Goal: Communication & Community: Answer question/provide support

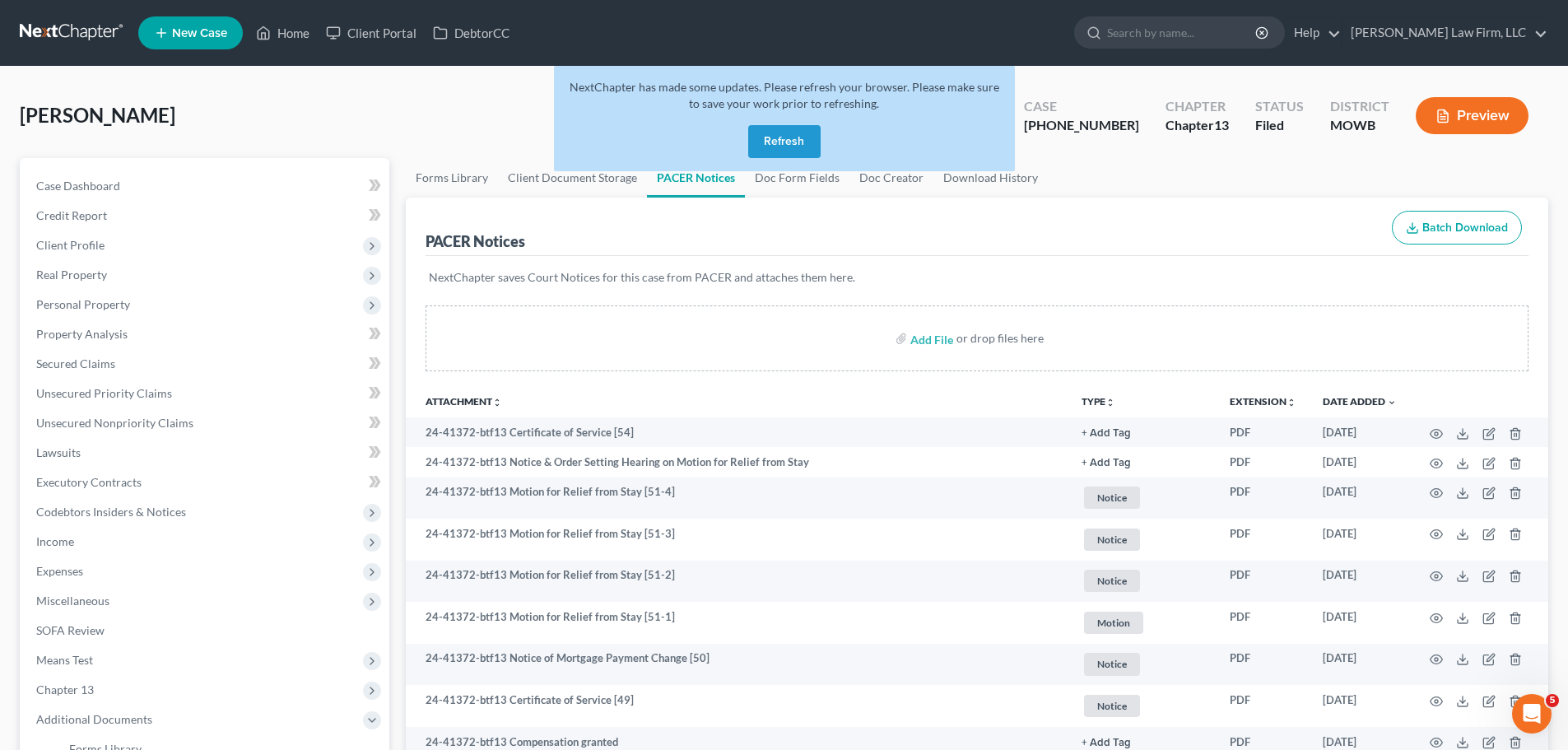
click at [783, 145] on button "Refresh" at bounding box center [784, 141] width 73 height 33
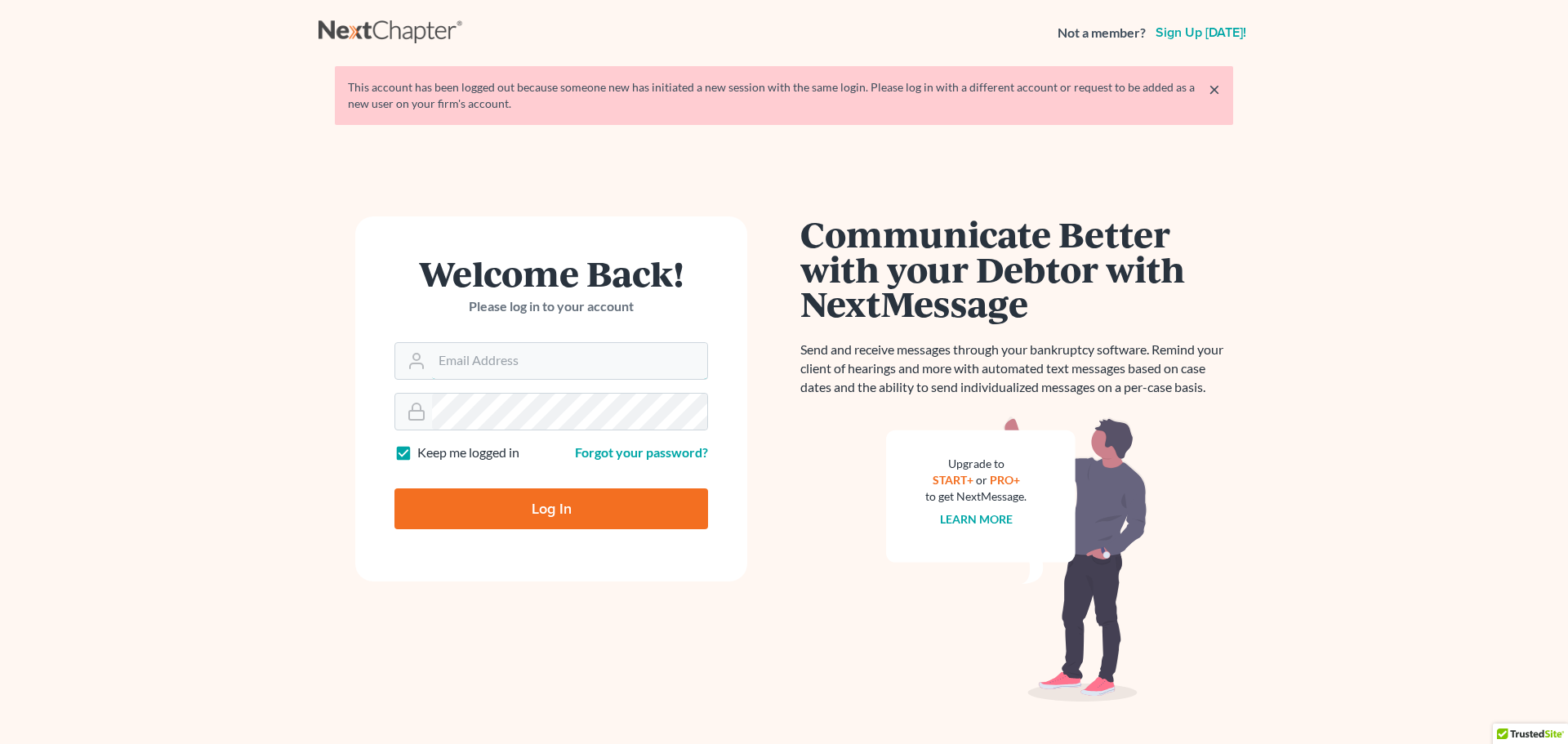
type input "slong@saderlawfirm.com"
click at [593, 526] on input "Log In" at bounding box center [551, 509] width 313 height 41
type input "Thinking..."
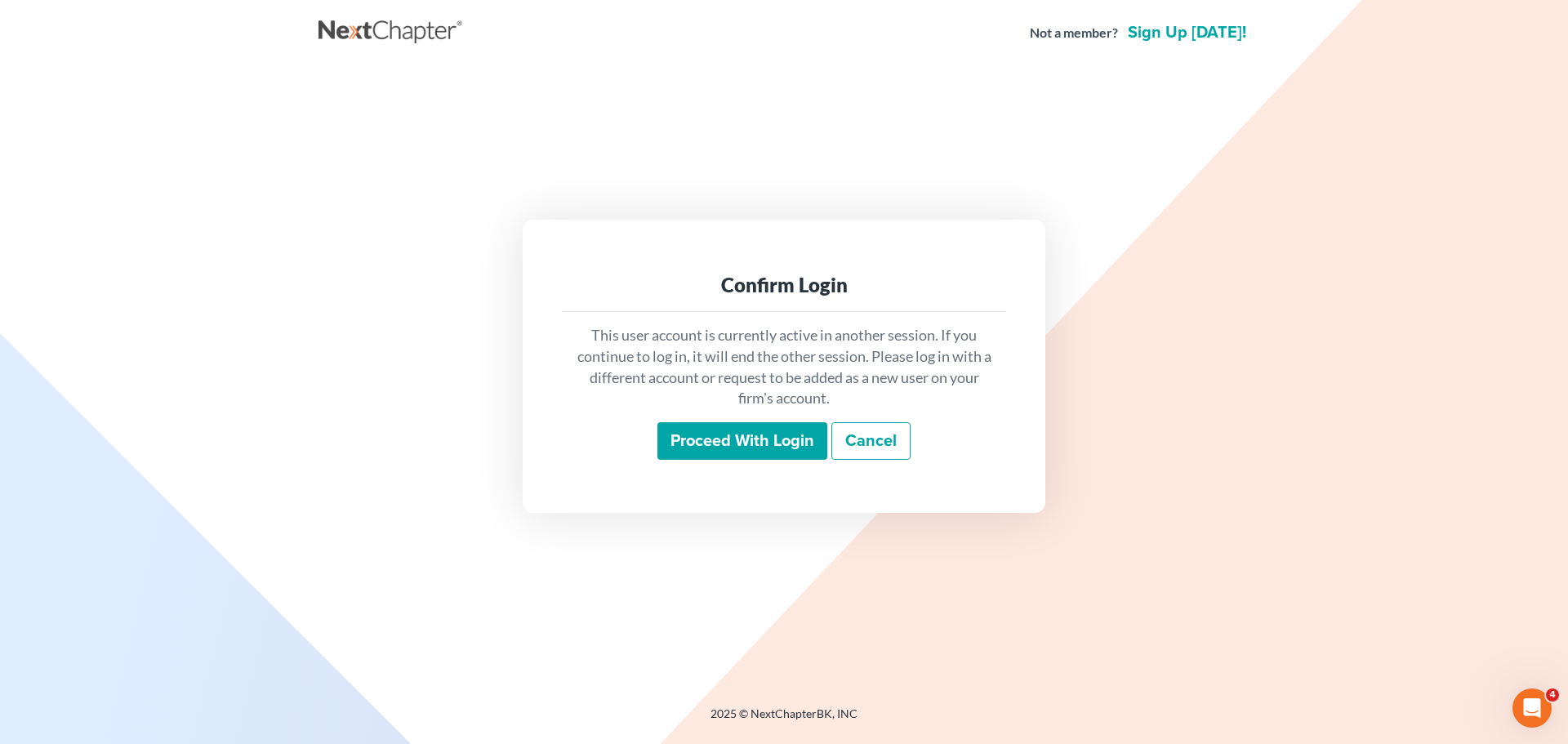
click at [695, 455] on input "Proceed with login" at bounding box center [741, 441] width 170 height 38
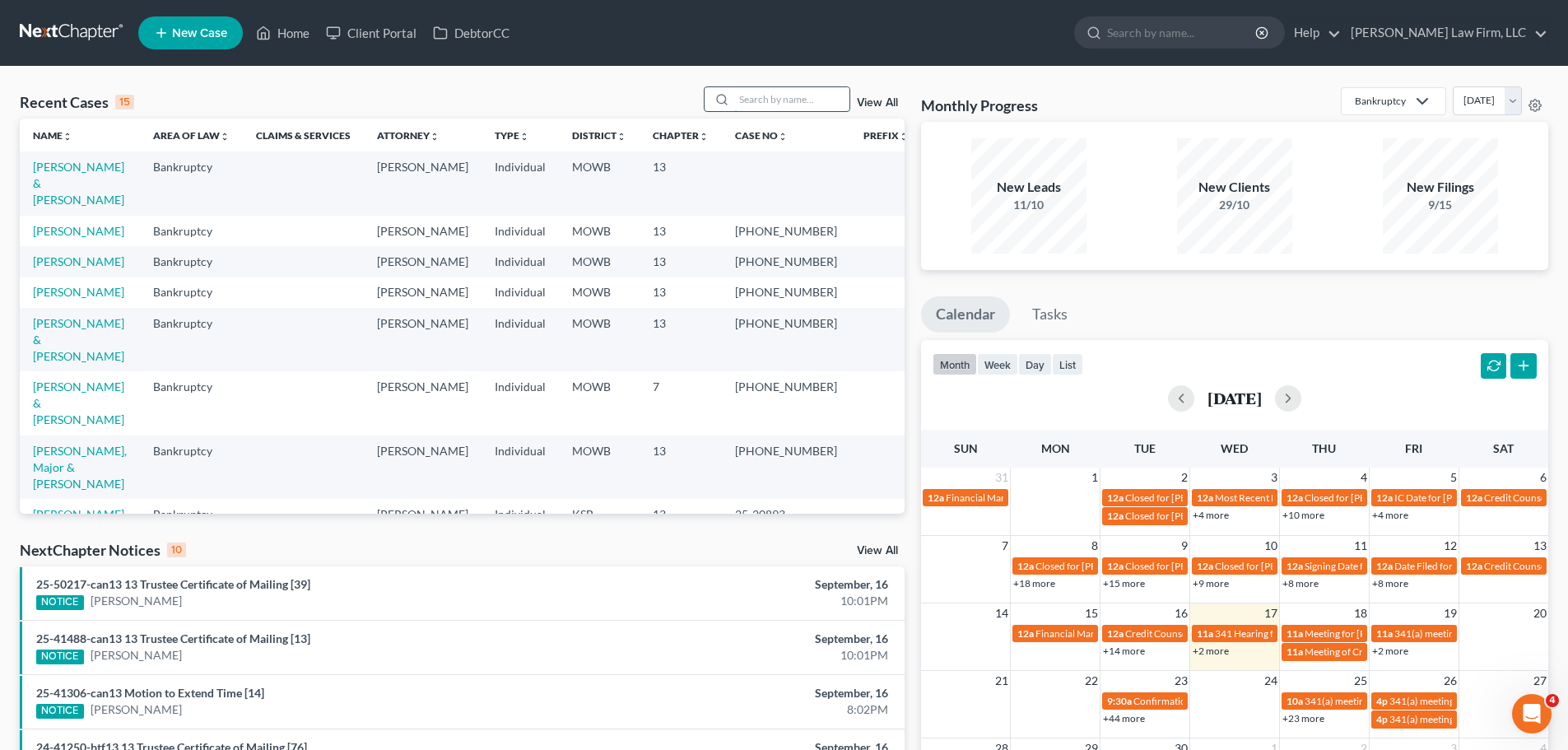
click at [772, 100] on input "search" at bounding box center [791, 99] width 115 height 24
type input "[PERSON_NAME]"
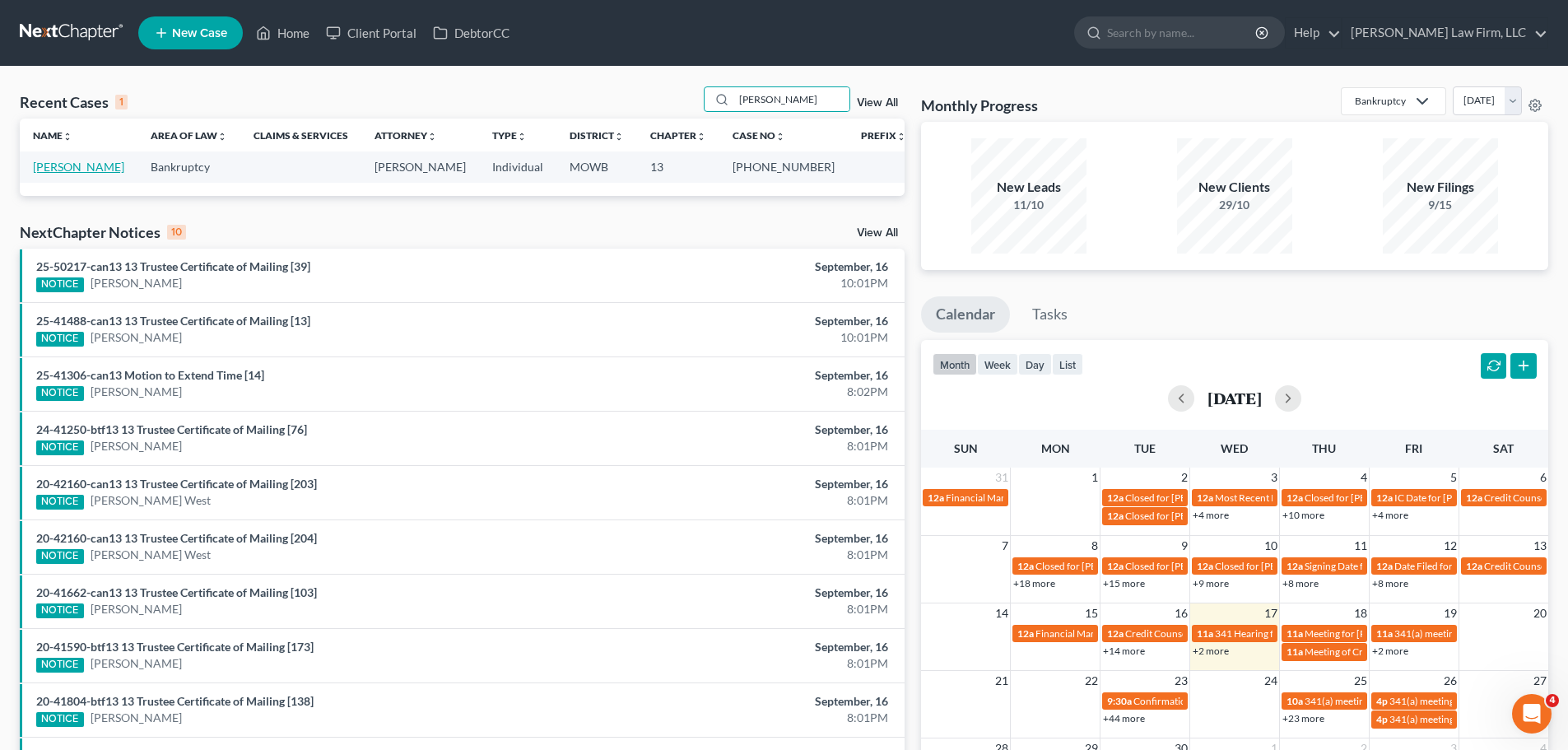
click at [56, 171] on link "[PERSON_NAME]" at bounding box center [78, 166] width 92 height 14
select select "3"
select select "1"
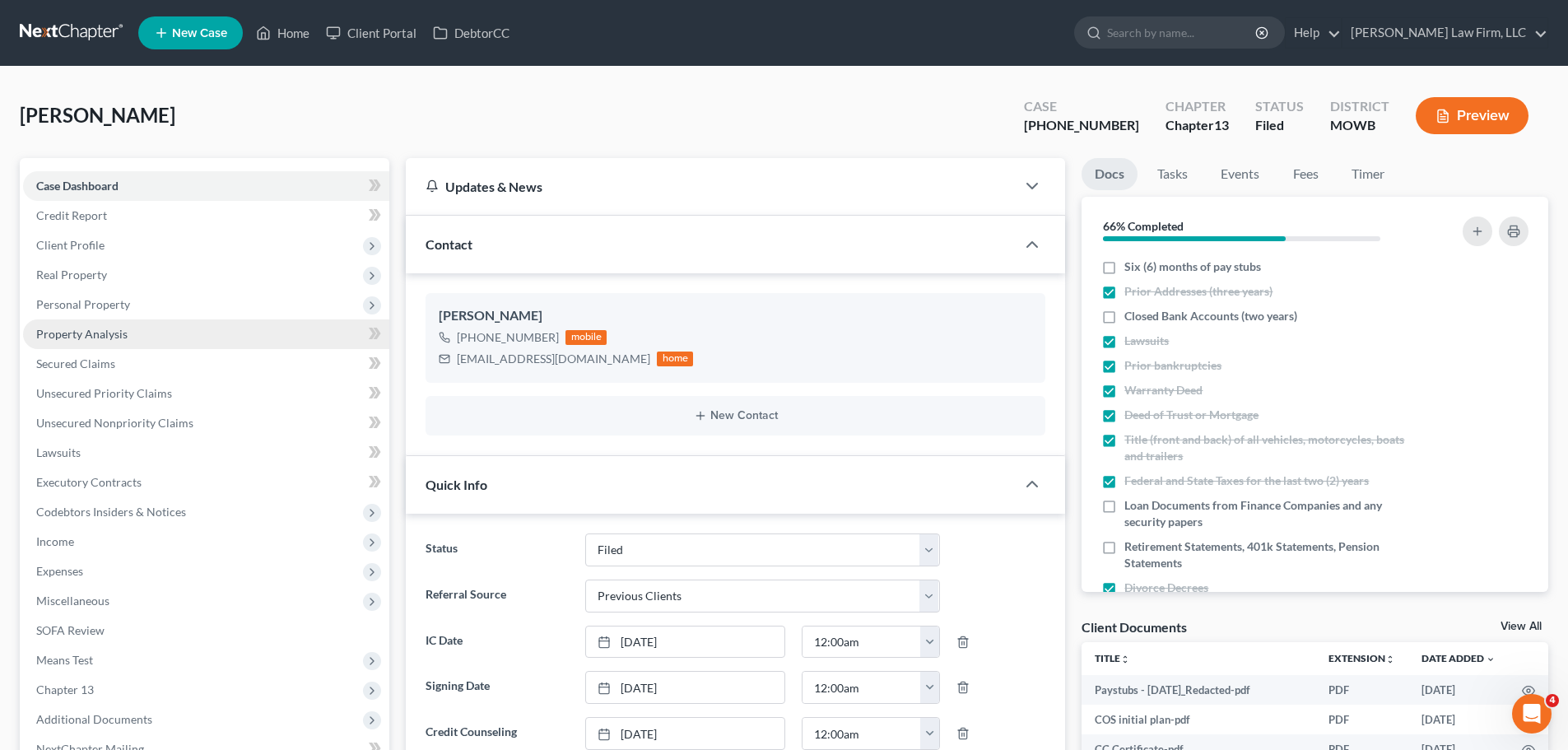
scroll to position [6312, 0]
click at [131, 257] on span "Client Profile" at bounding box center [206, 246] width 366 height 30
click at [144, 338] on link "Debtor Profile" at bounding box center [222, 334] width 333 height 30
select select "3"
select select "0"
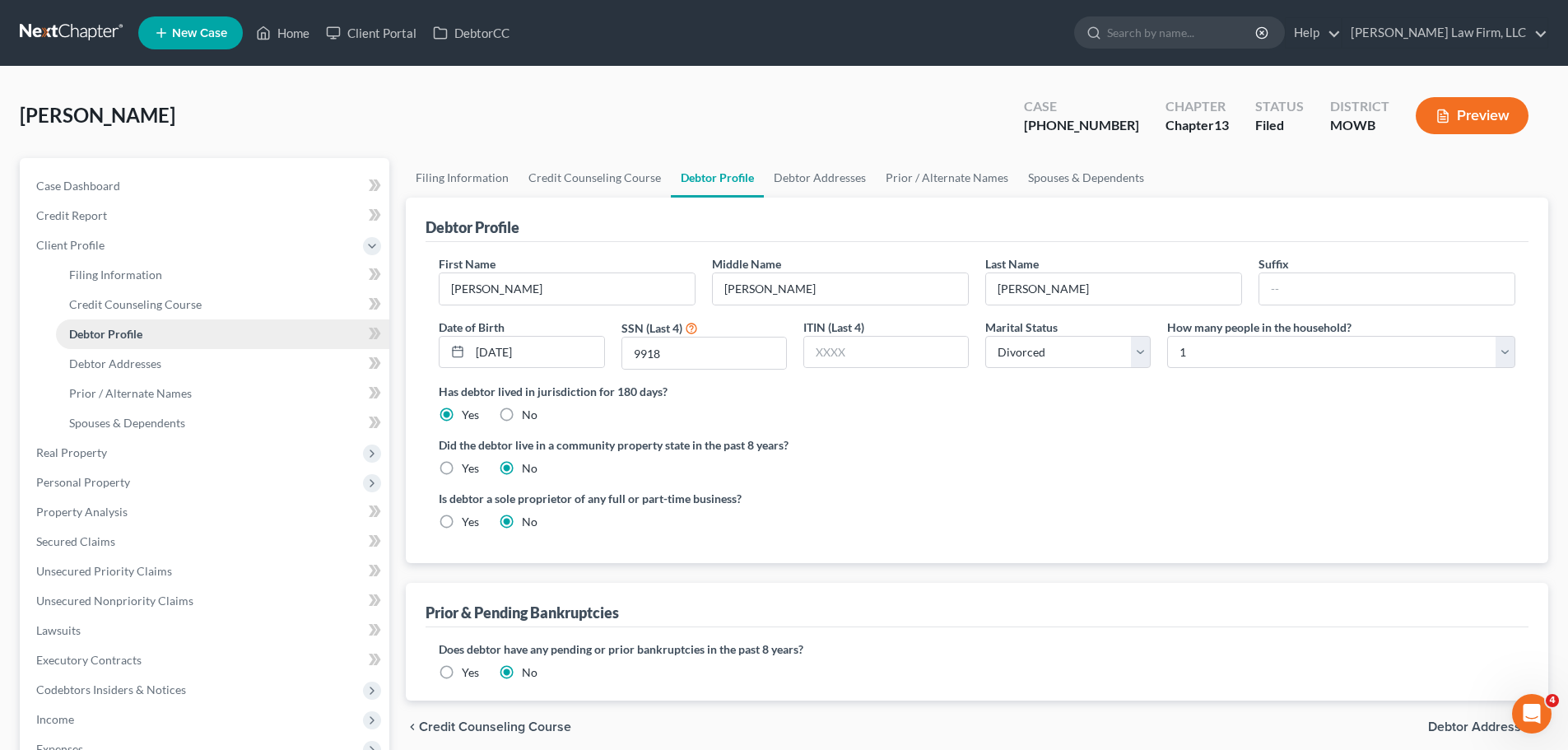
radio input "true"
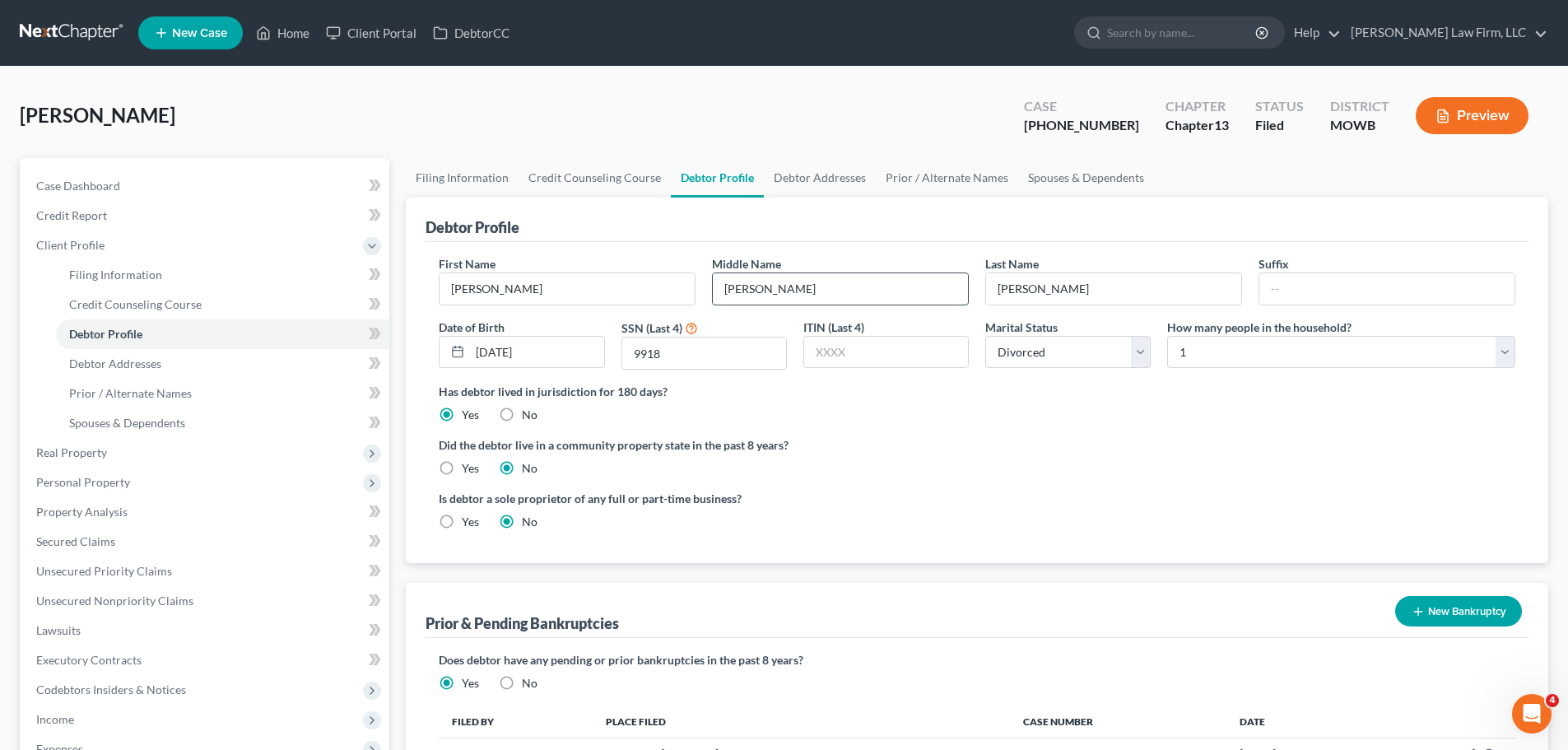
click at [804, 294] on input "[PERSON_NAME]" at bounding box center [840, 289] width 255 height 31
click at [765, 293] on input "[PERSON_NAME]" at bounding box center [840, 289] width 255 height 31
drag, startPoint x: 1120, startPoint y: 123, endPoint x: 1059, endPoint y: 125, distance: 61.0
click at [1059, 125] on div "Case [PHONE_NUMBER]" at bounding box center [1081, 118] width 142 height 49
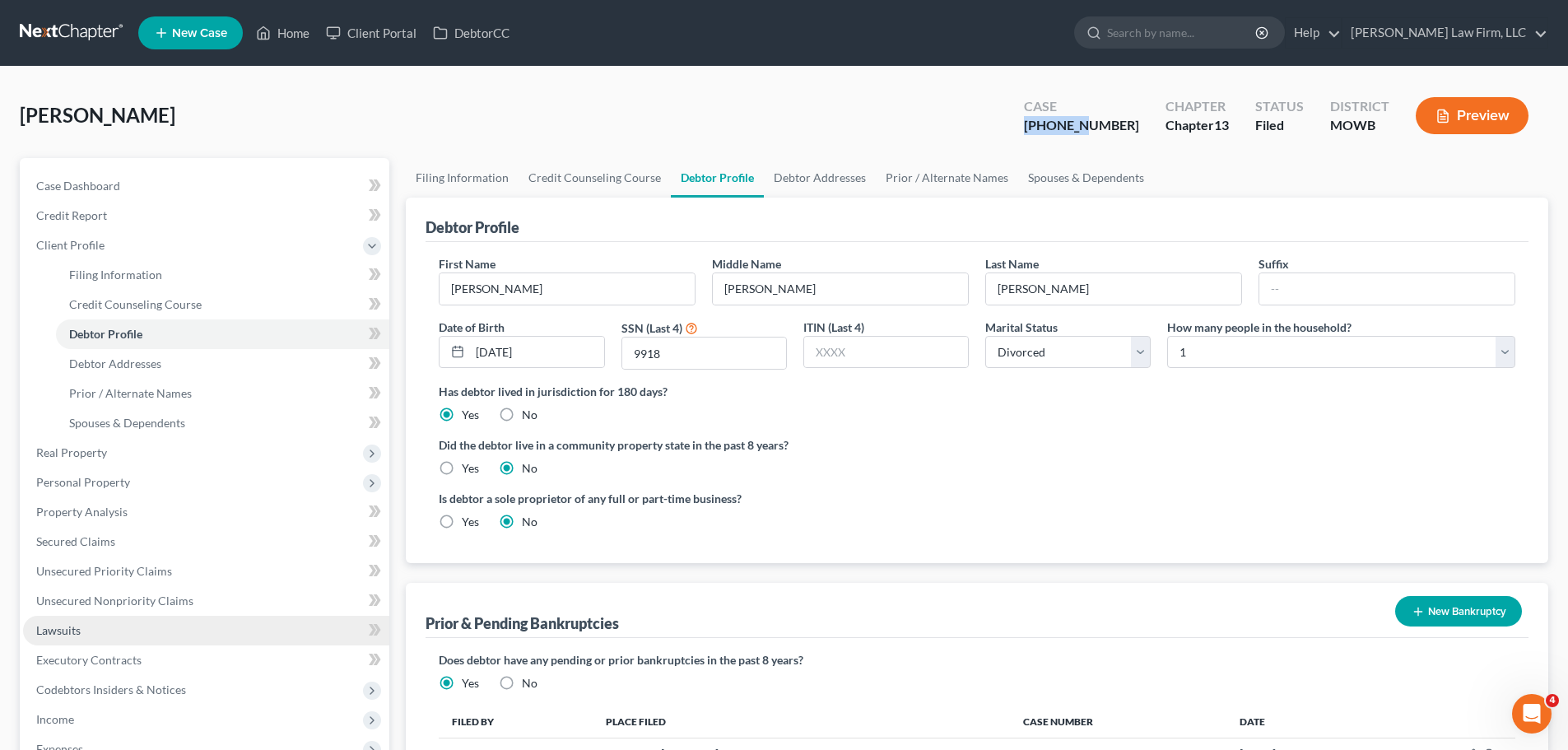
copy div "24-41372"
click at [653, 352] on input "9918" at bounding box center [703, 352] width 163 height 31
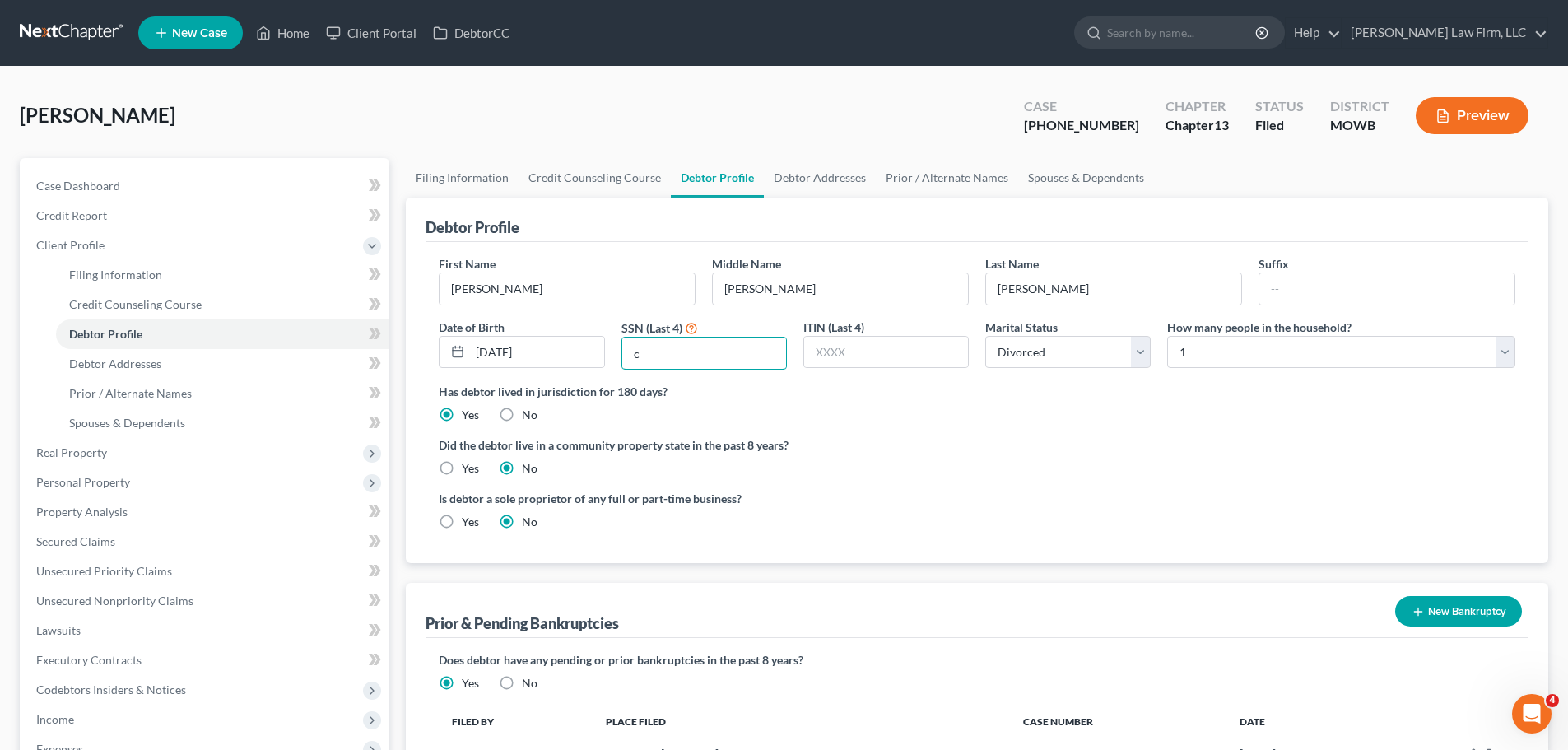
type input "9918"
click at [856, 175] on link "Debtor Addresses" at bounding box center [820, 177] width 112 height 39
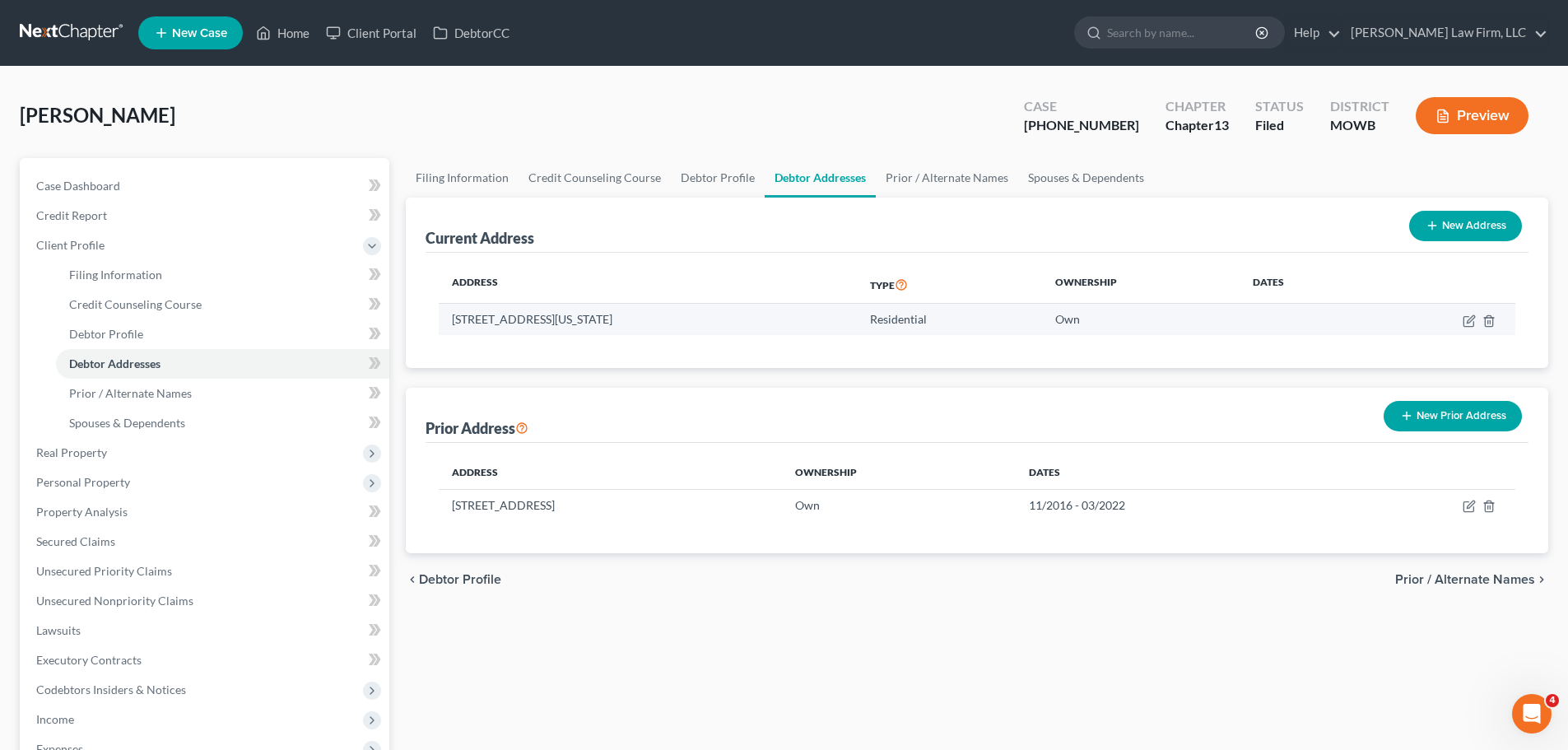
drag, startPoint x: 674, startPoint y: 324, endPoint x: 453, endPoint y: 330, distance: 221.1
click at [453, 330] on td "[STREET_ADDRESS][US_STATE]" at bounding box center [647, 318] width 417 height 31
copy td "[STREET_ADDRESS][US_STATE]"
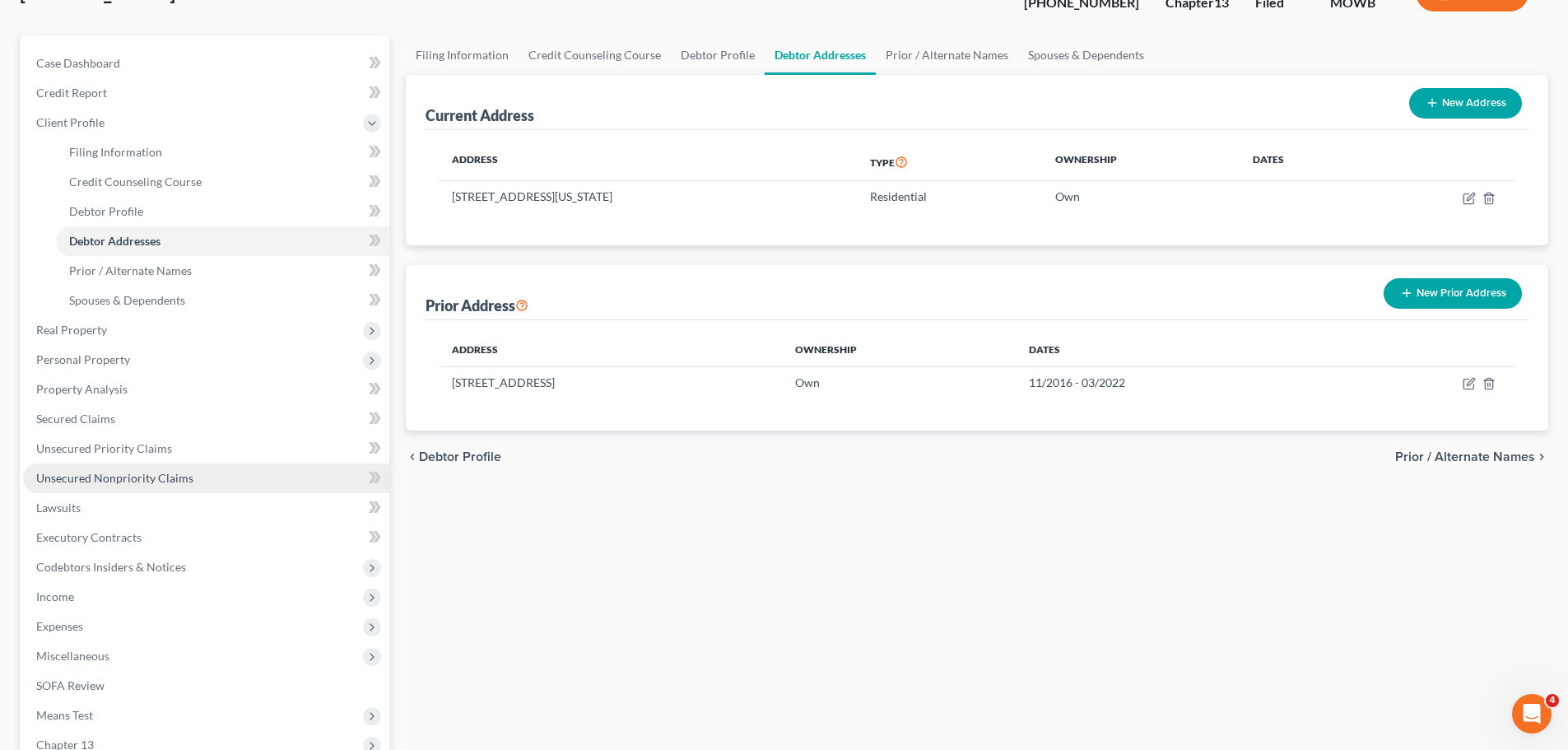
scroll to position [330, 0]
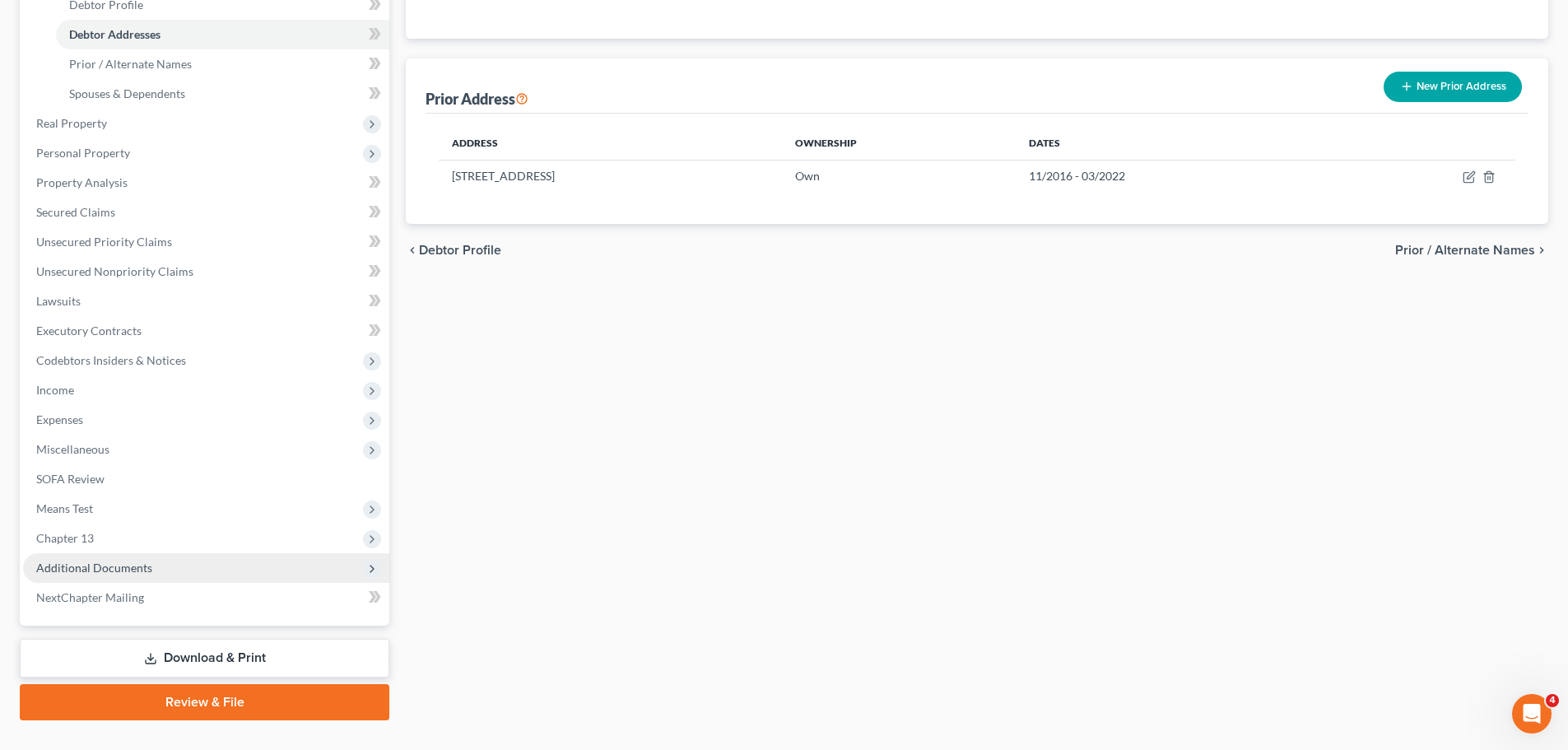
click at [149, 566] on span "Additional Documents" at bounding box center [206, 568] width 366 height 30
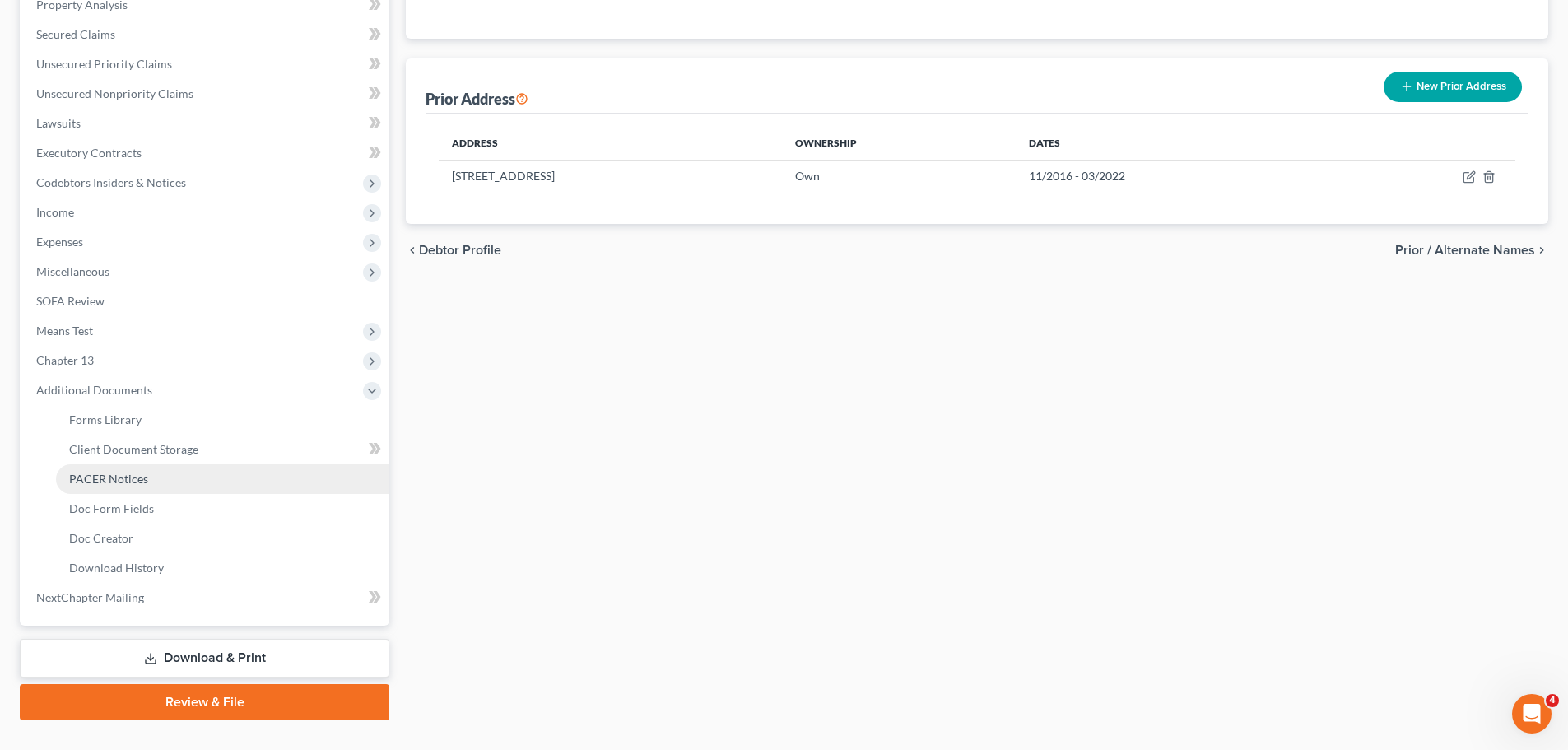
click at [149, 477] on link "PACER Notices" at bounding box center [222, 479] width 333 height 30
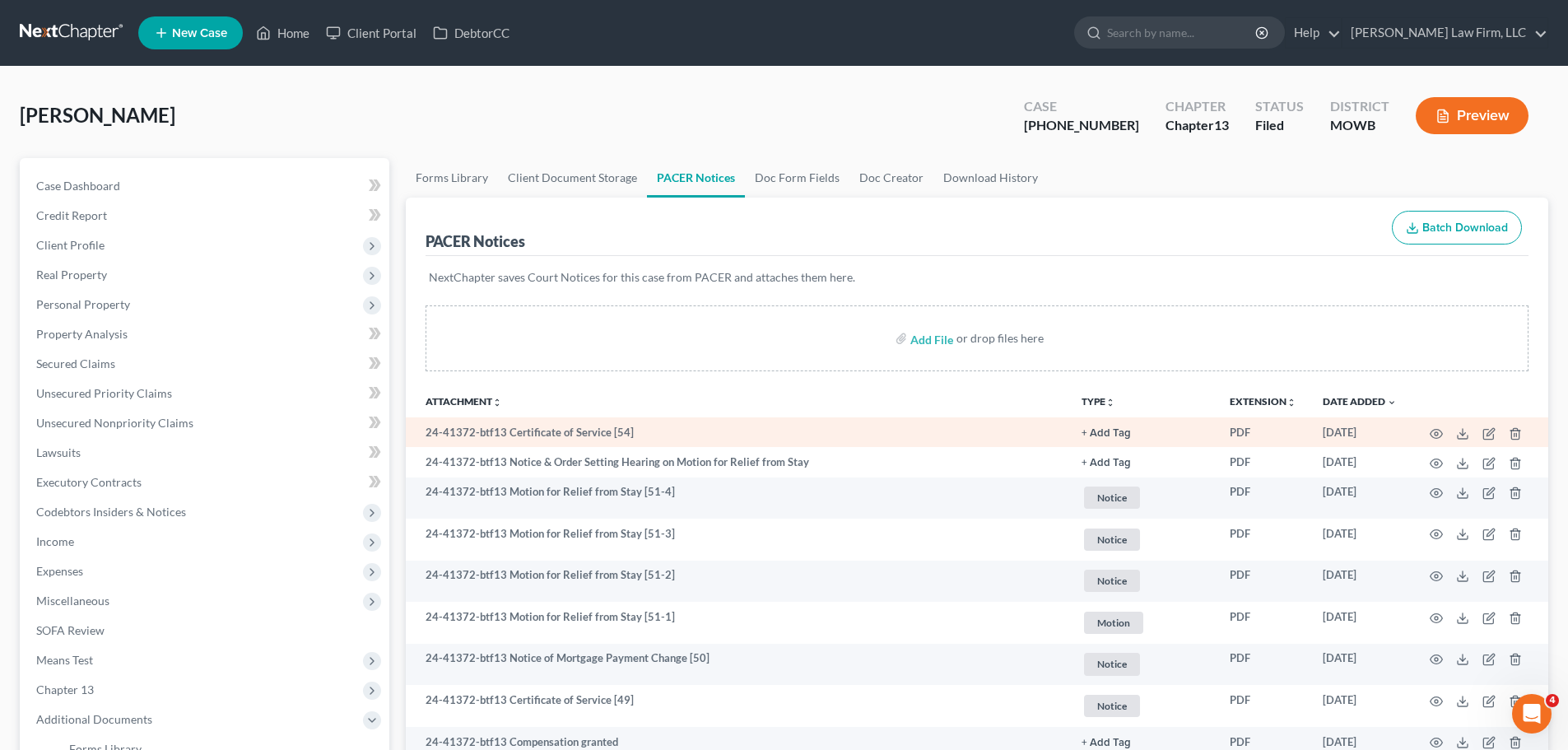
click at [1114, 433] on button "+ Add Tag" at bounding box center [1106, 432] width 49 height 10
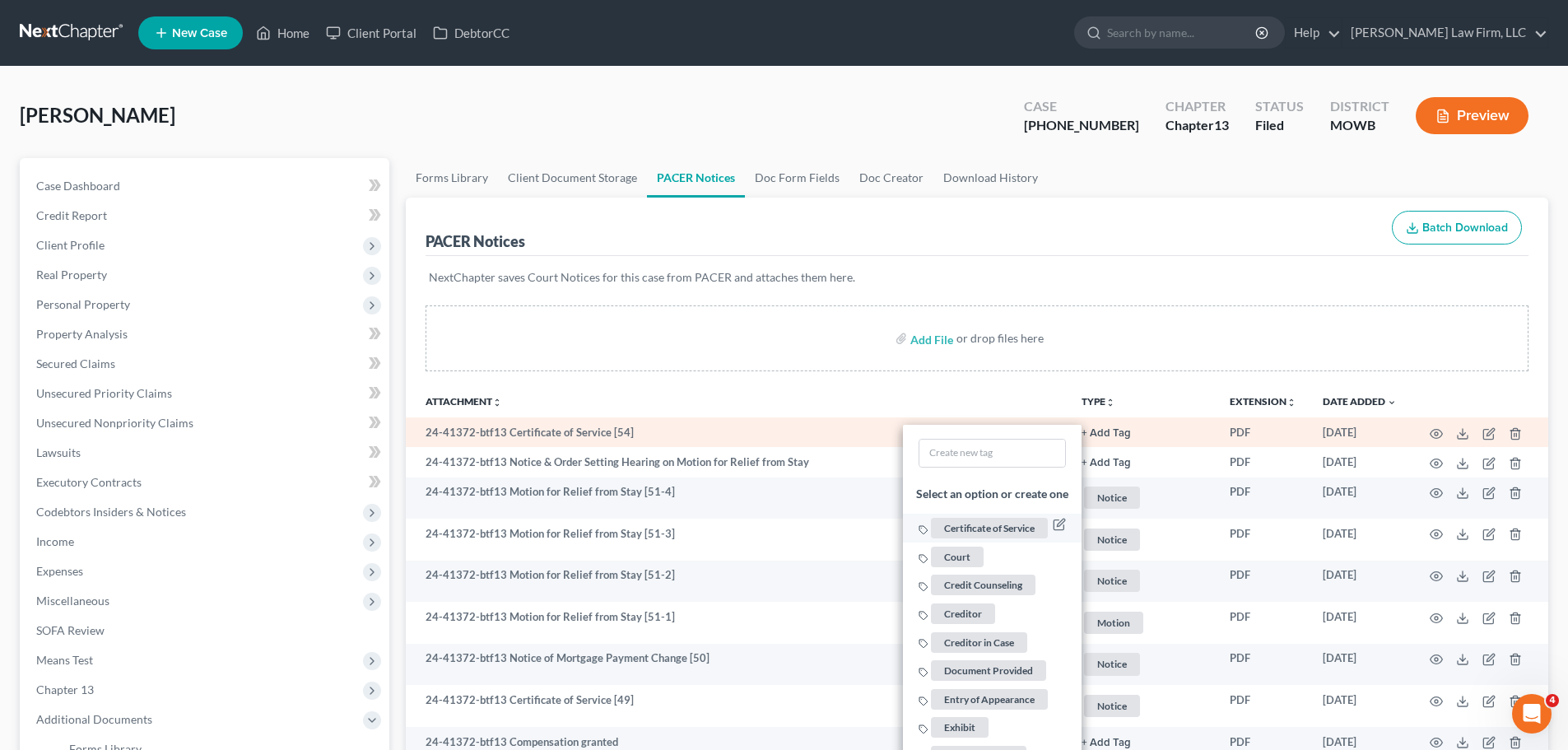
click at [986, 531] on span "Certificate of Service" at bounding box center [989, 528] width 117 height 21
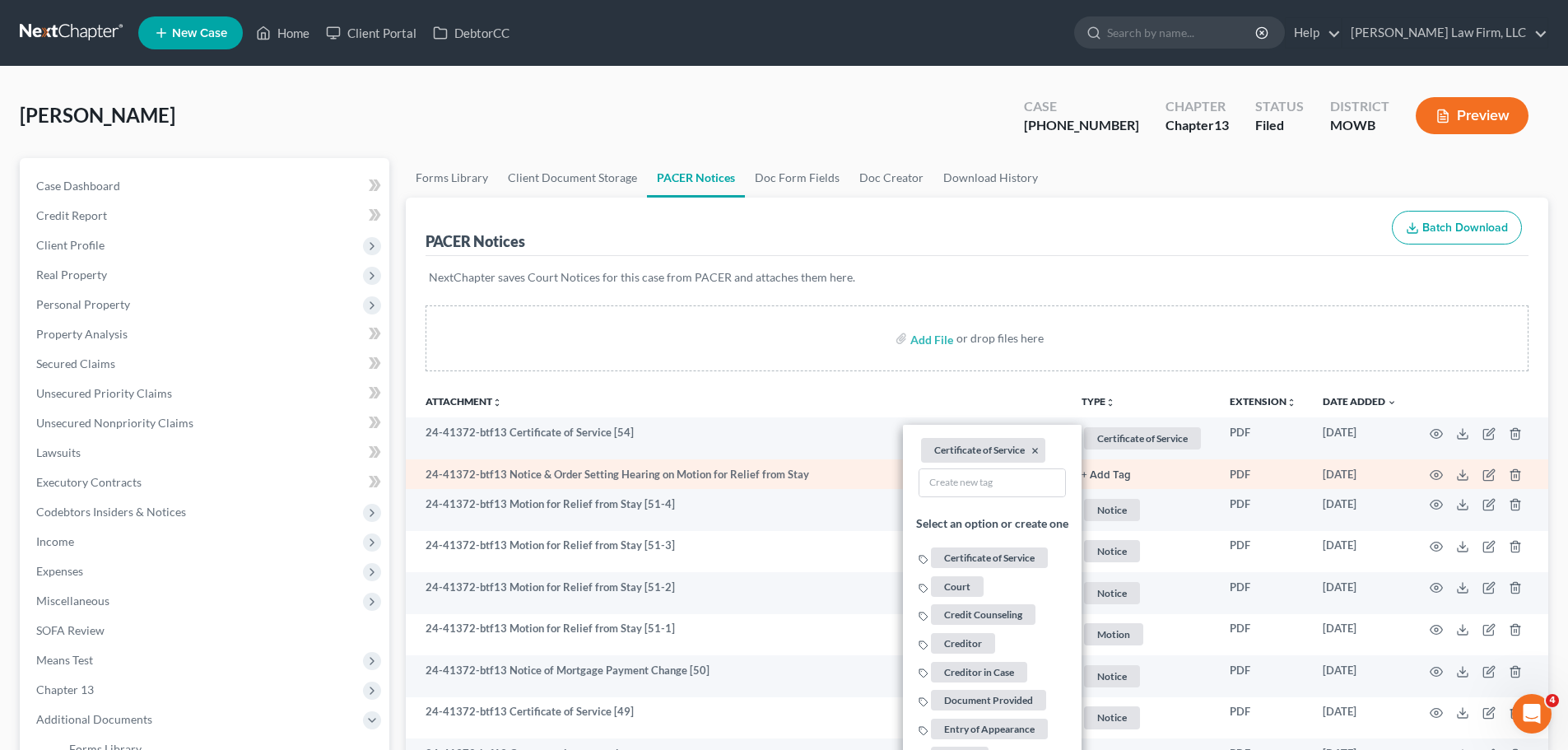
click at [1117, 479] on button "+ Add Tag" at bounding box center [1106, 474] width 49 height 10
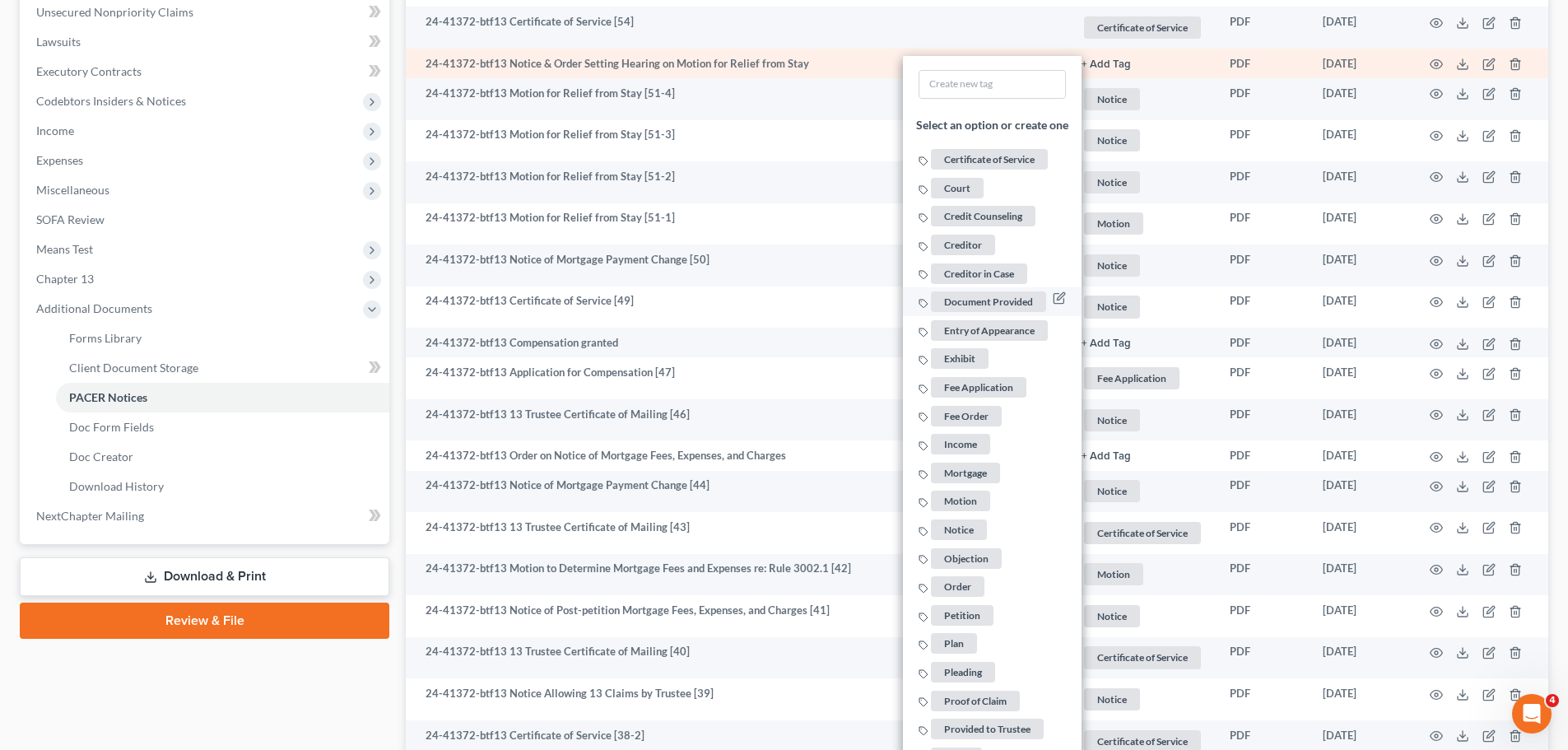
scroll to position [412, 0]
click at [971, 528] on span "Notice" at bounding box center [959, 529] width 56 height 21
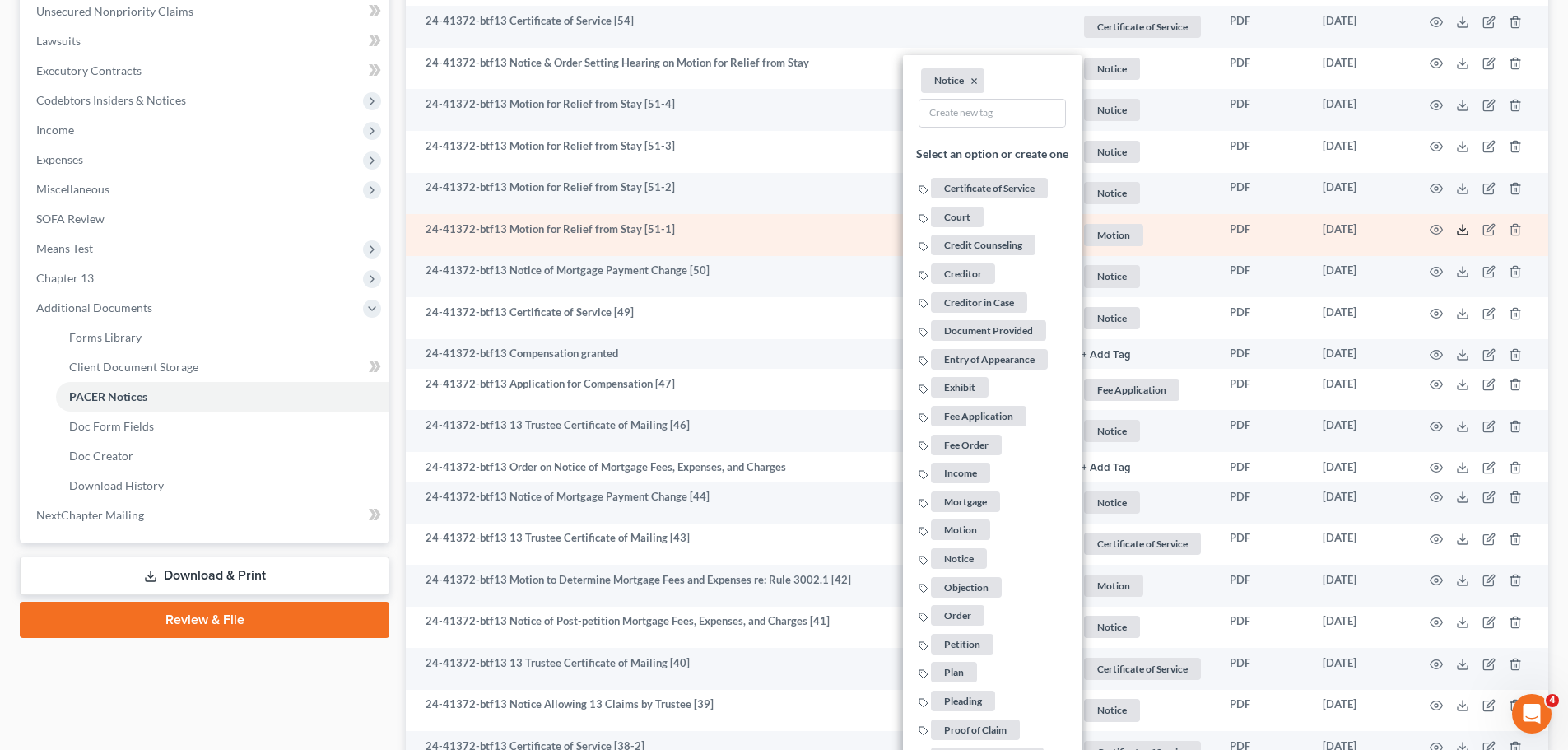
click at [1464, 225] on icon at bounding box center [1462, 230] width 13 height 13
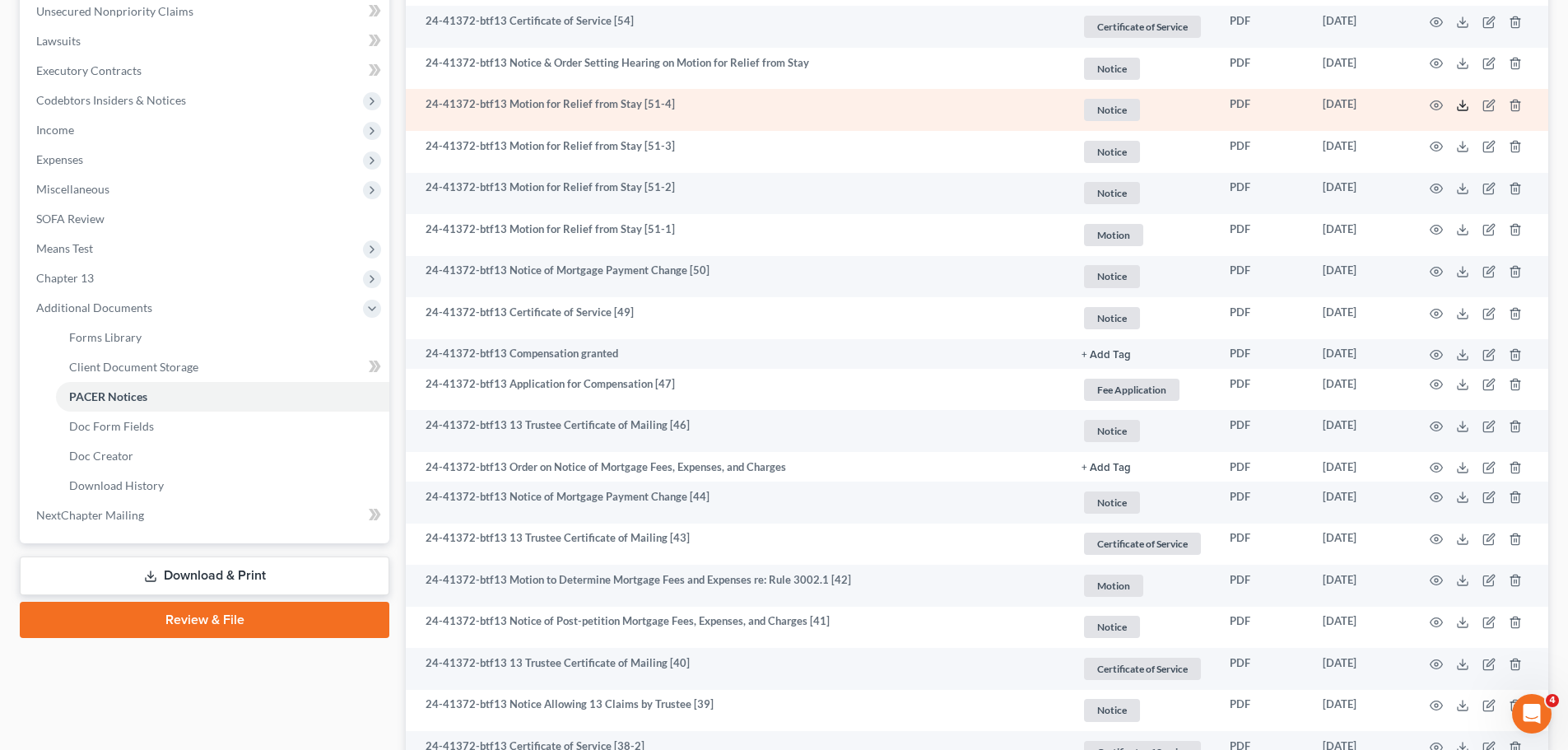
click at [1463, 102] on icon at bounding box center [1462, 106] width 13 height 13
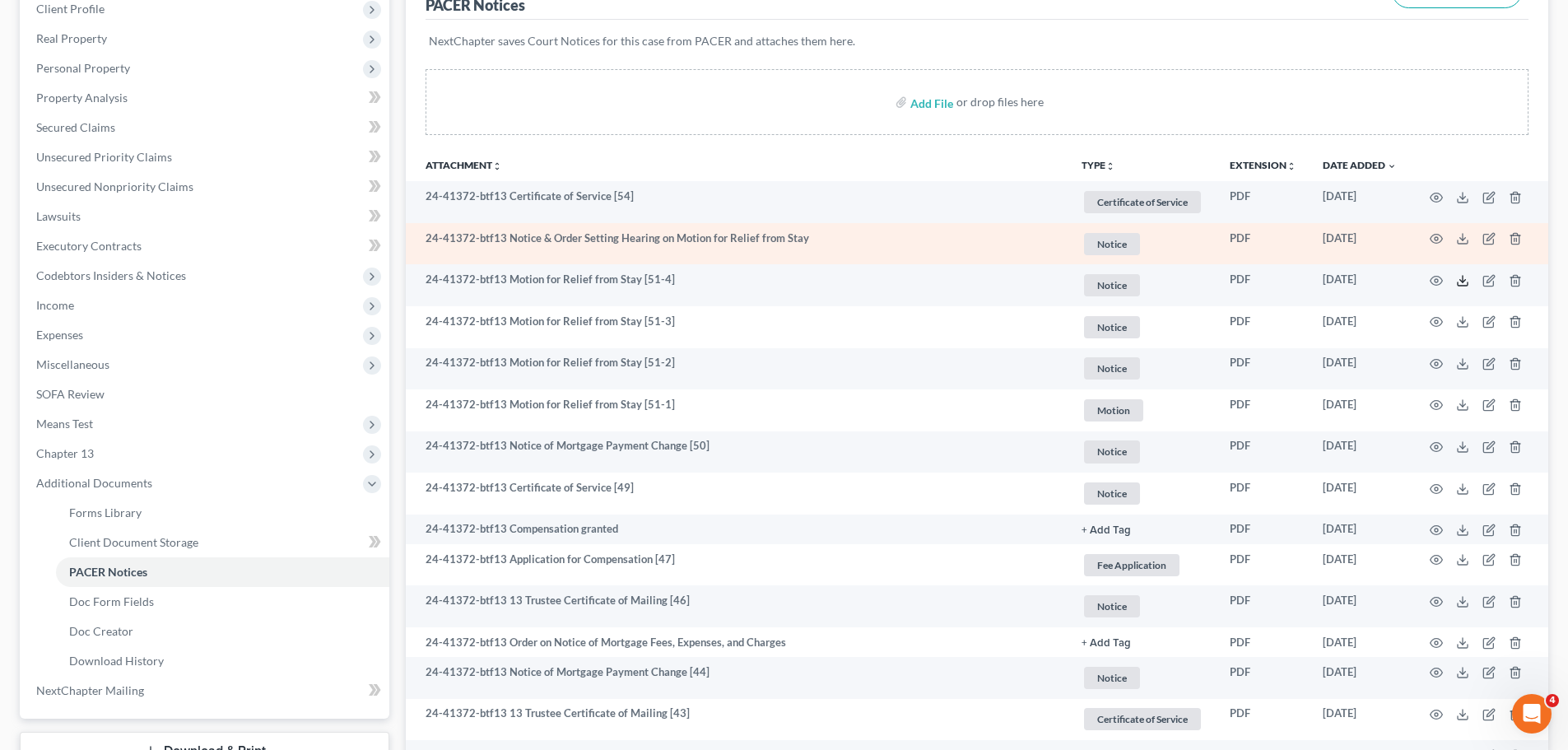
scroll to position [0, 0]
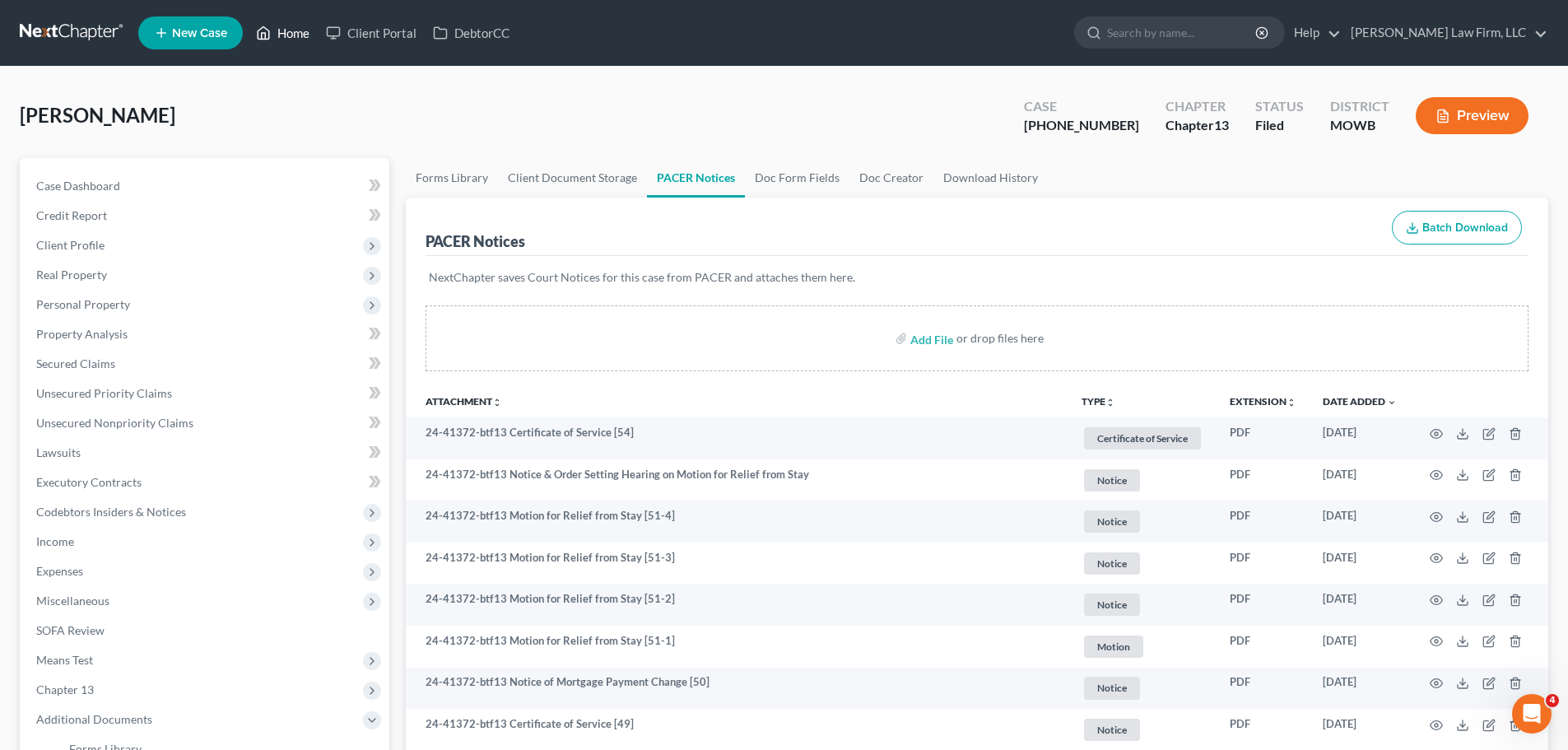
drag, startPoint x: 290, startPoint y: 35, endPoint x: 751, endPoint y: 81, distance: 463.3
click at [289, 35] on link "Home" at bounding box center [282, 33] width 70 height 30
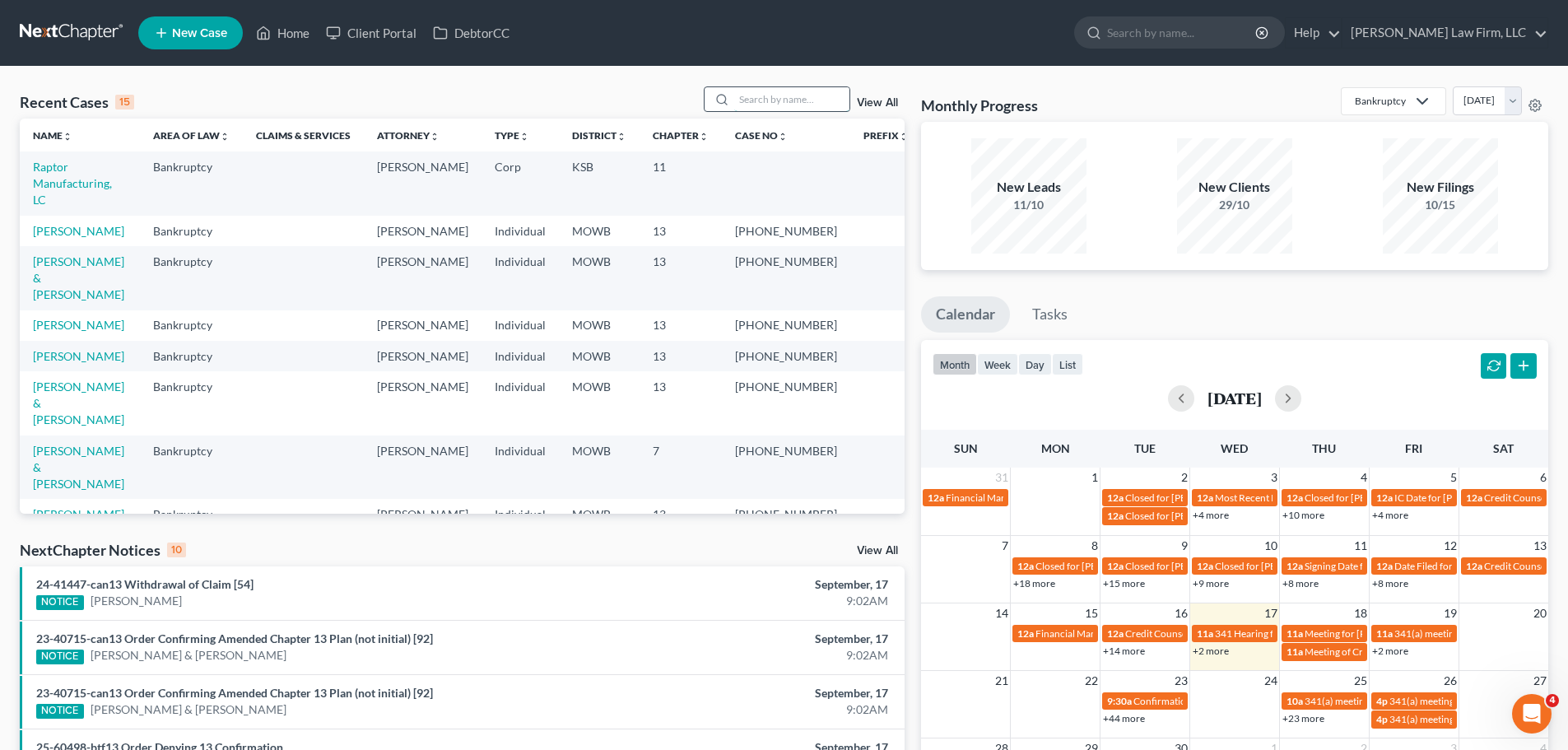
click at [764, 87] on input "search" at bounding box center [791, 99] width 115 height 24
type input "[PERSON_NAME]"
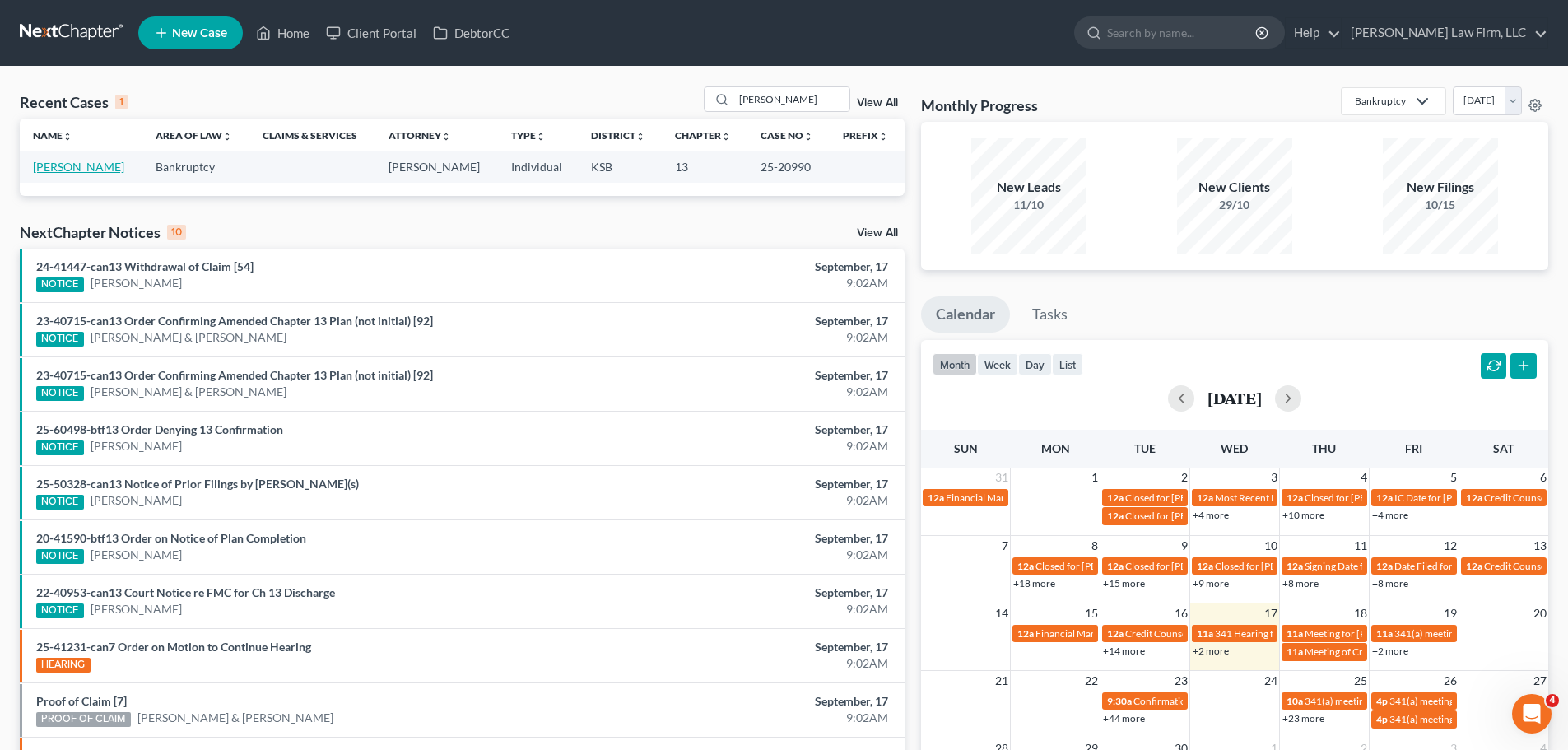
click at [74, 170] on link "[PERSON_NAME]" at bounding box center [78, 166] width 92 height 14
select select "4"
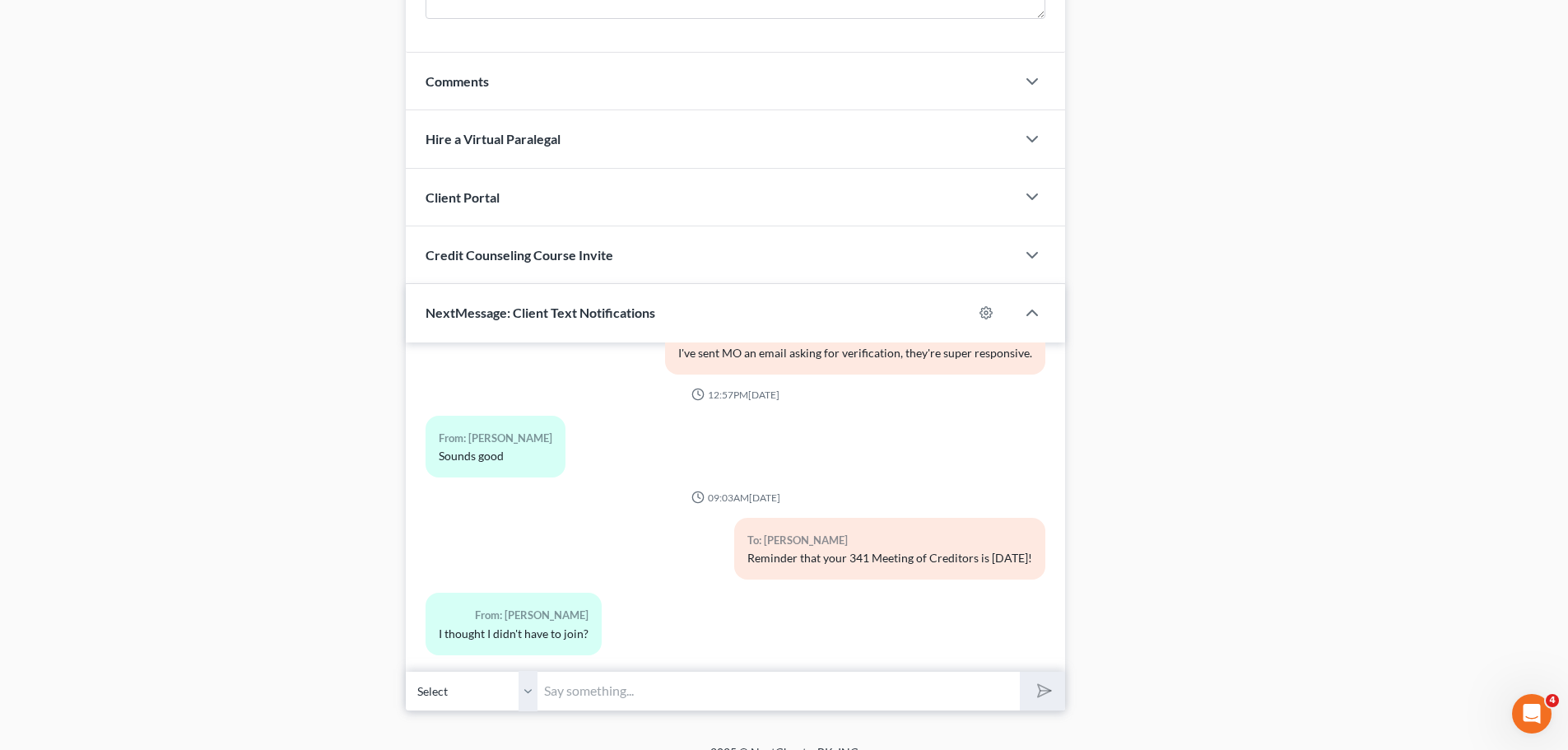
scroll to position [1384, 0]
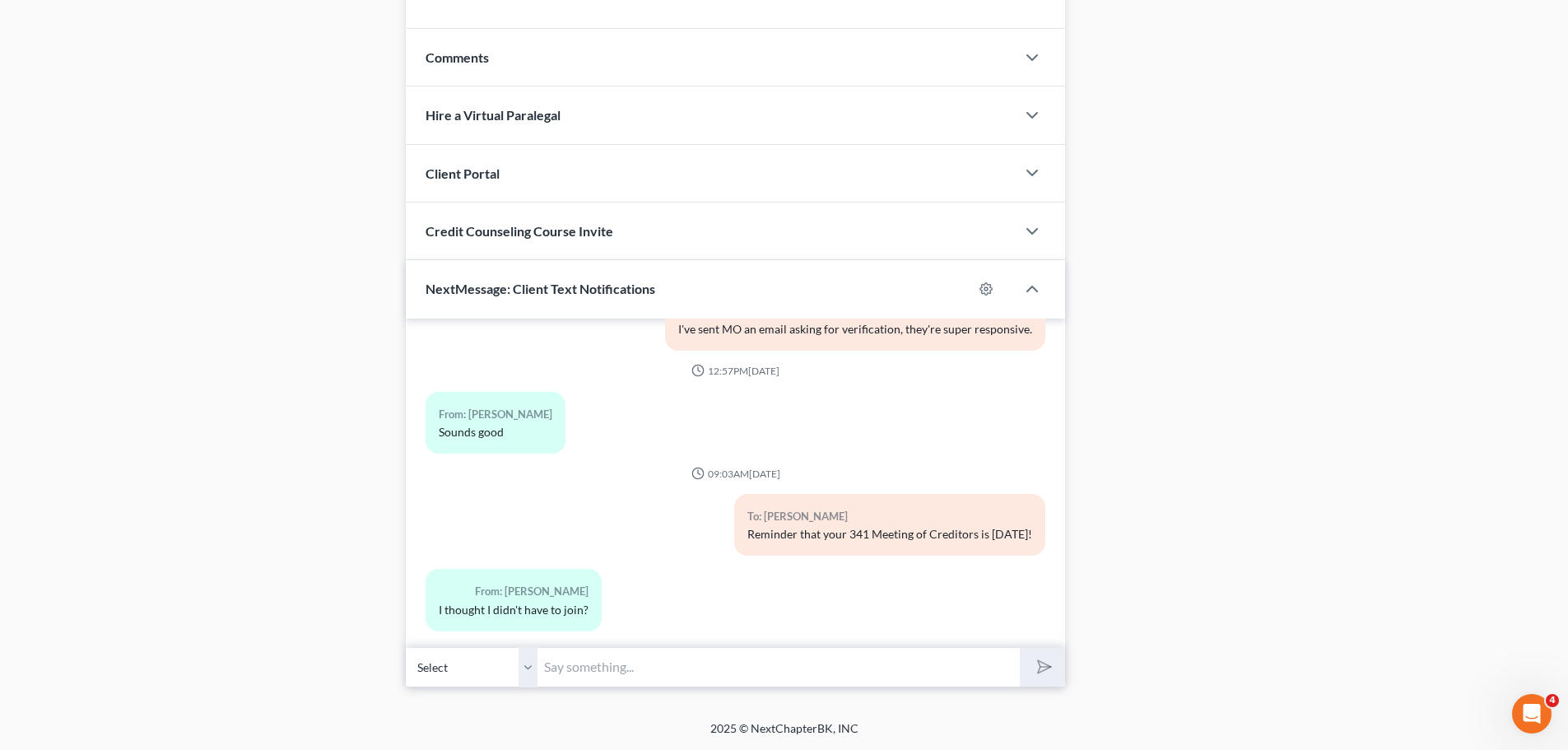
click at [612, 673] on input "text" at bounding box center [778, 667] width 482 height 40
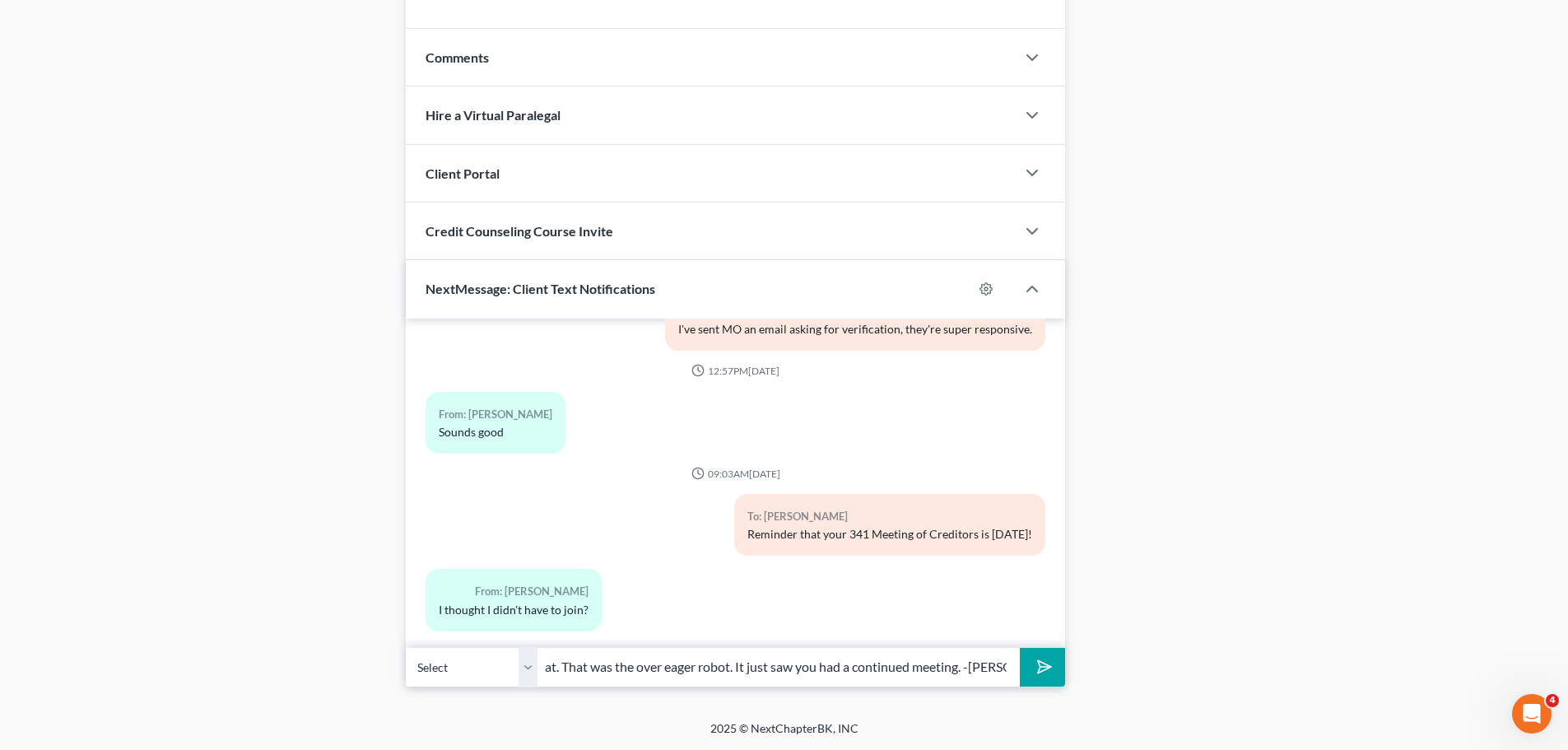
scroll to position [0, 188]
type input "You do not, you can disregard that. That was the over eager robot. It just saw …"
click at [1020, 648] on button "submit" at bounding box center [1042, 667] width 45 height 38
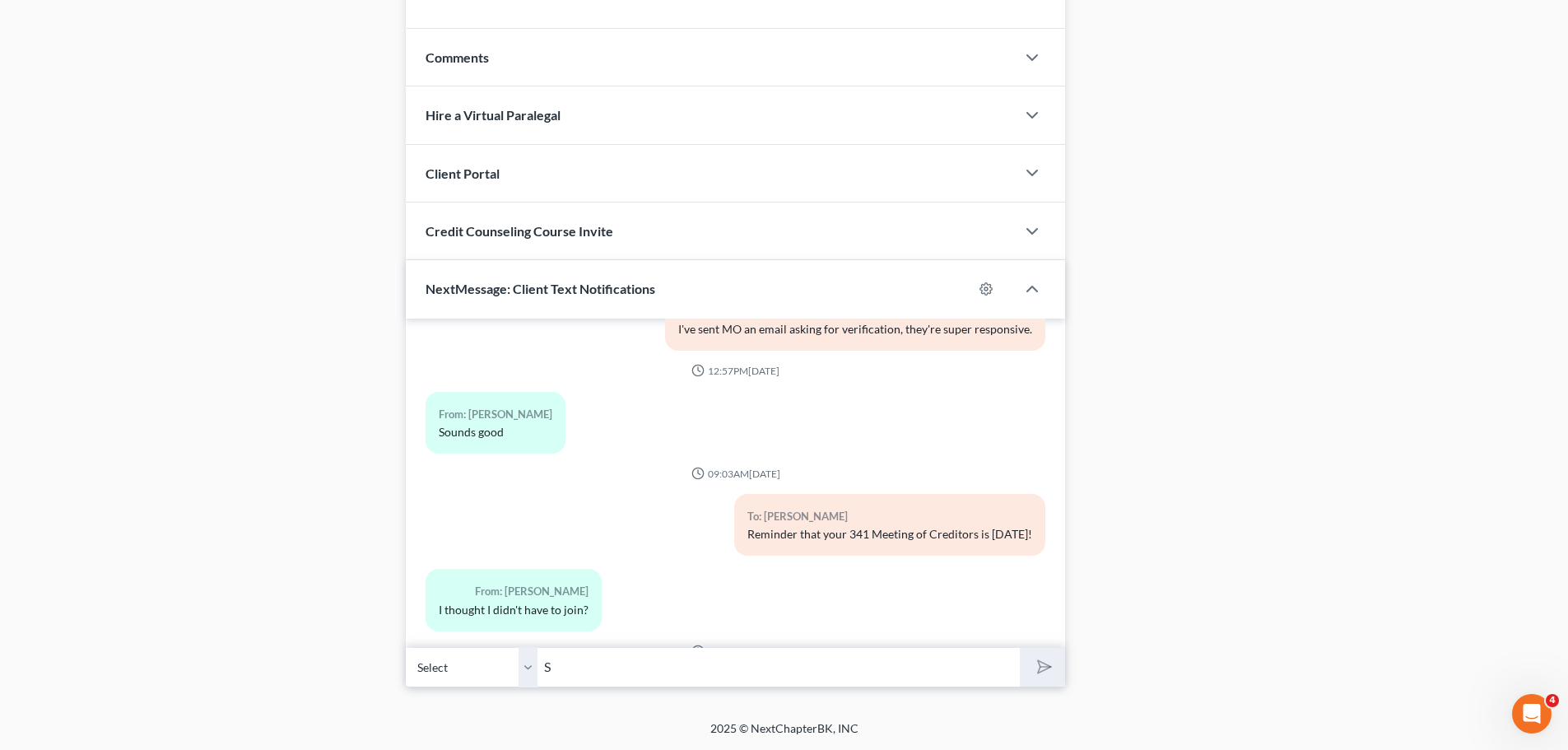
scroll to position [3633, 0]
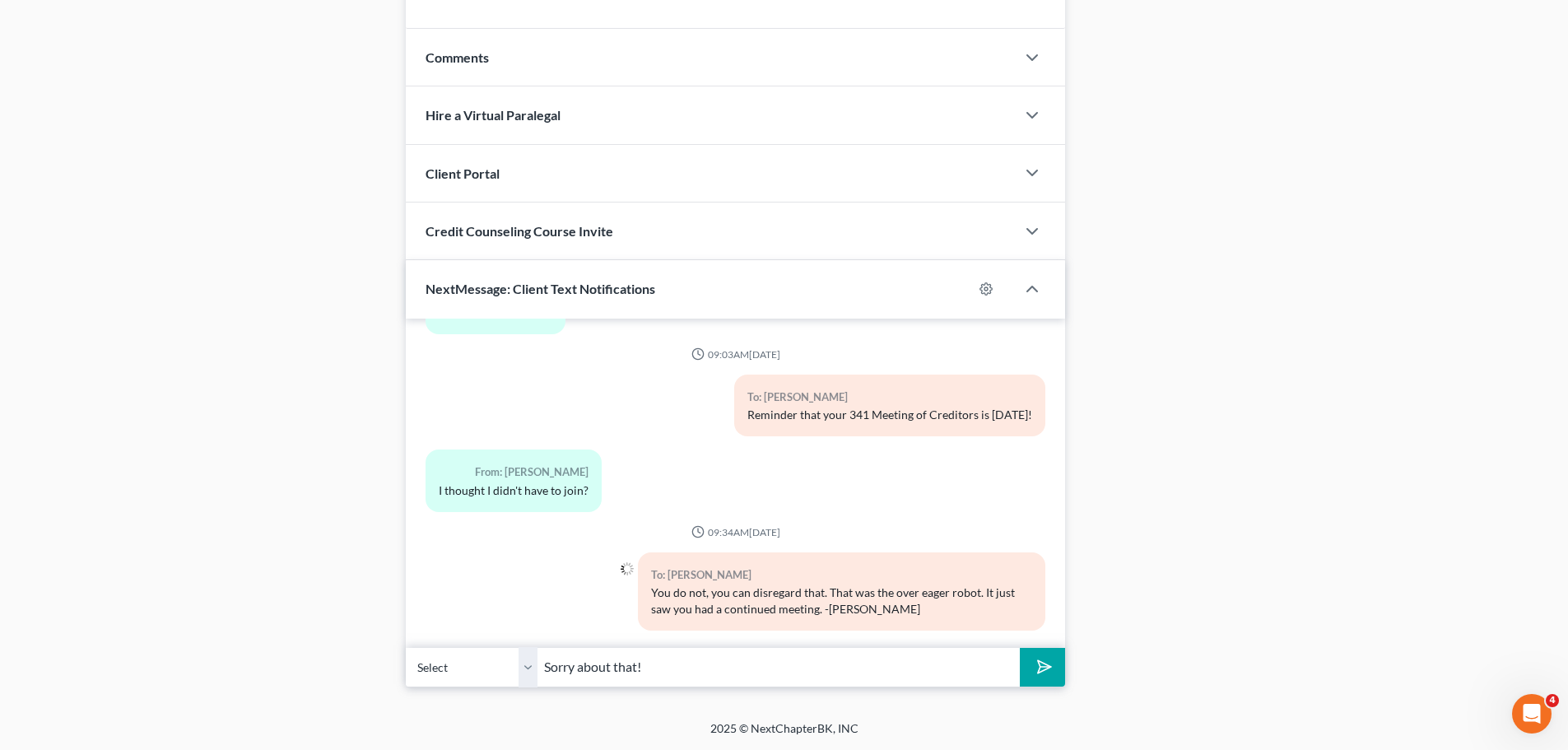
type input "Sorry about that!"
click at [1020, 648] on button "submit" at bounding box center [1042, 667] width 45 height 38
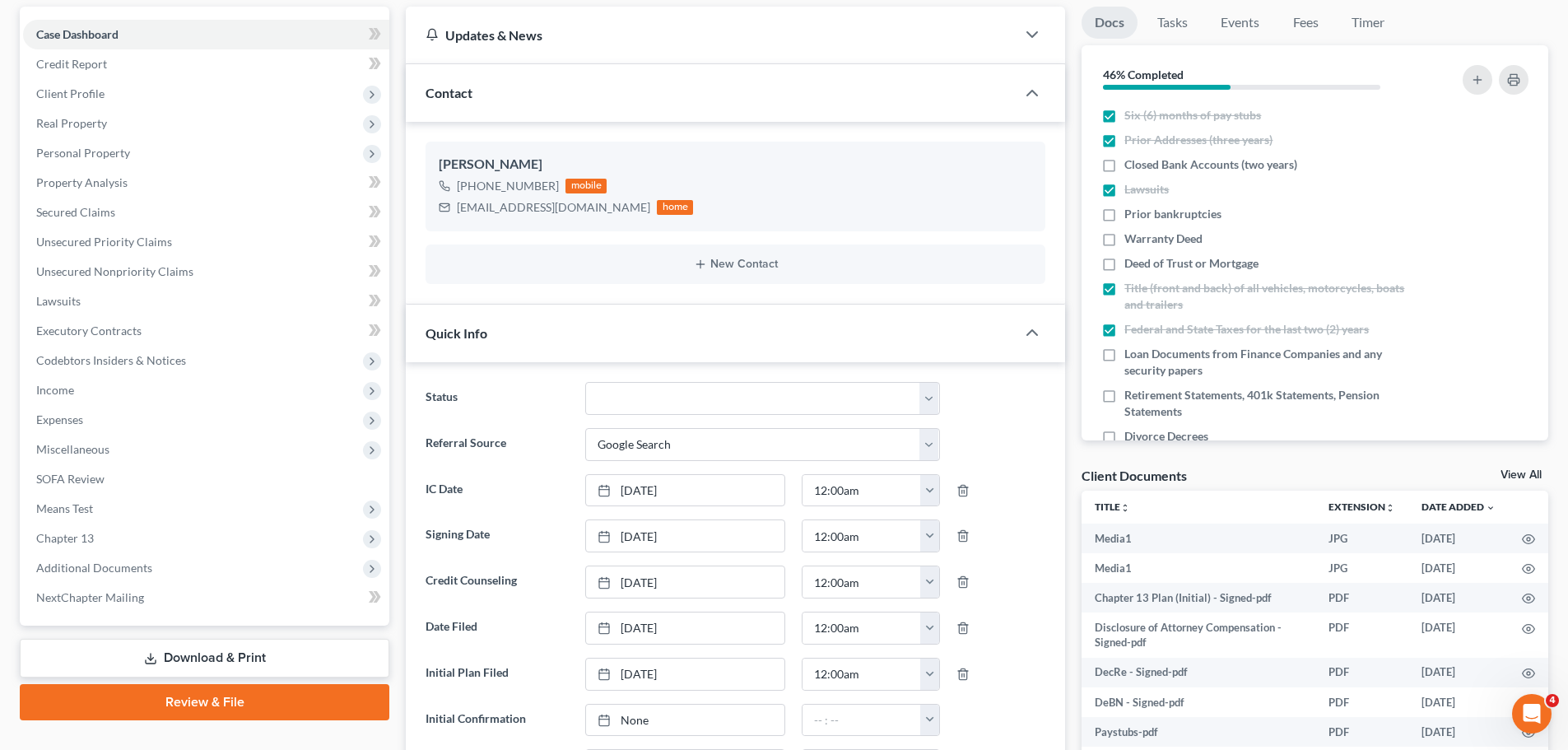
scroll to position [0, 0]
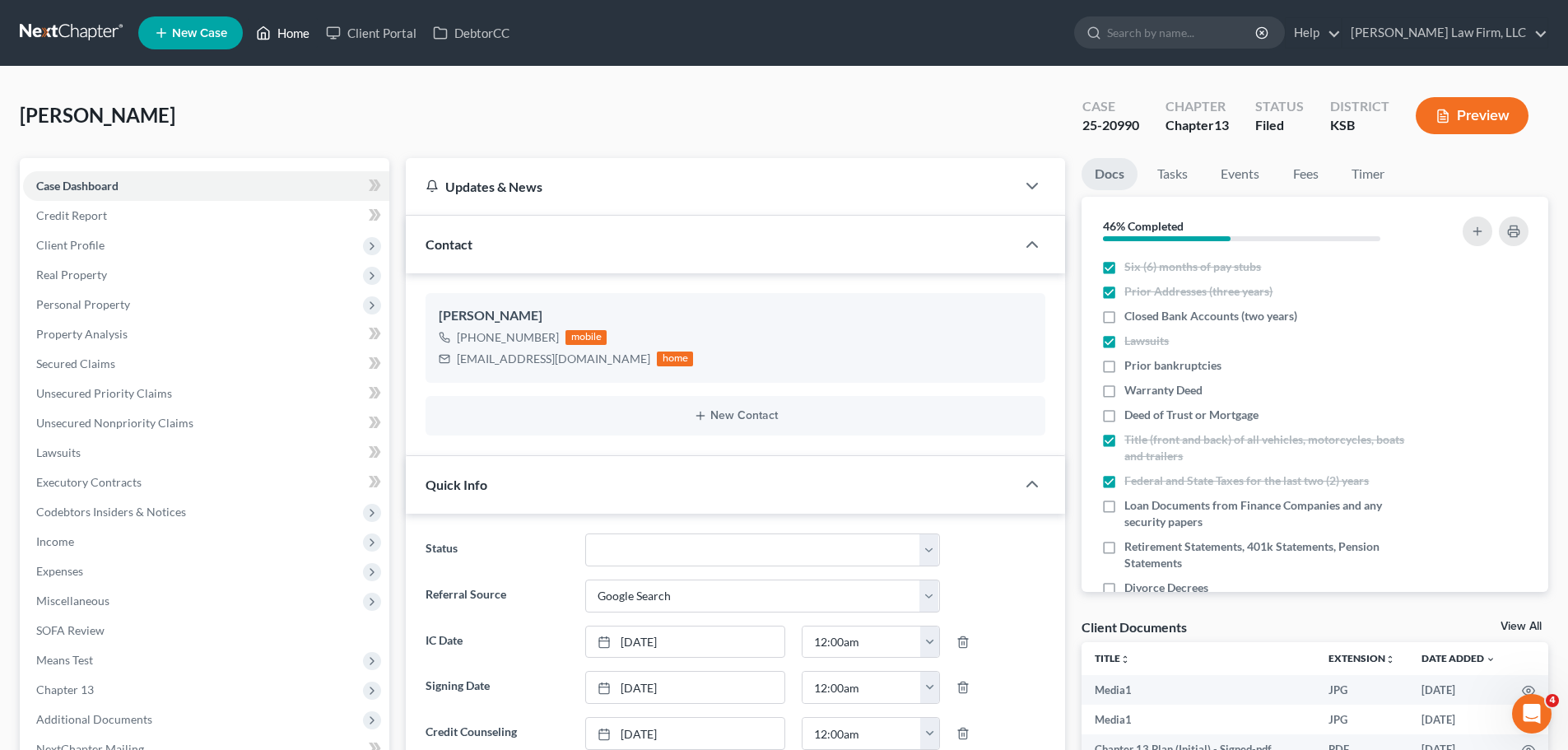
click at [280, 38] on link "Home" at bounding box center [282, 33] width 70 height 30
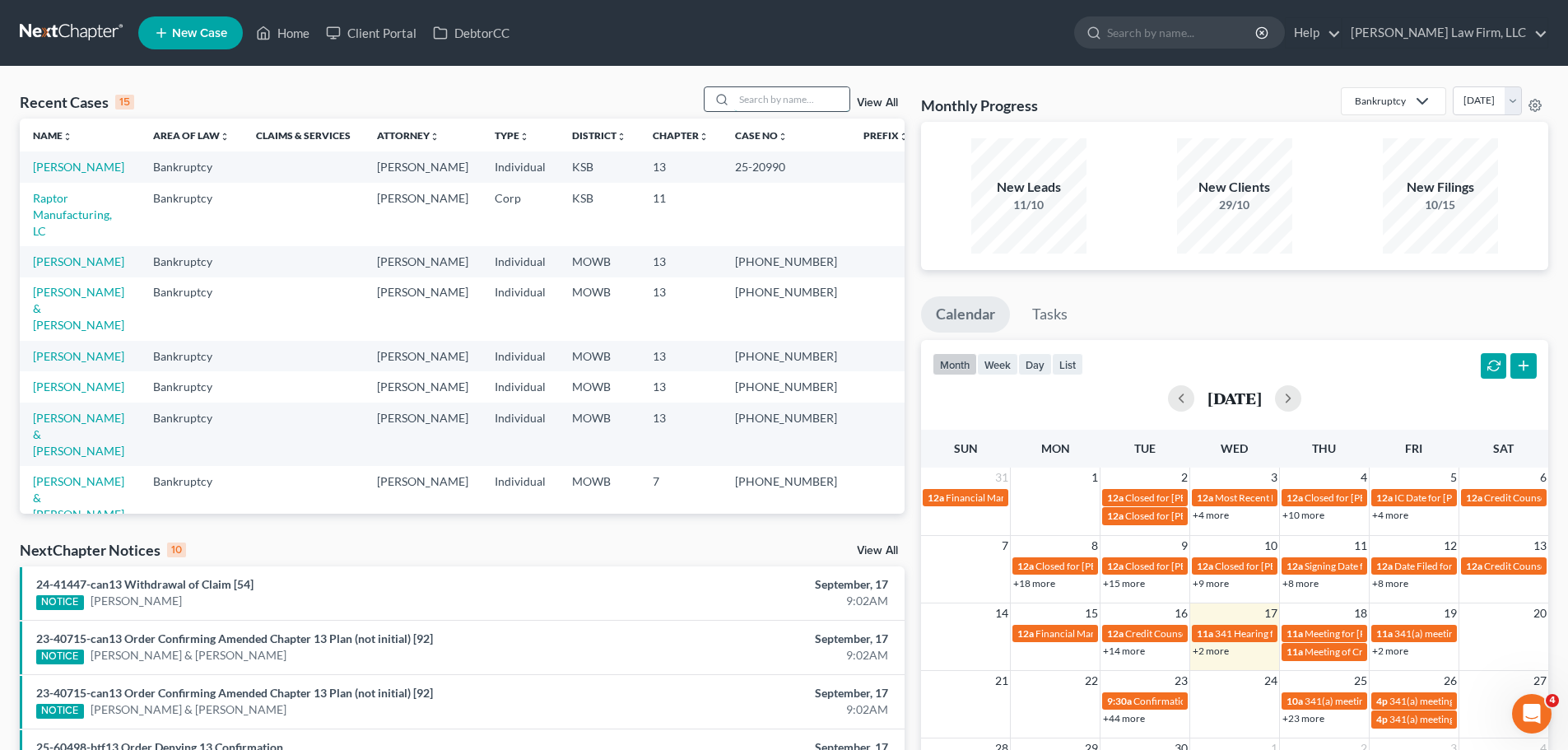
click at [794, 94] on input "search" at bounding box center [791, 99] width 115 height 24
type input "fells"
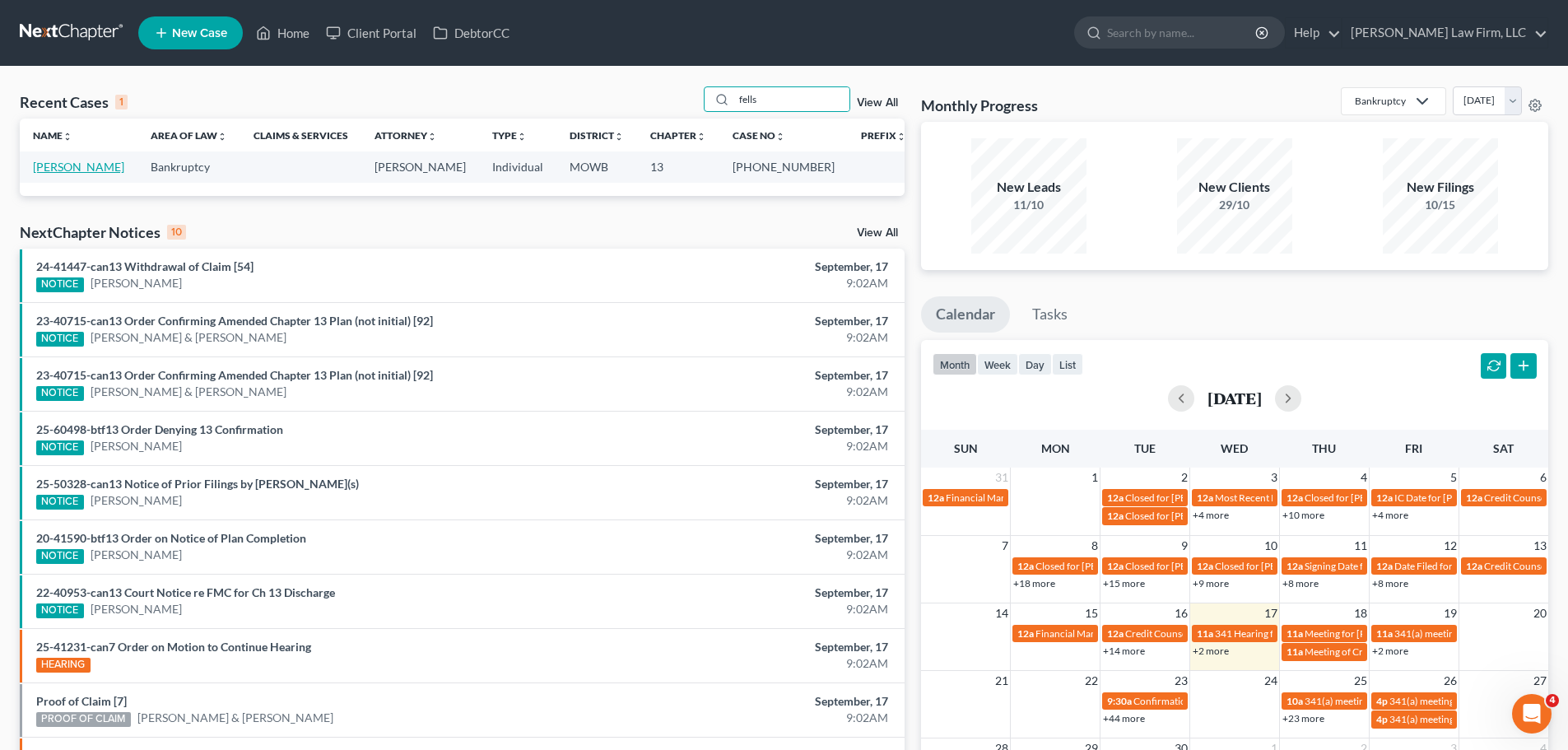
click at [64, 167] on link "[PERSON_NAME]" at bounding box center [78, 166] width 92 height 14
select select "6"
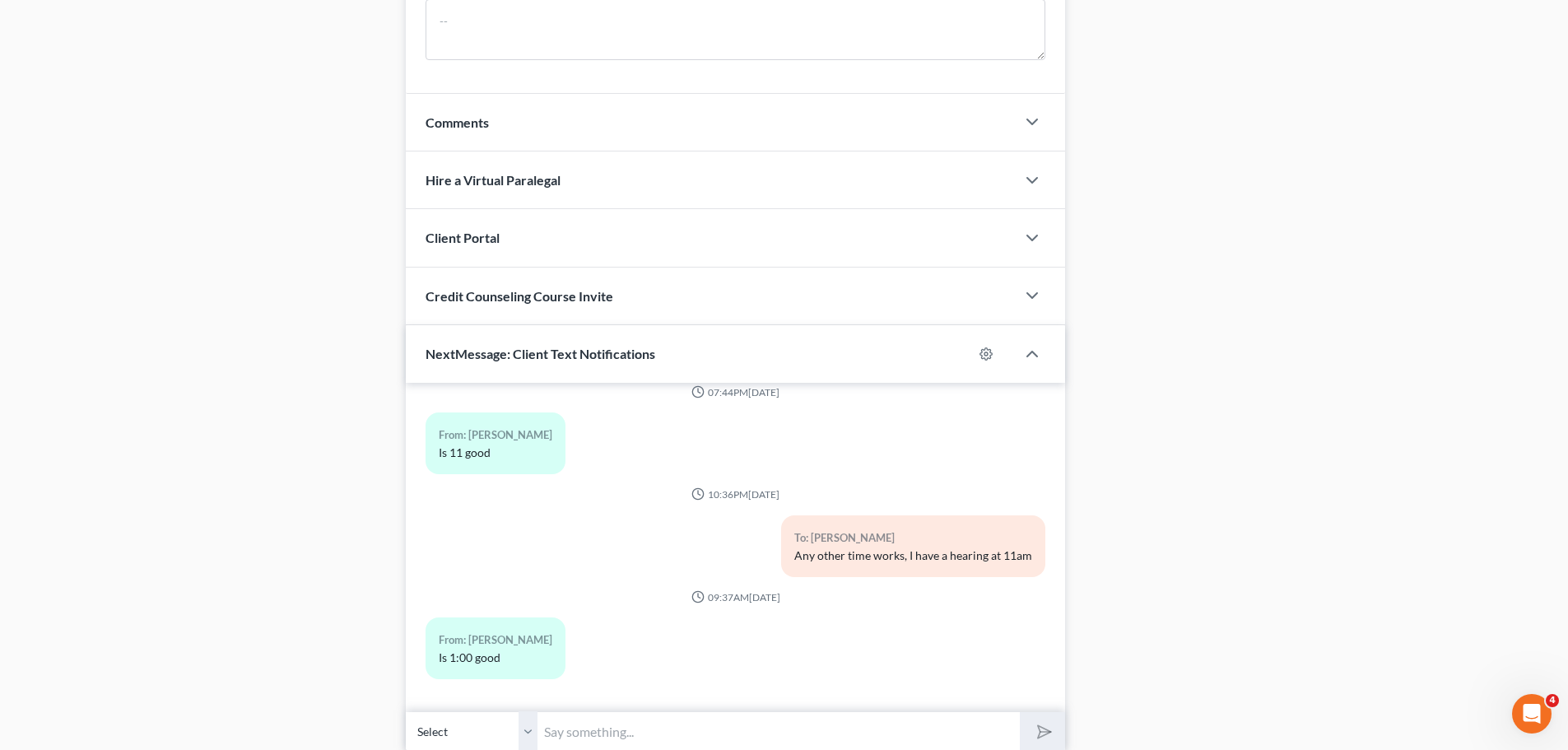
scroll to position [1430, 0]
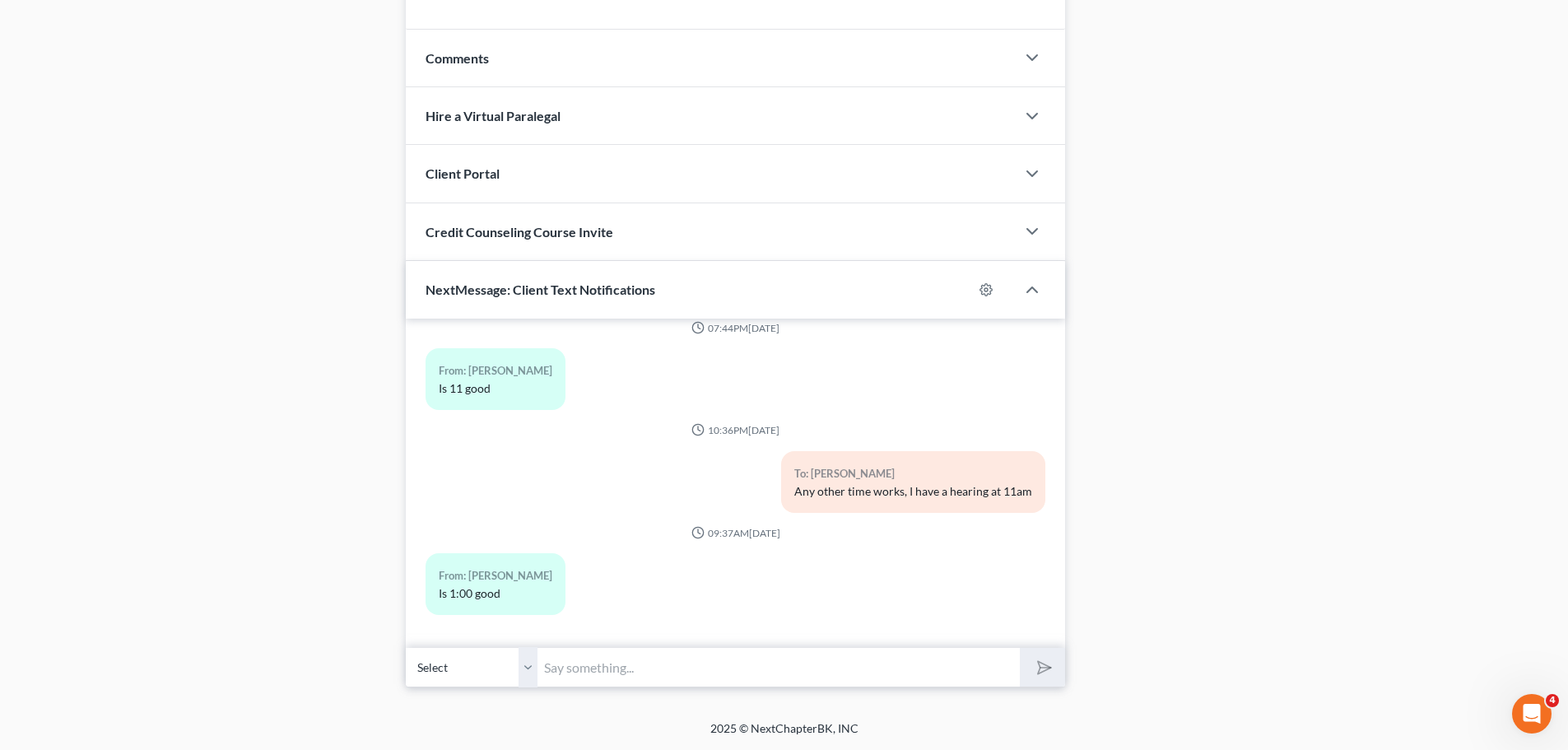
click at [638, 676] on input "text" at bounding box center [778, 667] width 482 height 40
type input "It's perfect."
drag, startPoint x: 1070, startPoint y: 641, endPoint x: 1052, endPoint y: 670, distance: 34.1
click at [1052, 670] on button "submit" at bounding box center [1042, 667] width 45 height 38
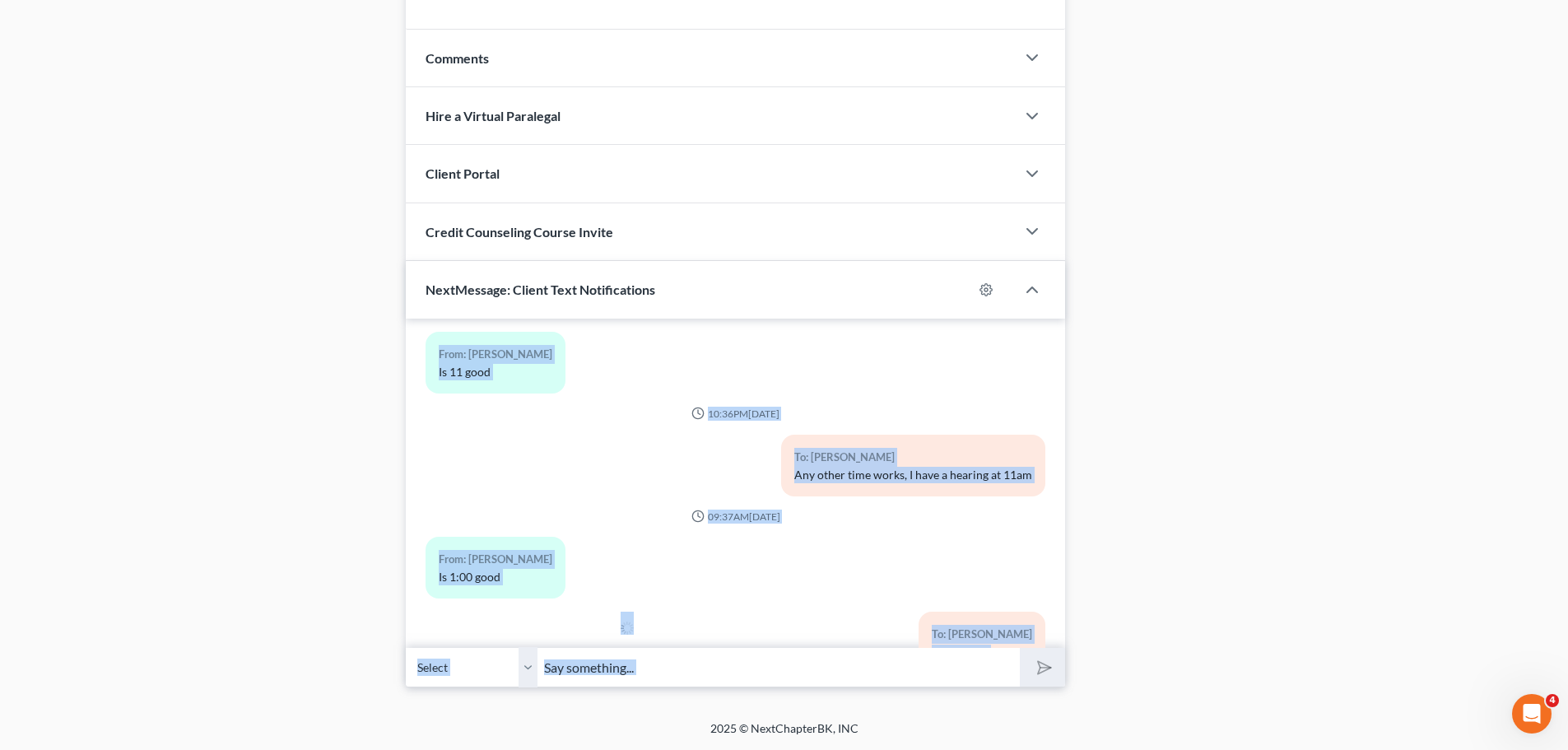
scroll to position [1703, 0]
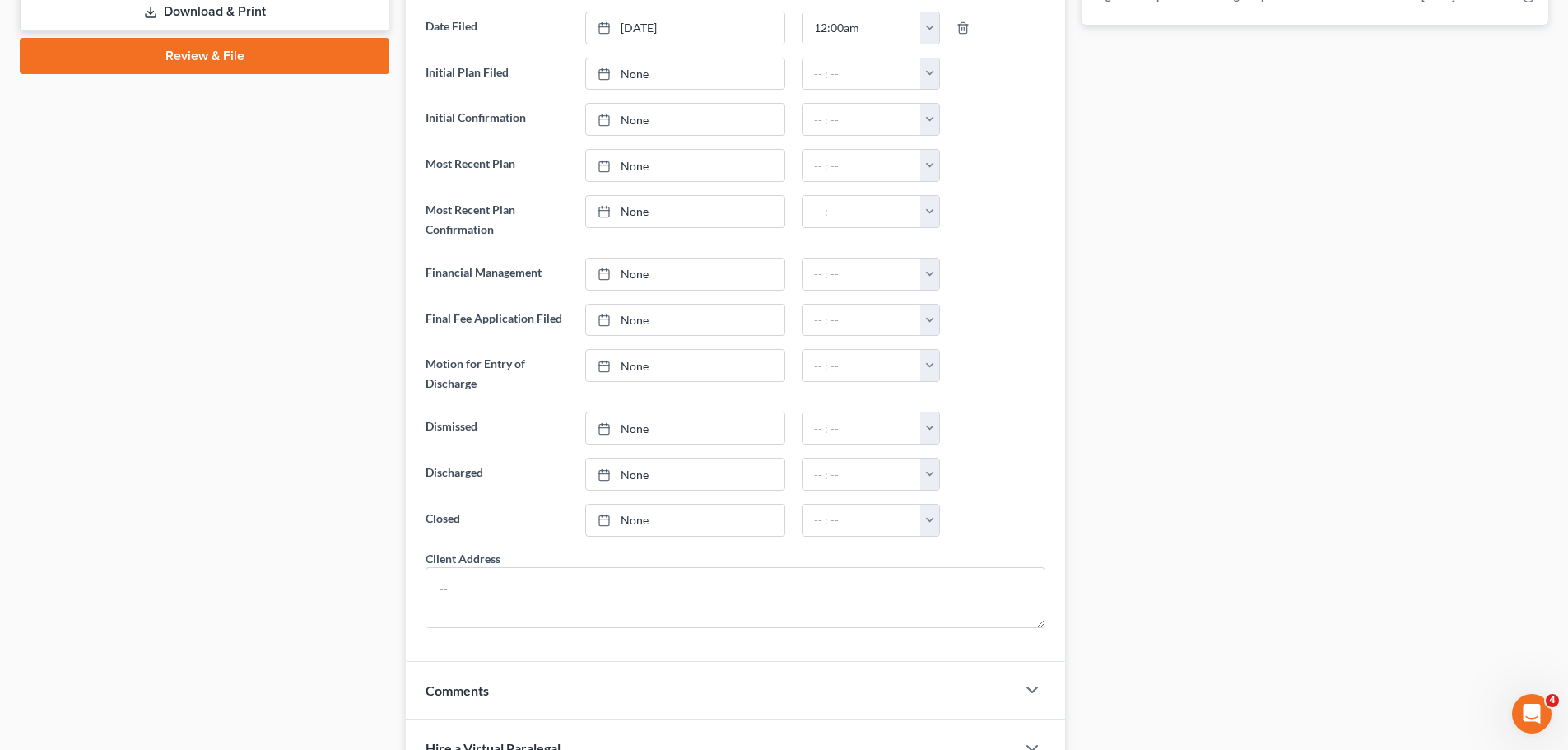
scroll to position [0, 0]
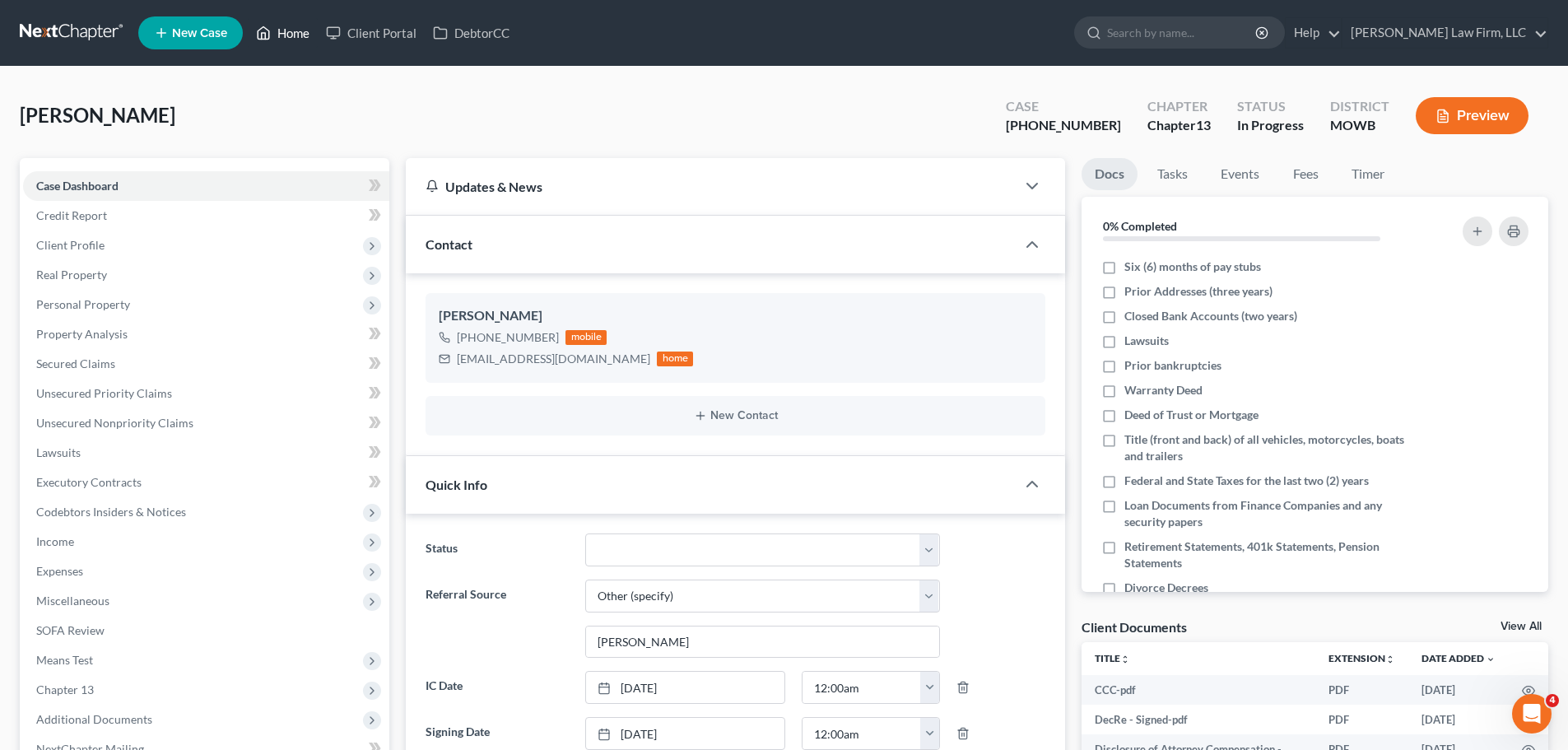
click at [281, 38] on link "Home" at bounding box center [282, 33] width 70 height 30
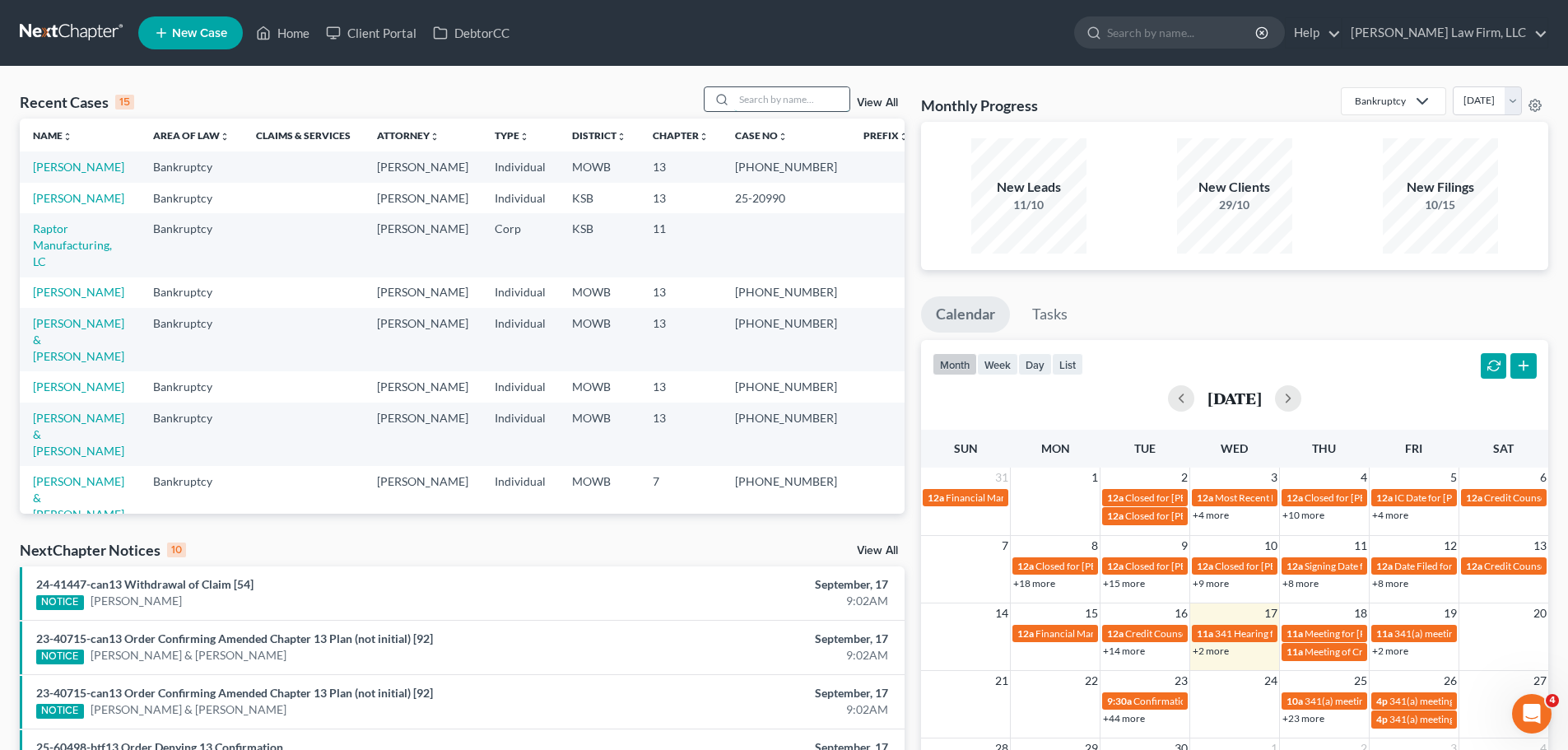
click at [808, 106] on input "search" at bounding box center [791, 99] width 115 height 24
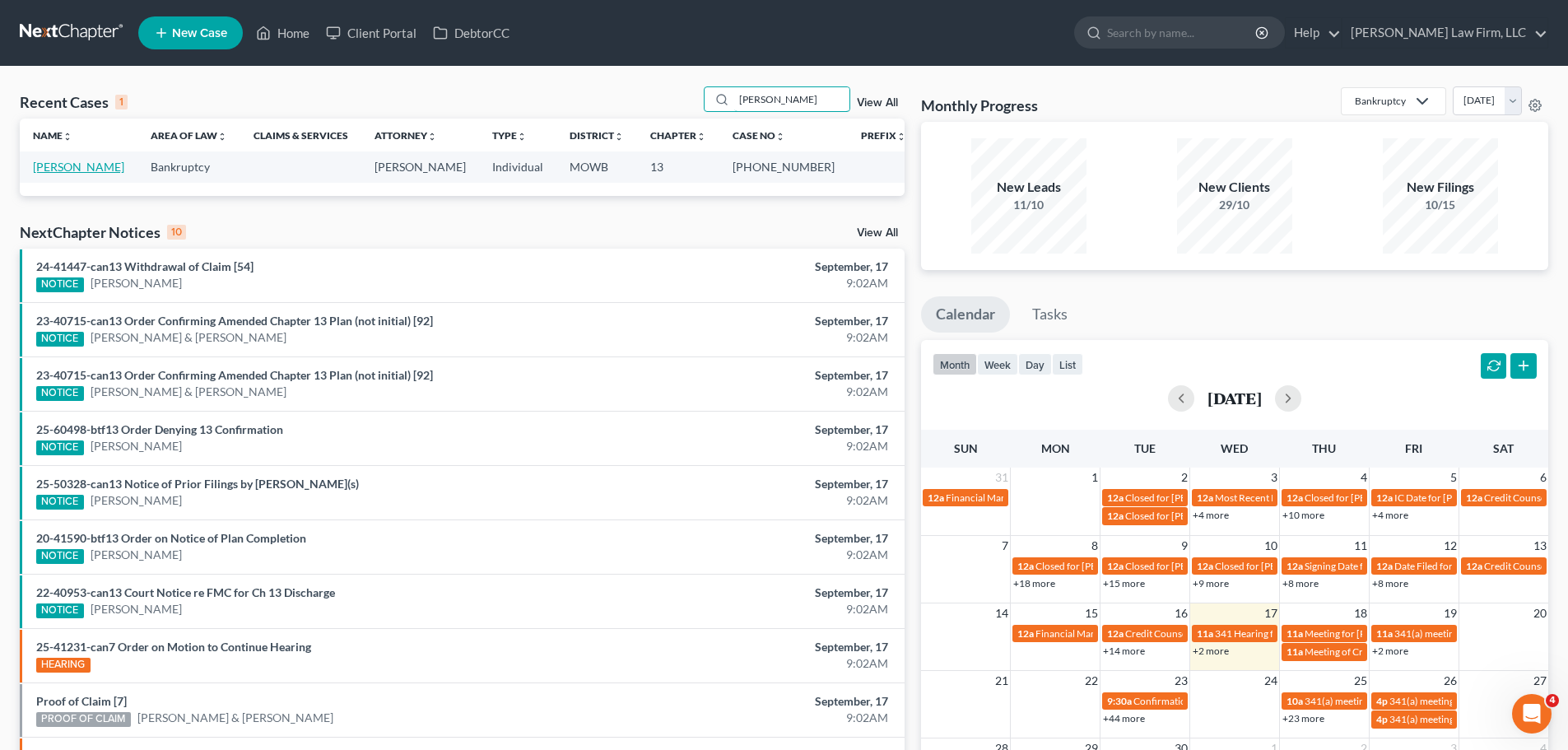
type input "[PERSON_NAME]"
click at [47, 166] on link "[PERSON_NAME]" at bounding box center [78, 166] width 92 height 14
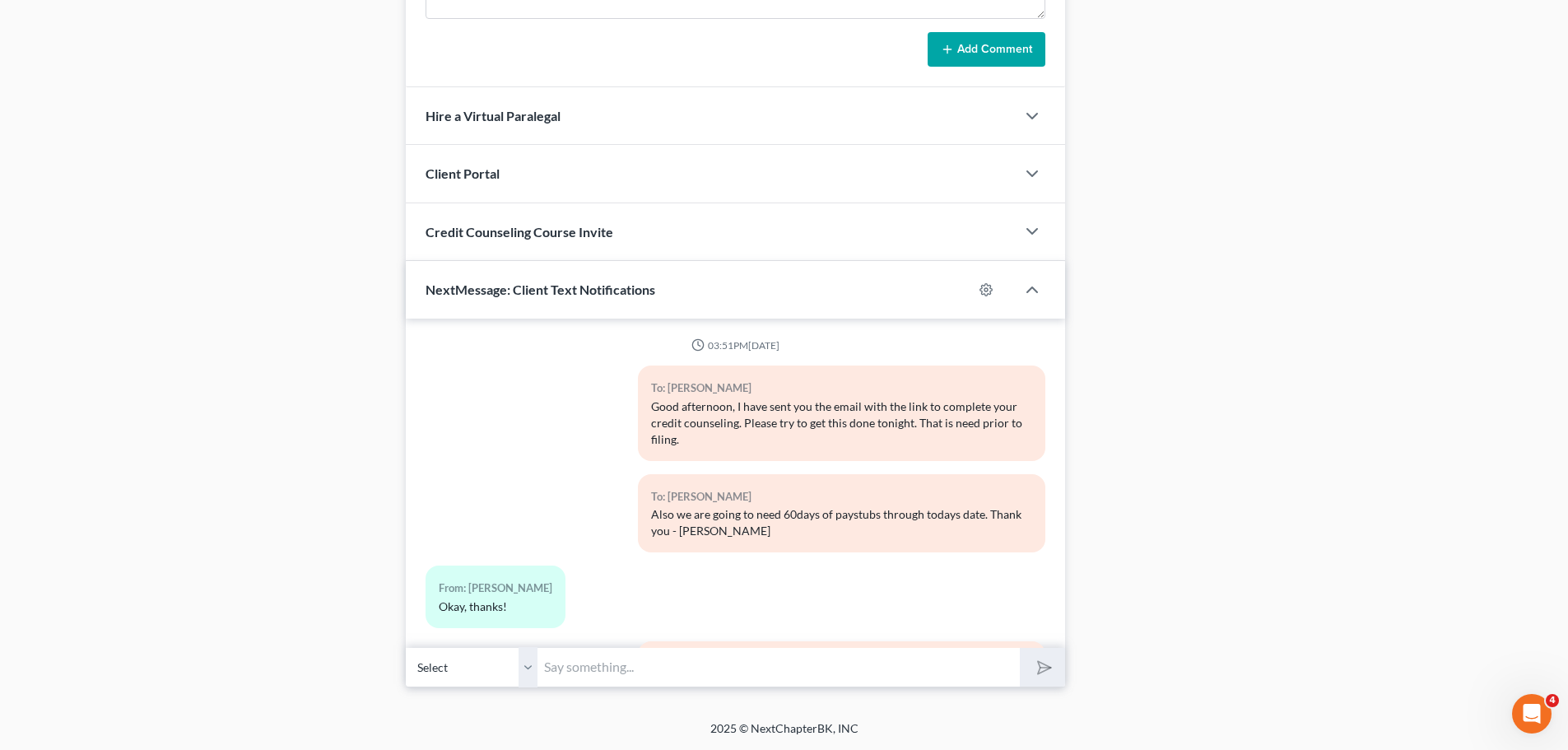
scroll to position [10685, 0]
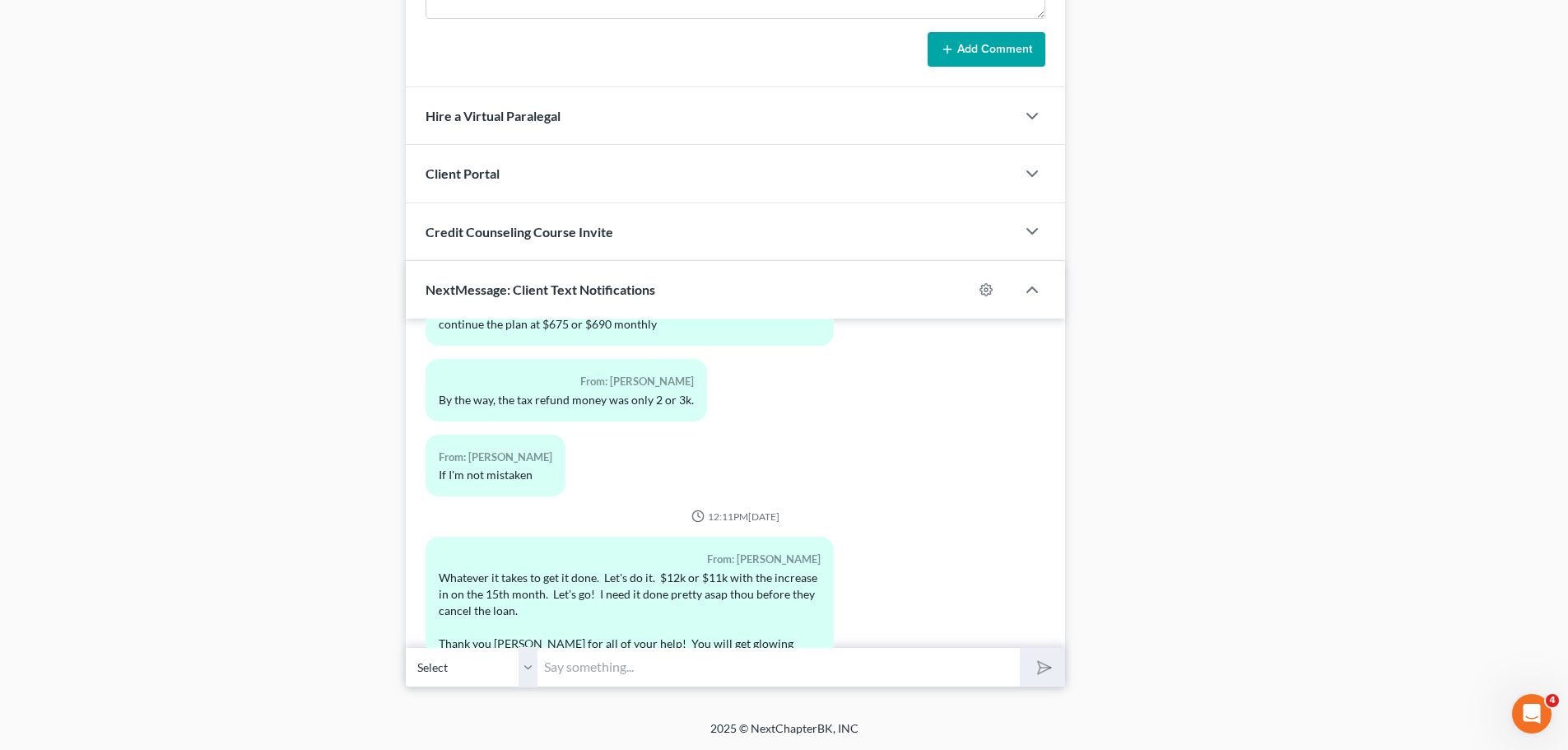
click at [577, 676] on input "text" at bounding box center [778, 667] width 482 height 40
paste input "I’ll get back to you later [DATE]."
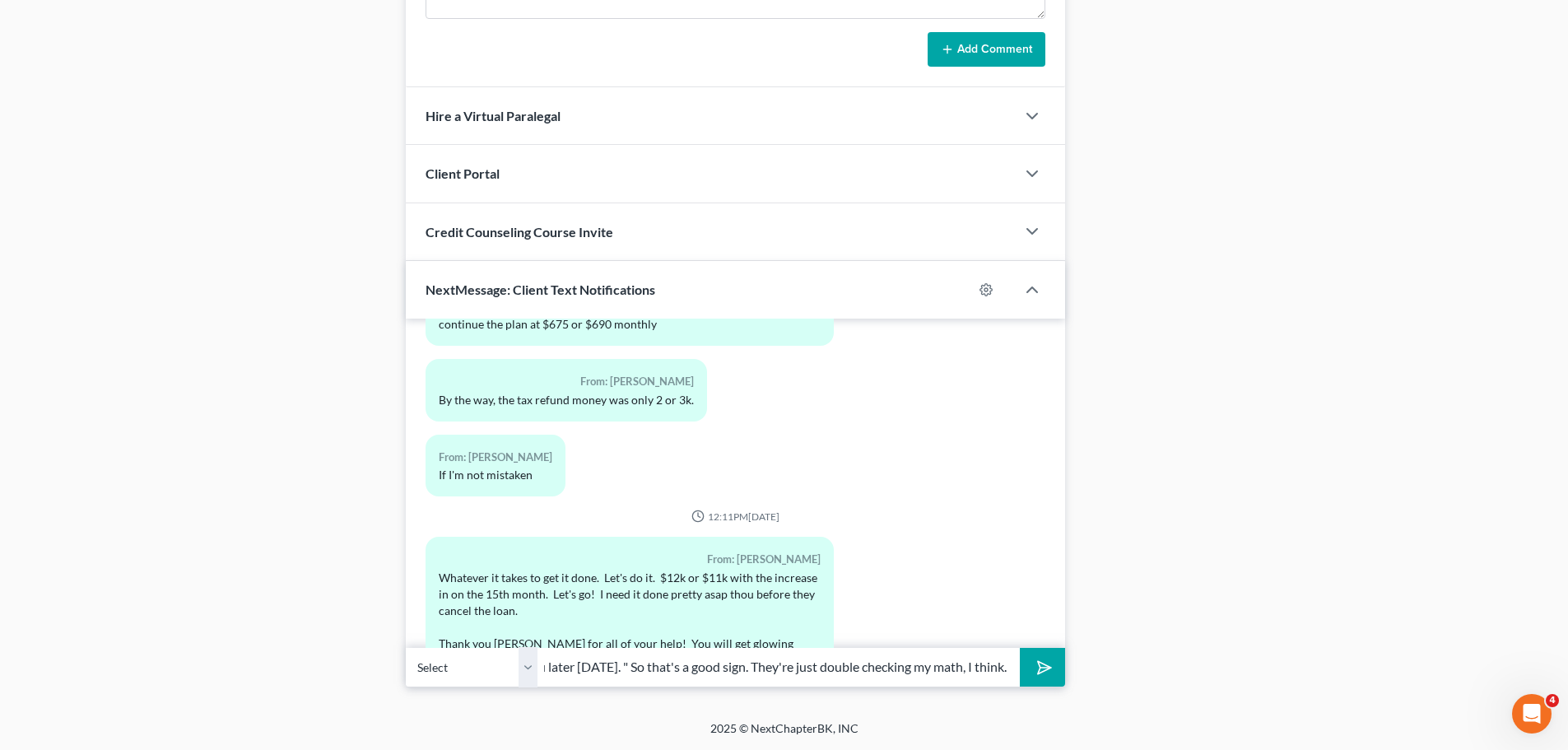
scroll to position [0, 211]
type input "Trustee response: "I’ll get back to you later [DATE]. " So that's a good sign. …"
click at [1020, 648] on button "submit" at bounding box center [1042, 667] width 45 height 38
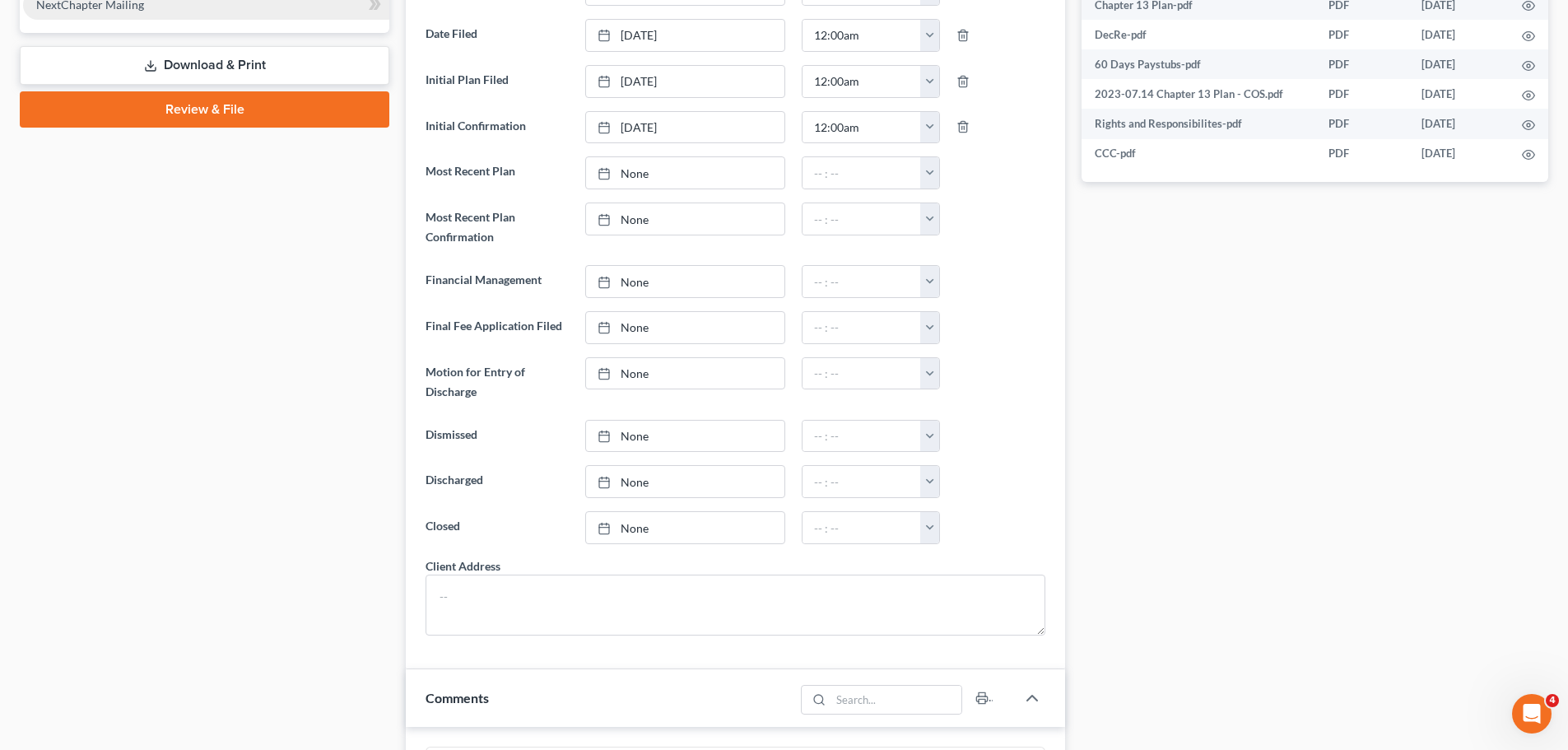
scroll to position [0, 0]
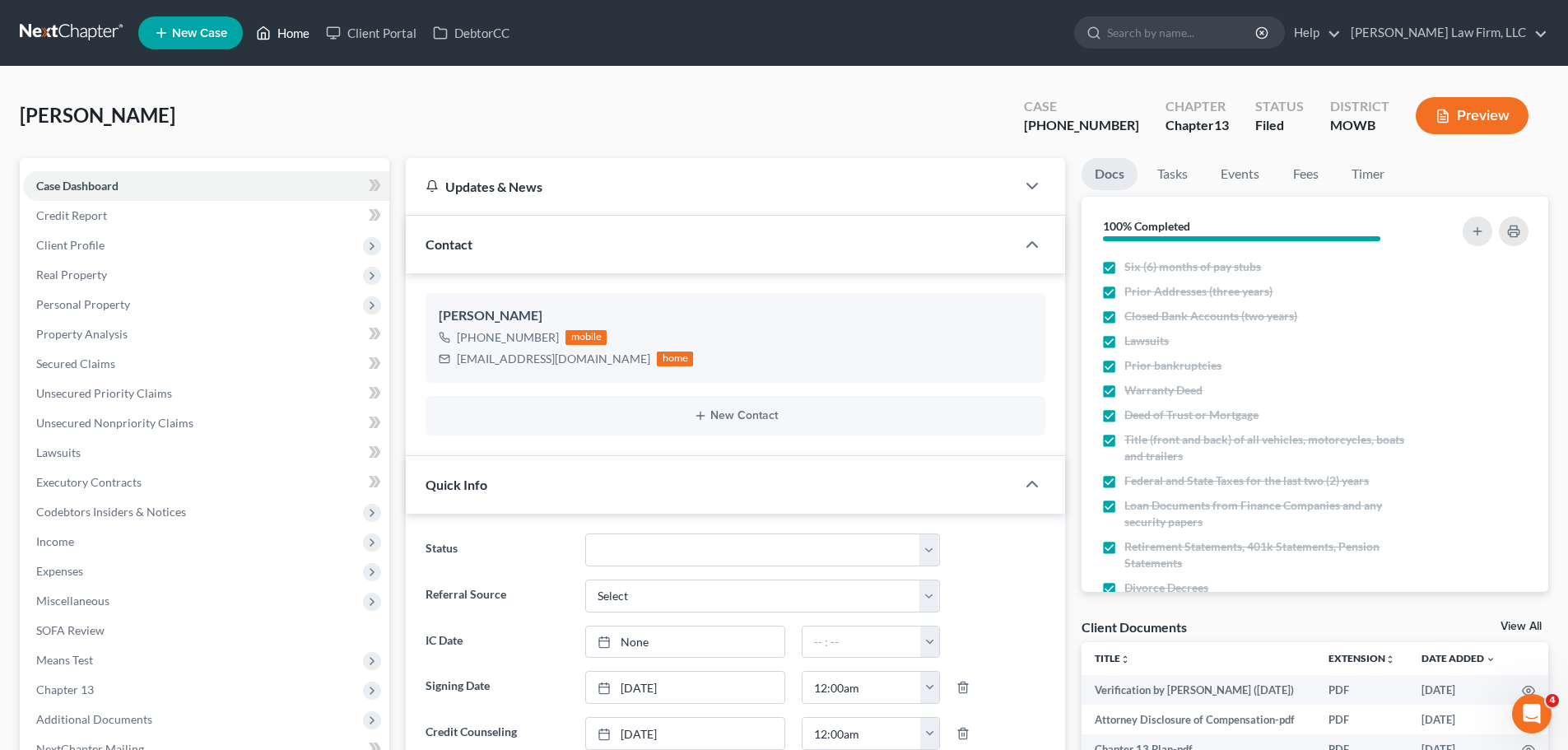
click at [288, 38] on link "Home" at bounding box center [282, 33] width 70 height 30
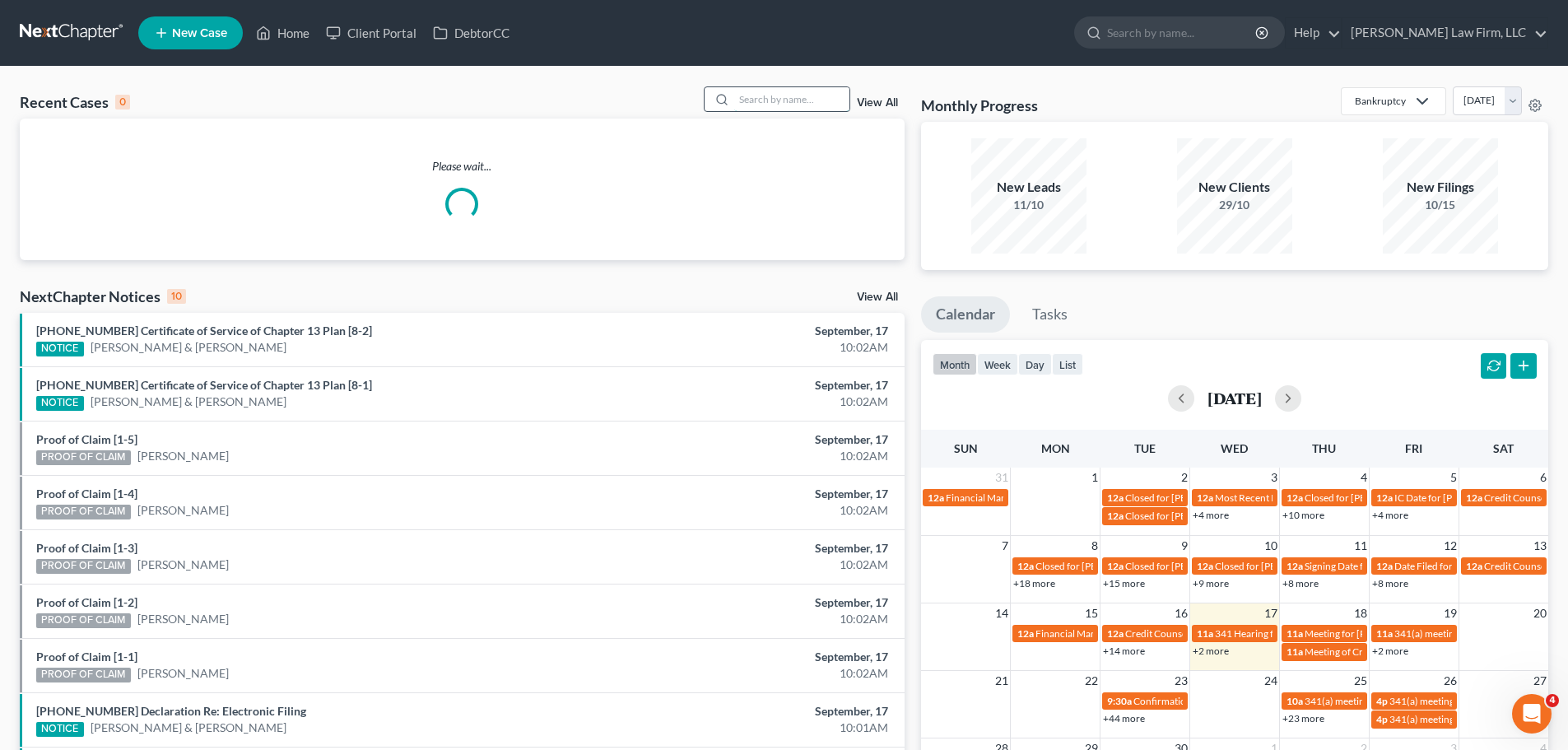
click at [785, 101] on input "search" at bounding box center [791, 99] width 115 height 24
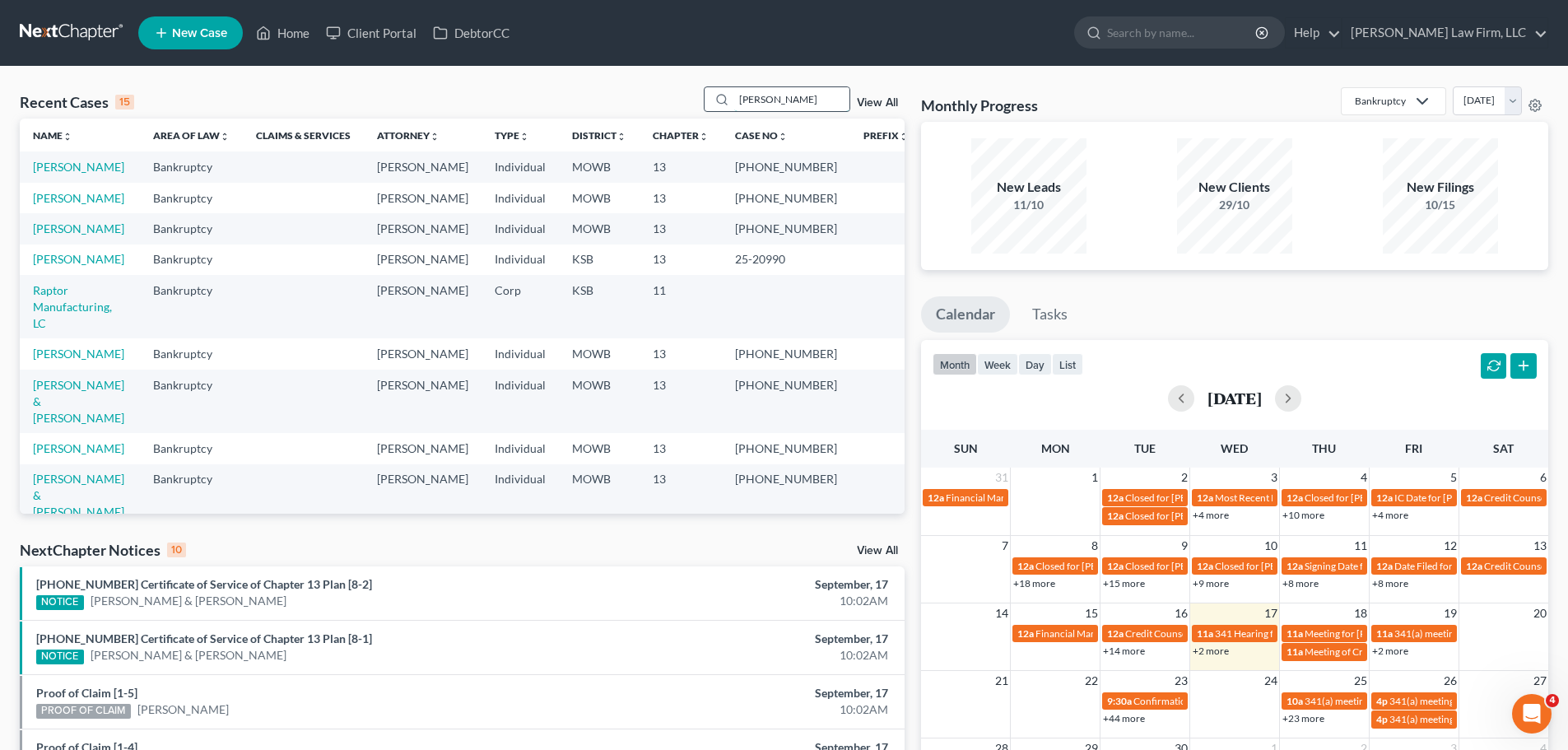
type input "[PERSON_NAME]"
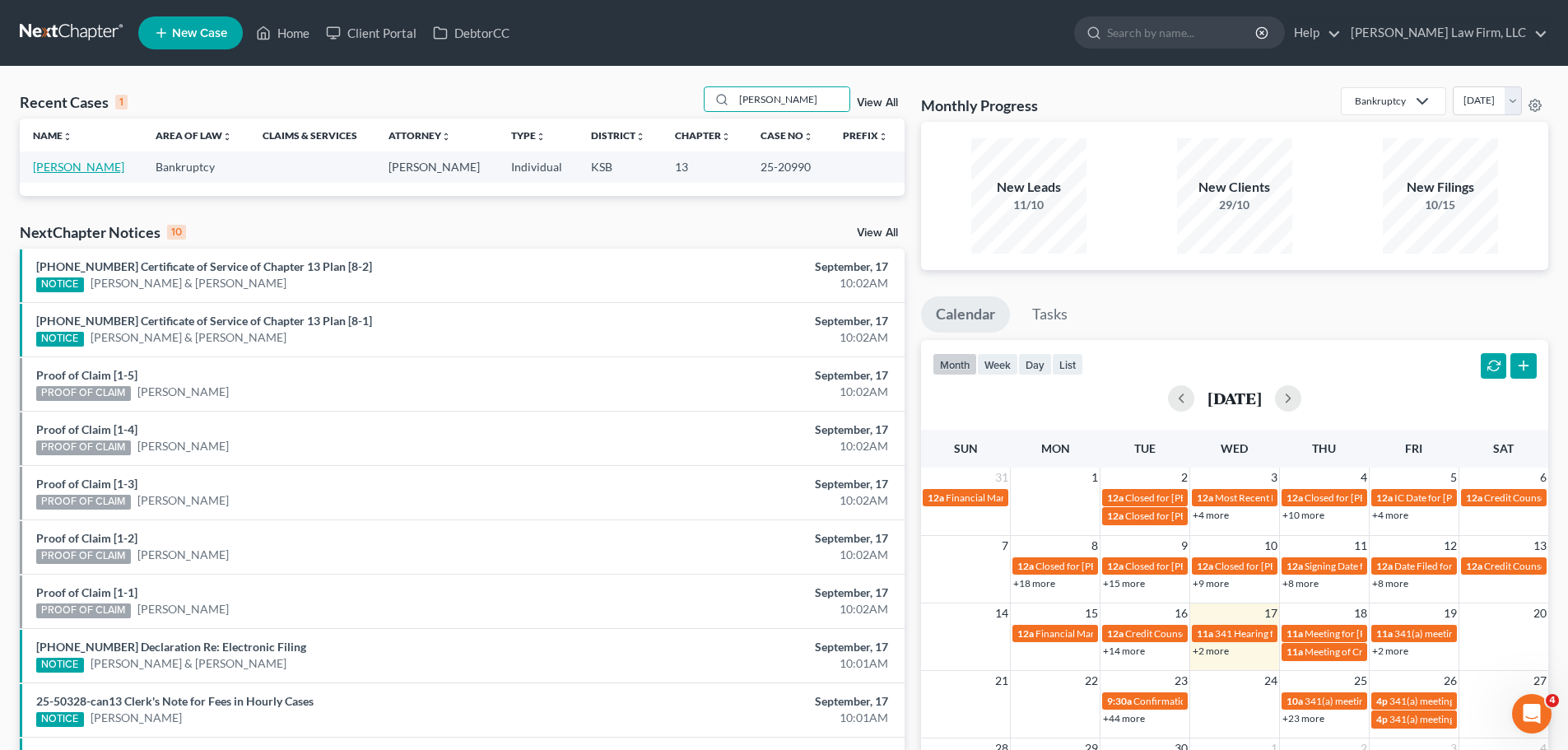
click at [71, 170] on link "[PERSON_NAME]" at bounding box center [78, 166] width 92 height 14
select select "4"
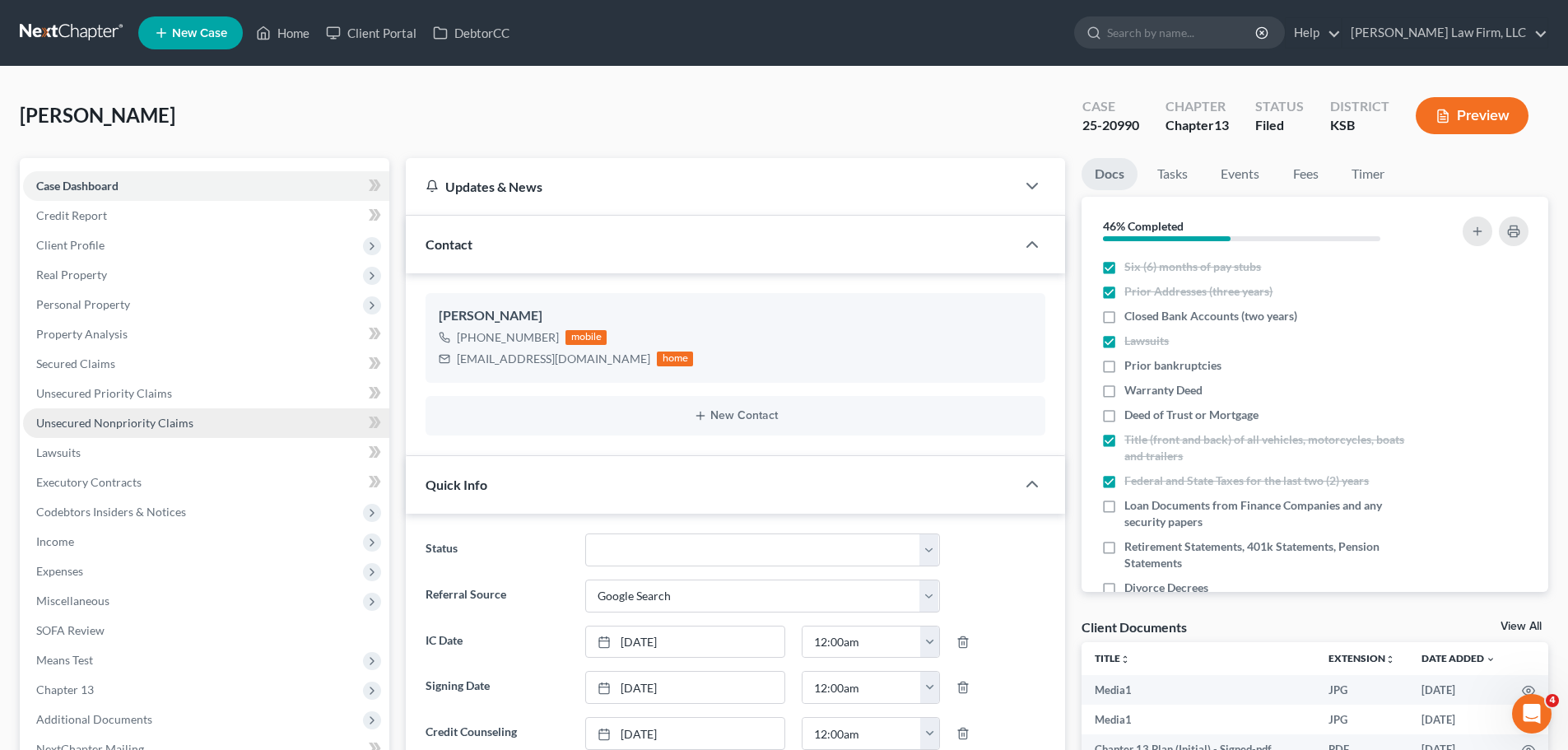
scroll to position [3708, 0]
click at [161, 418] on span "Unsecured Nonpriority Claims" at bounding box center [115, 422] width 157 height 14
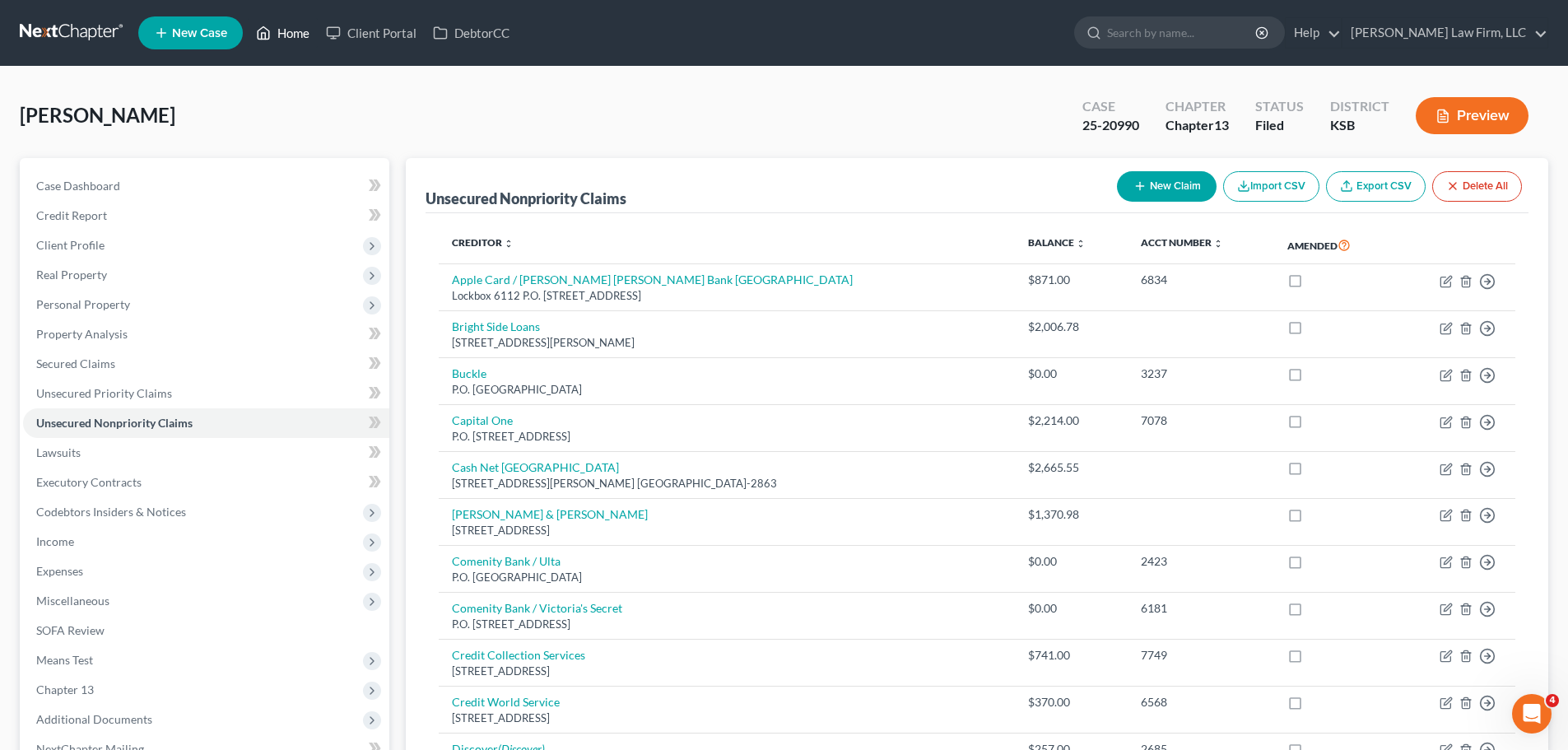
click at [273, 44] on link "Home" at bounding box center [282, 33] width 70 height 30
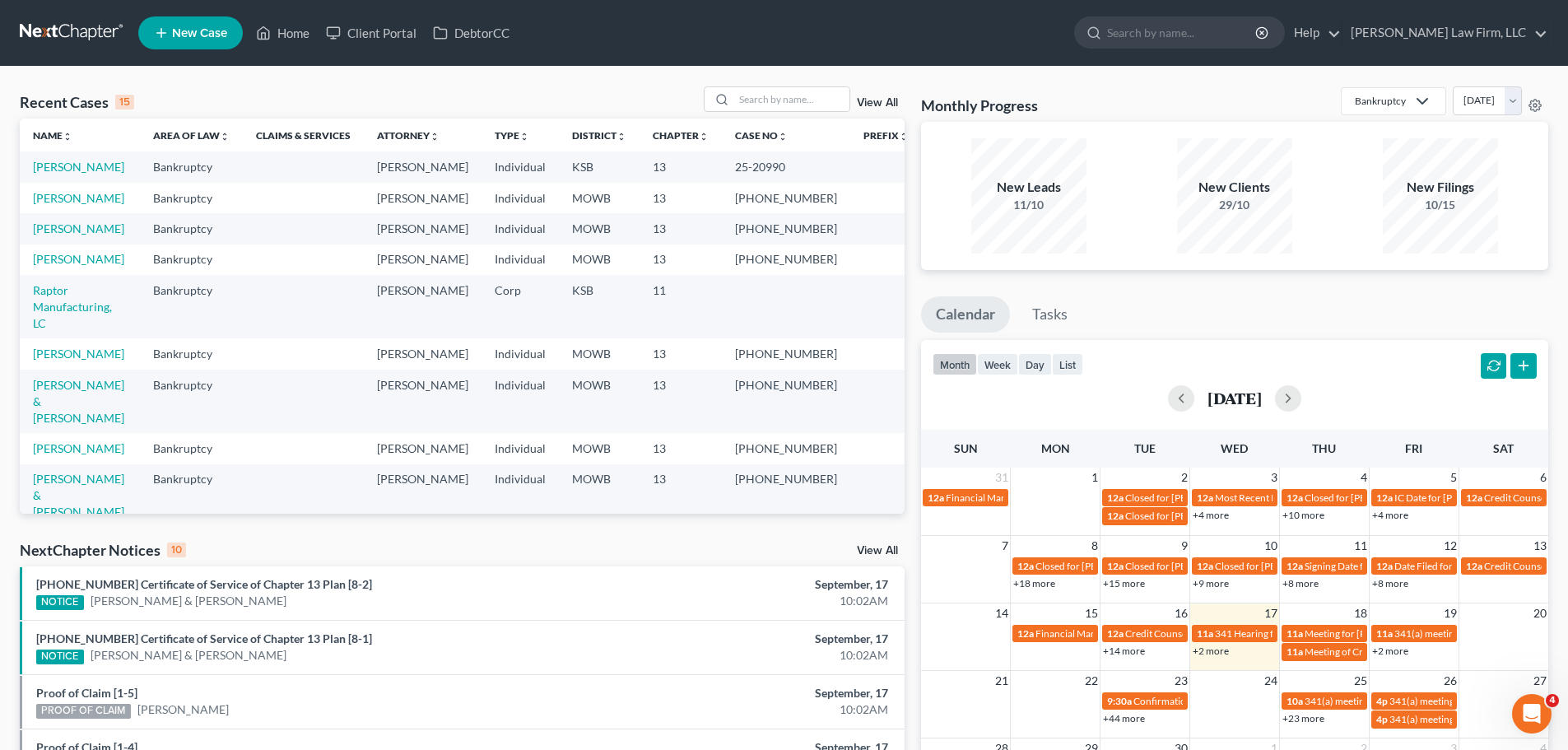
click at [782, 115] on div "Recent Cases 15 View All" at bounding box center [461, 103] width 884 height 32
click at [794, 94] on input "search" at bounding box center [791, 99] width 115 height 24
type input "[PERSON_NAME]"
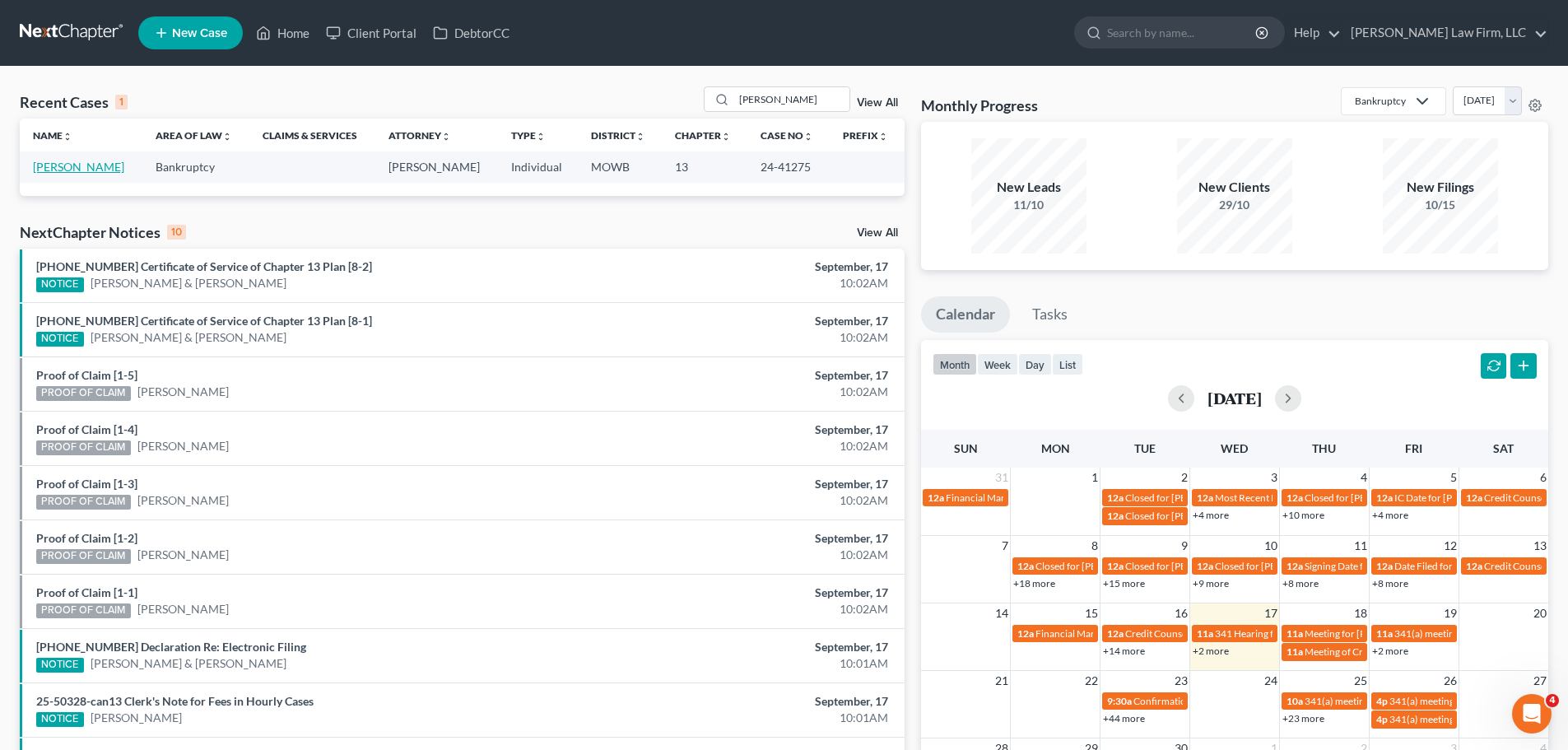
click at [78, 163] on link "[PERSON_NAME]" at bounding box center [78, 166] width 92 height 14
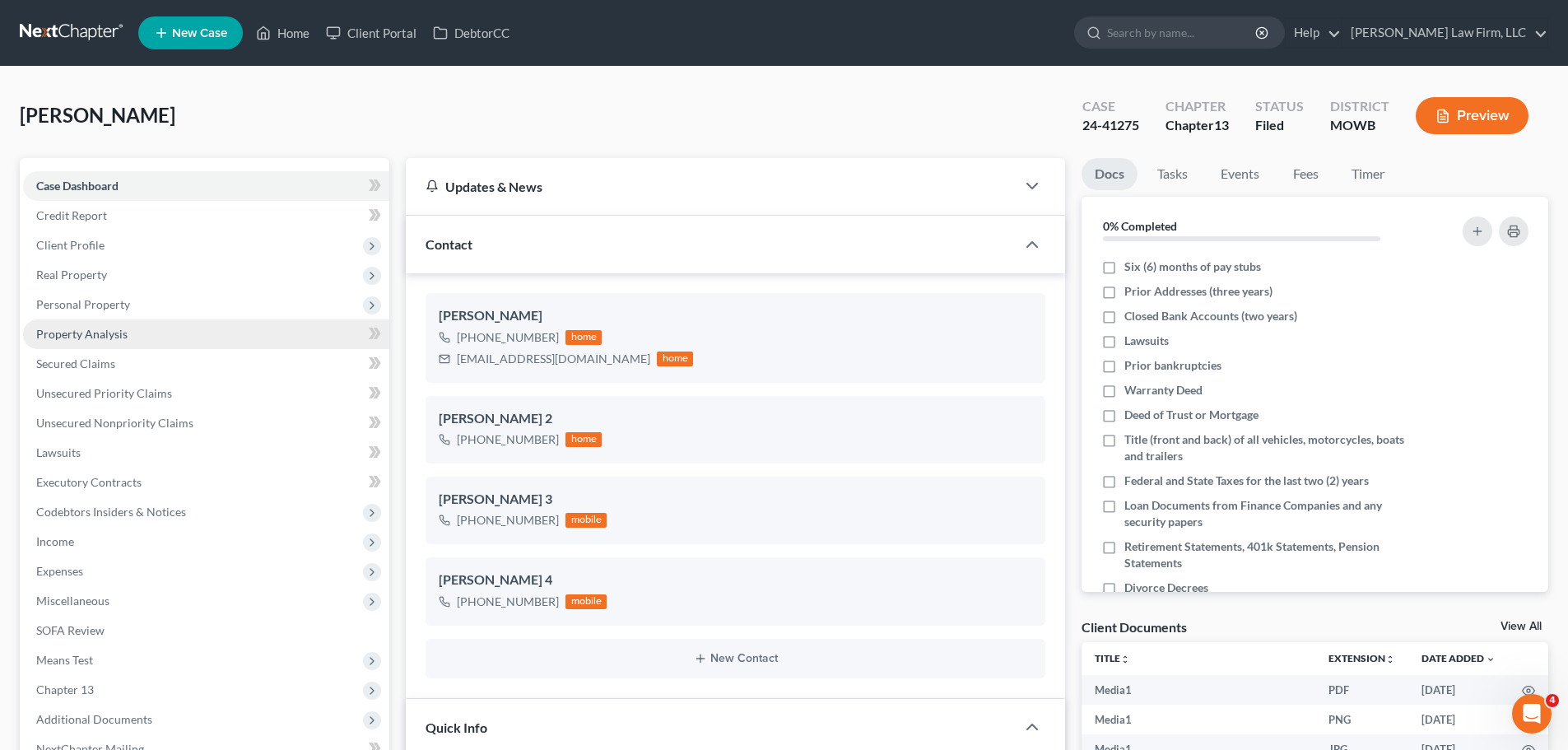
scroll to position [35301, 0]
click at [290, 33] on link "Home" at bounding box center [282, 33] width 70 height 30
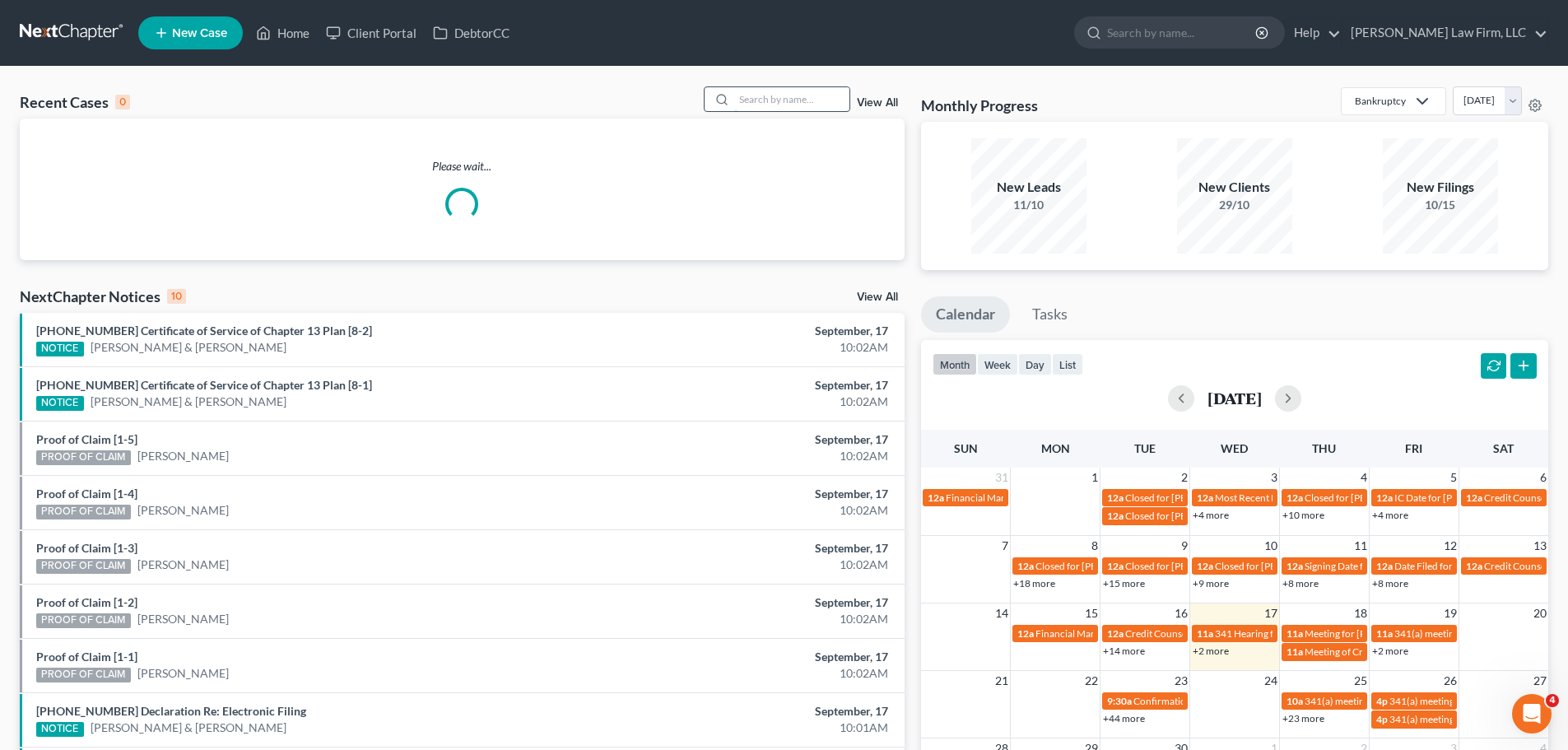
click at [787, 103] on input "search" at bounding box center [791, 99] width 115 height 24
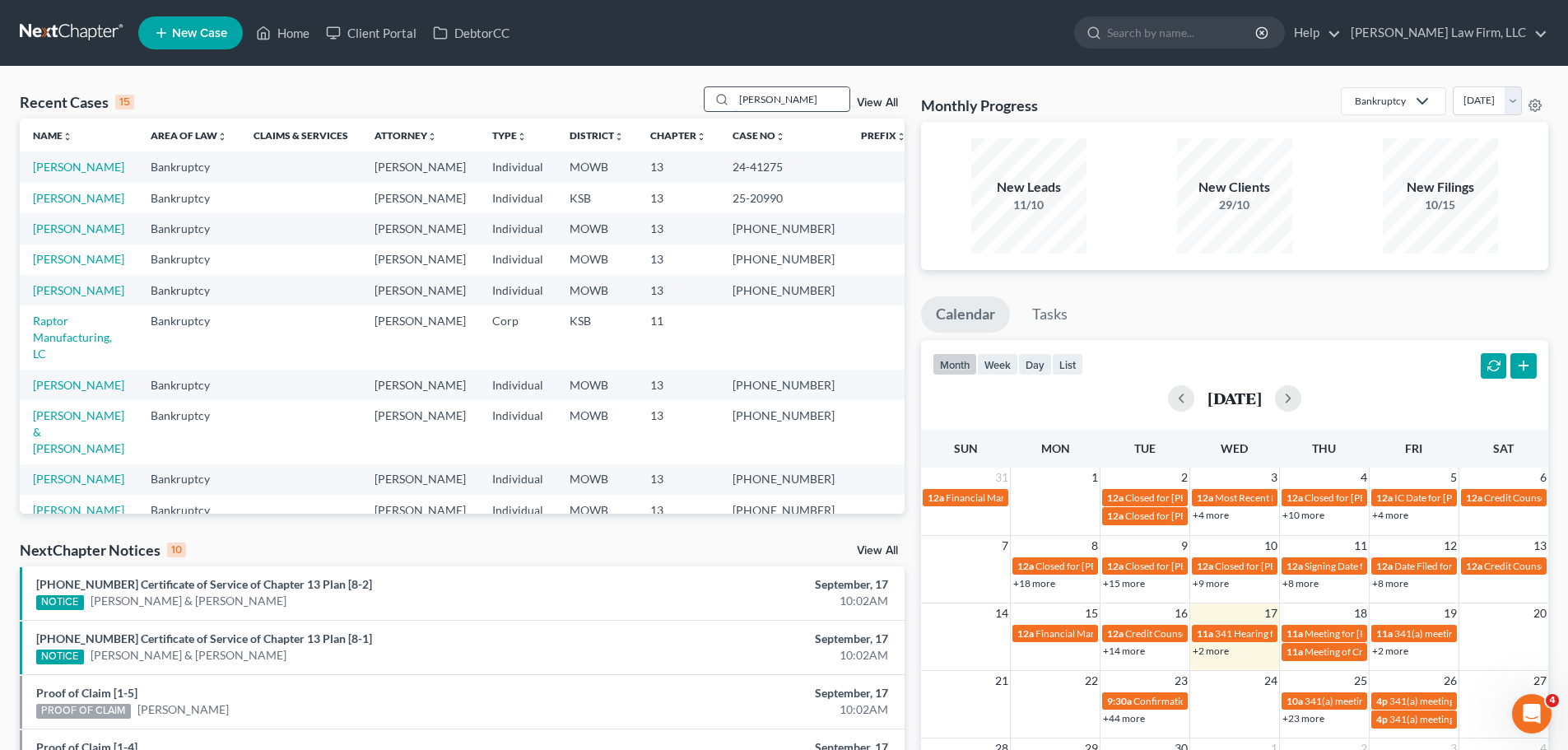
type input "[PERSON_NAME]"
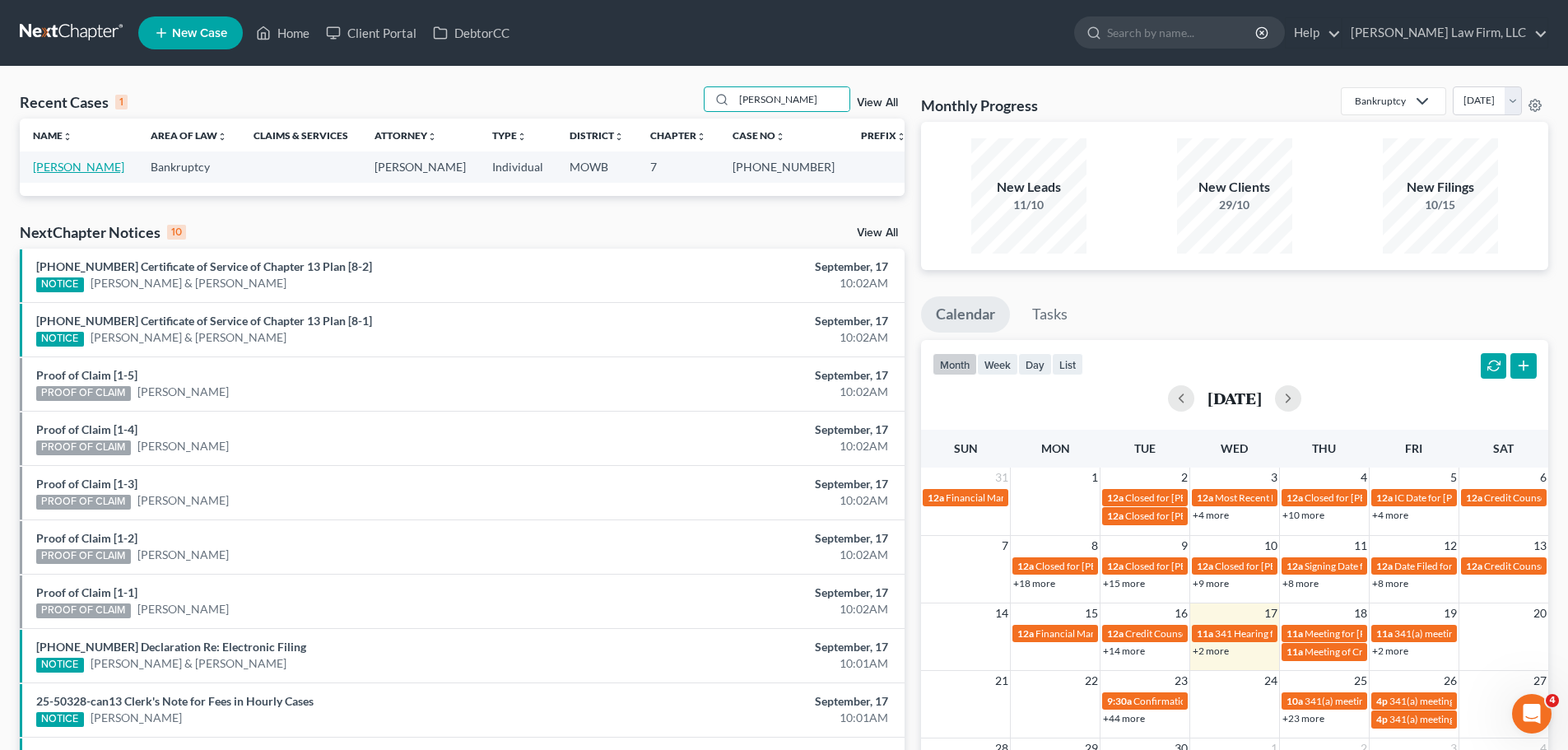
click at [60, 172] on link "[PERSON_NAME]" at bounding box center [78, 166] width 92 height 14
select select "4"
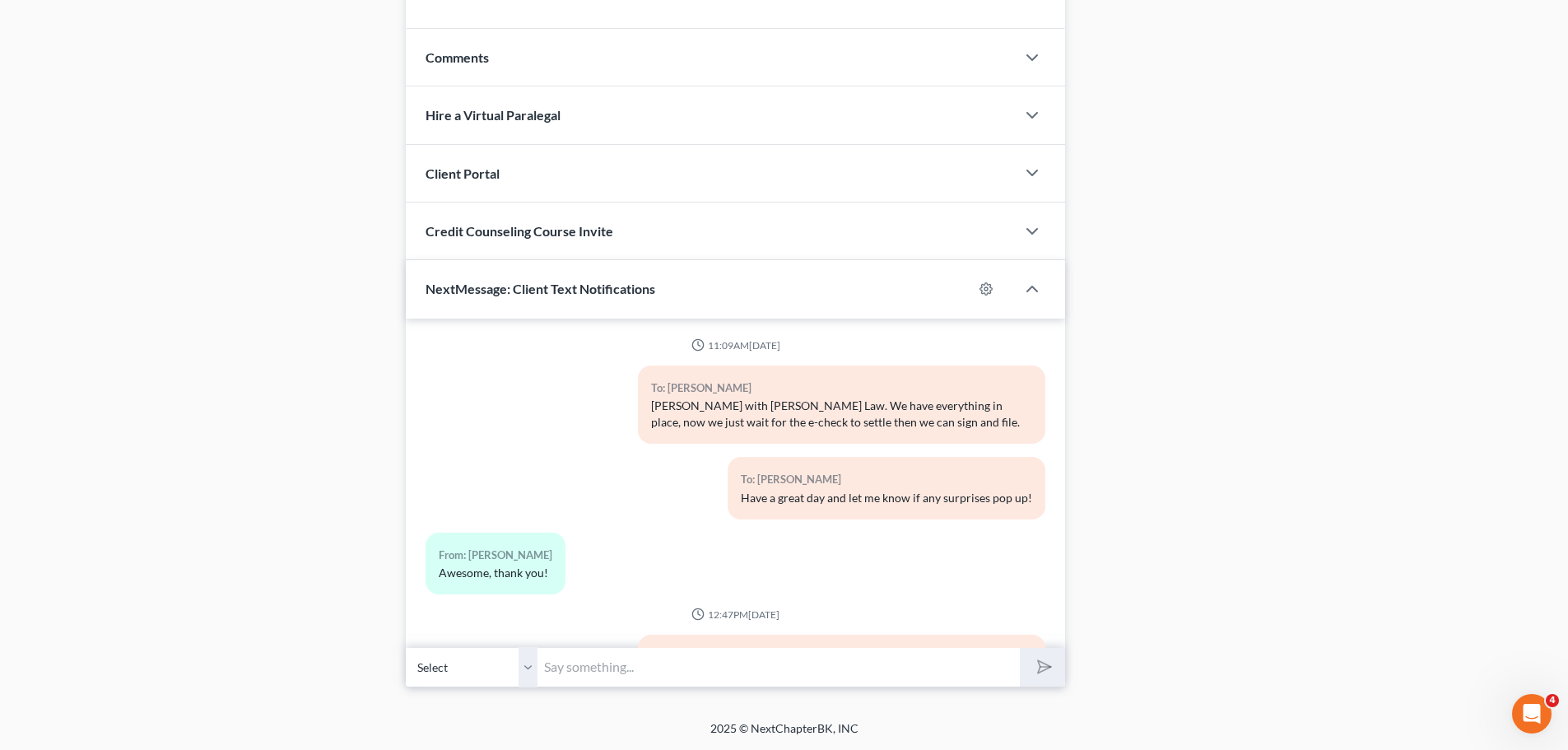
scroll to position [351, 0]
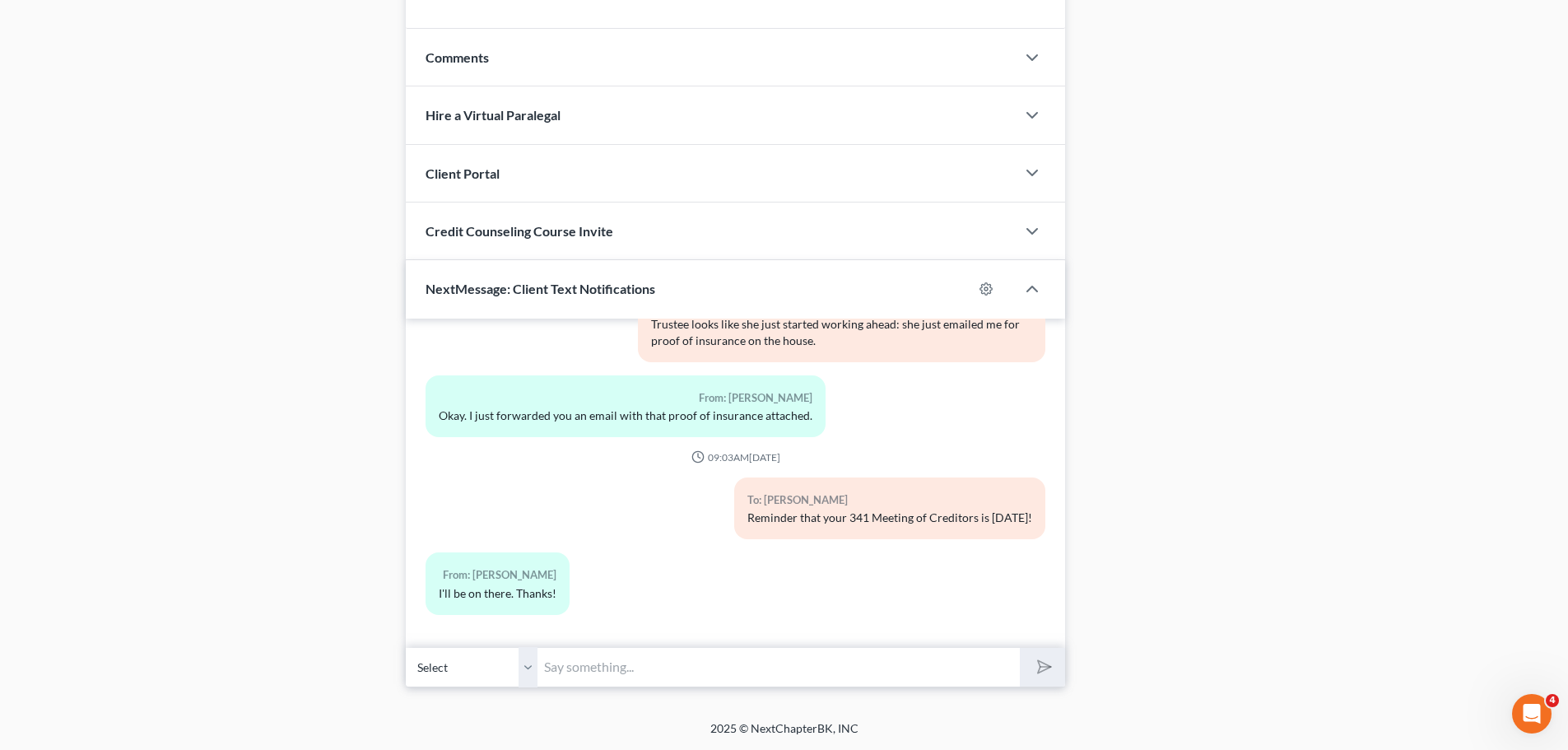
click at [756, 662] on input "text" at bounding box center [778, 667] width 482 height 40
type input "I joined the meeting slightly early, I'm here by text if you need me!"
click at [1020, 648] on button "submit" at bounding box center [1042, 667] width 45 height 38
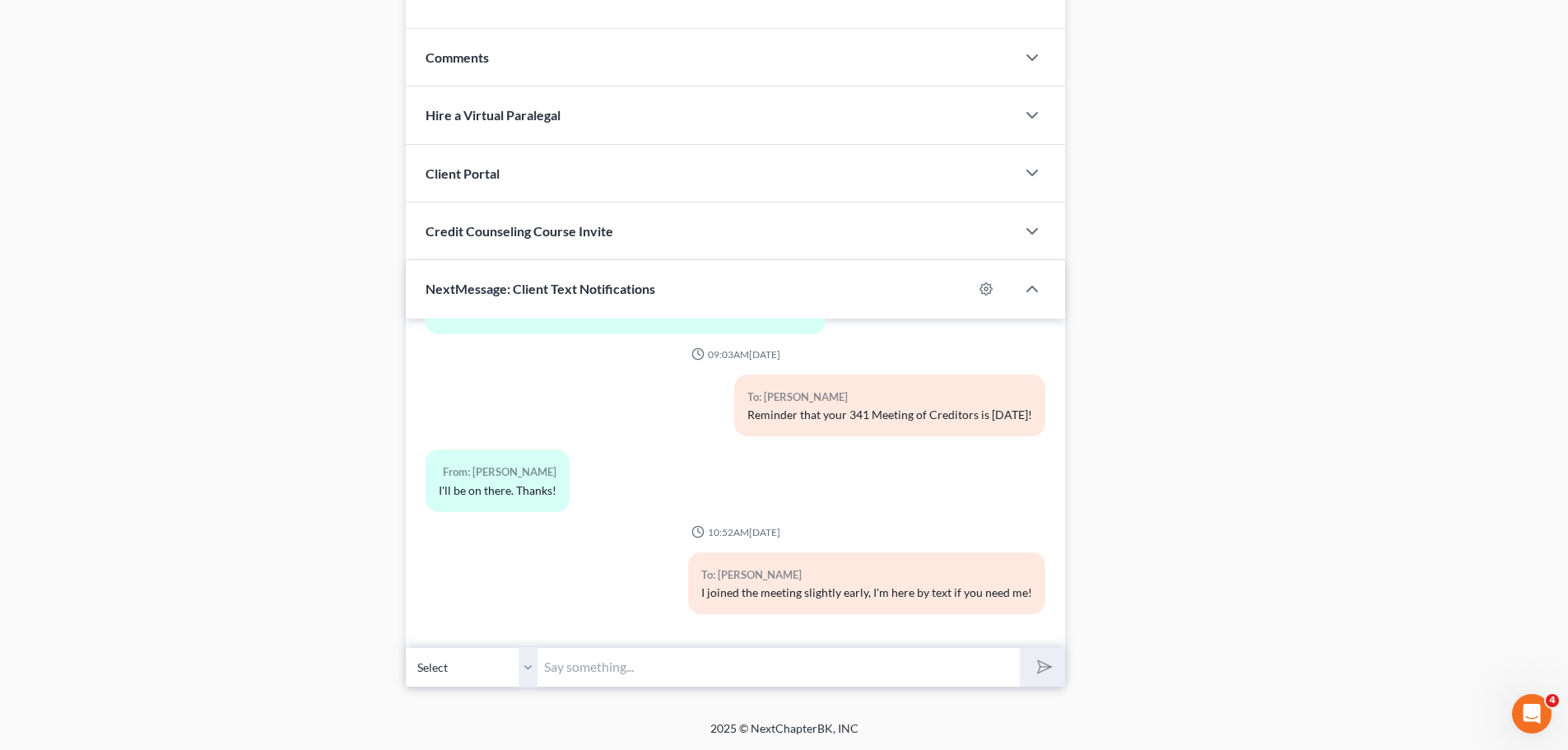
click at [573, 669] on input "text" at bounding box center [778, 667] width 482 height 40
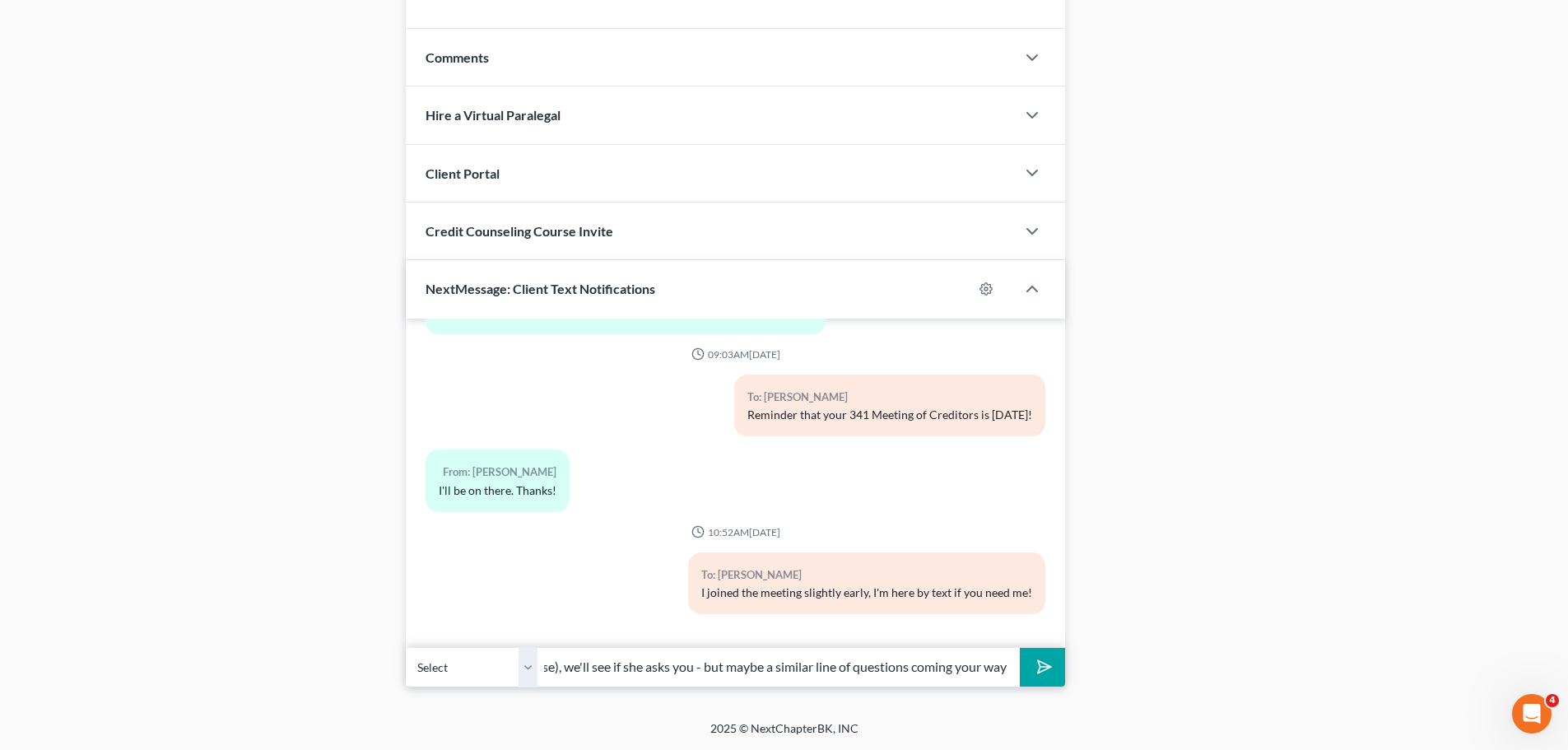
scroll to position [0, 299]
type input "The Trustees usually don't ask that (about the spouse), we'll see if she asks y…"
click at [1020, 648] on button "submit" at bounding box center [1042, 667] width 45 height 38
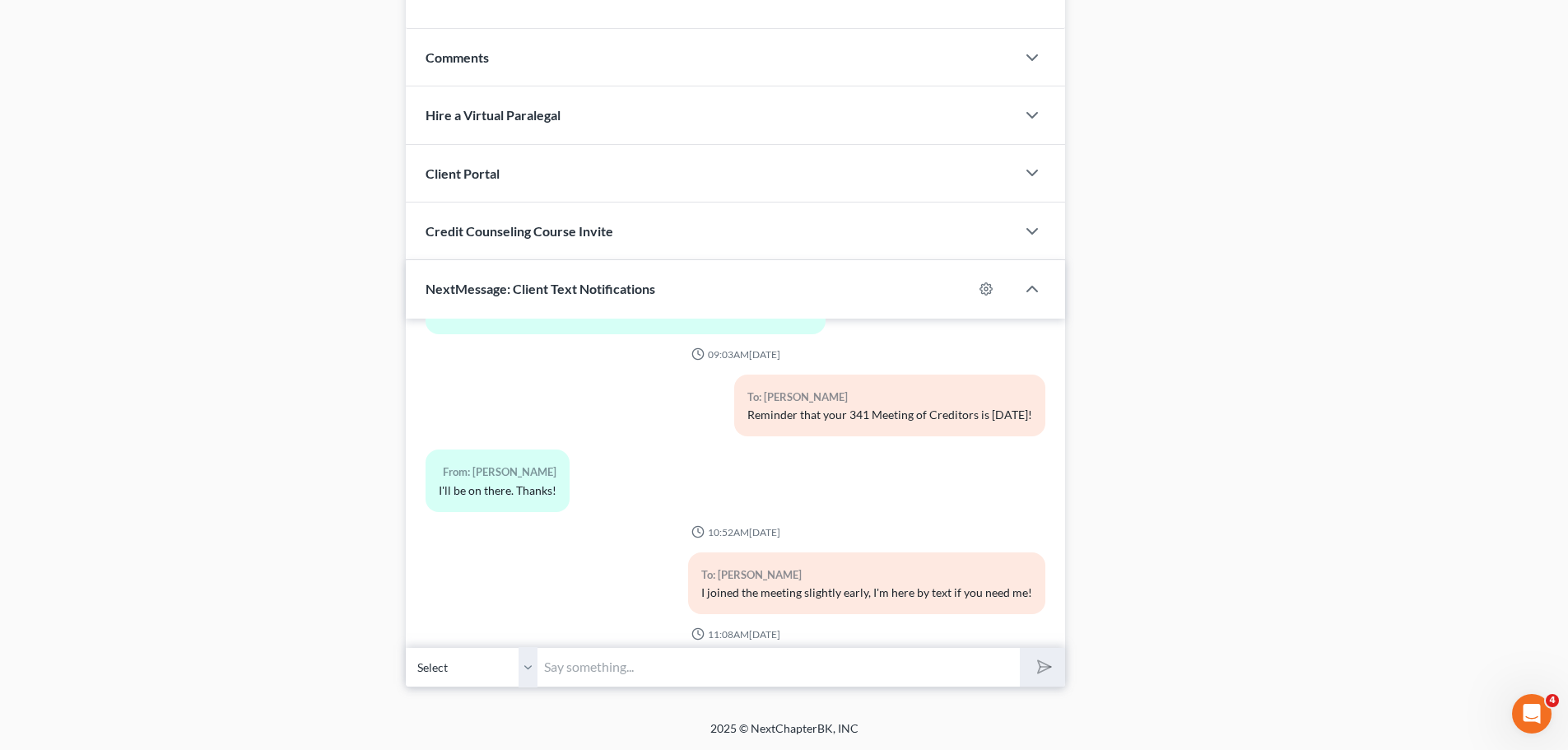
scroll to position [573, 0]
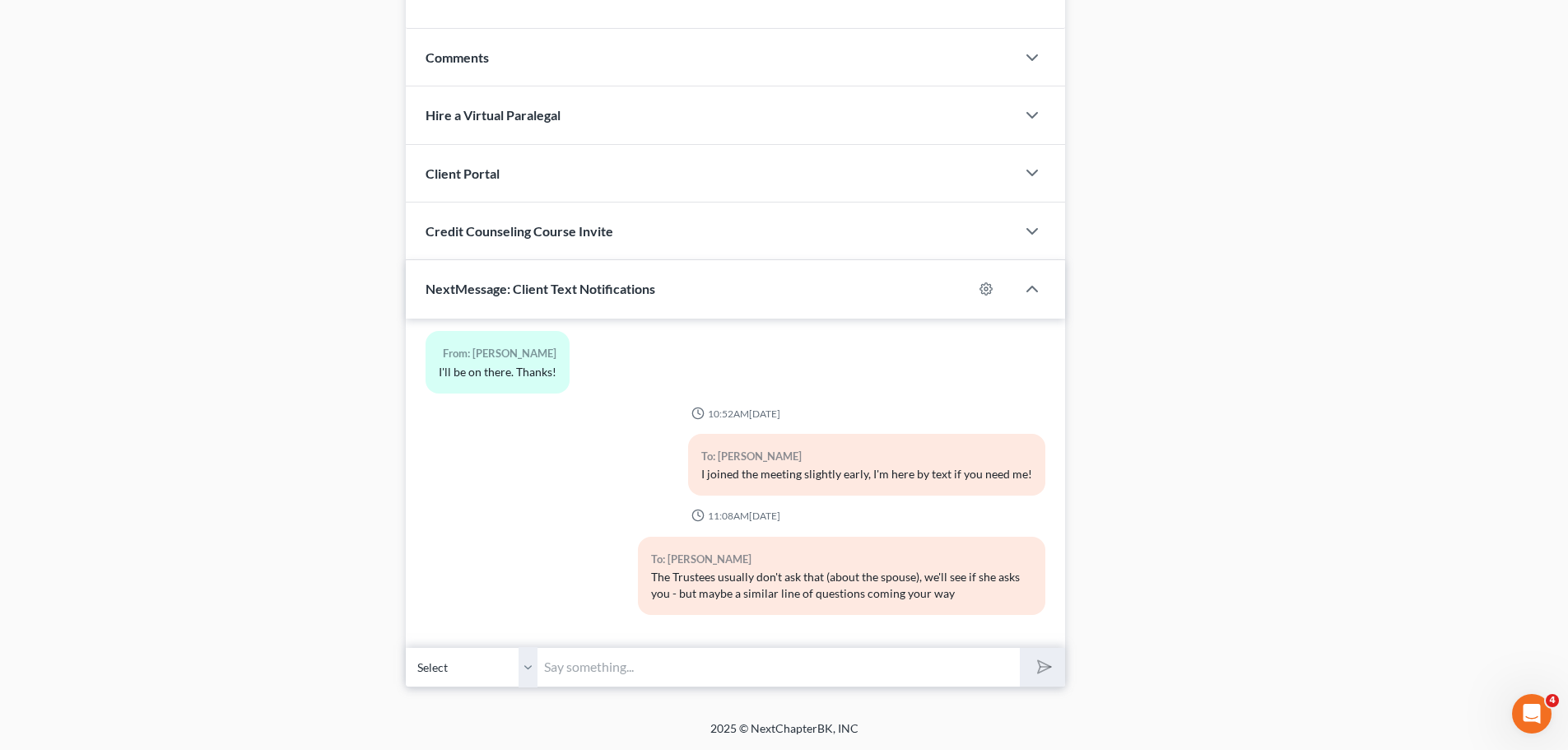
click at [595, 676] on input "text" at bounding box center [778, 667] width 482 height 40
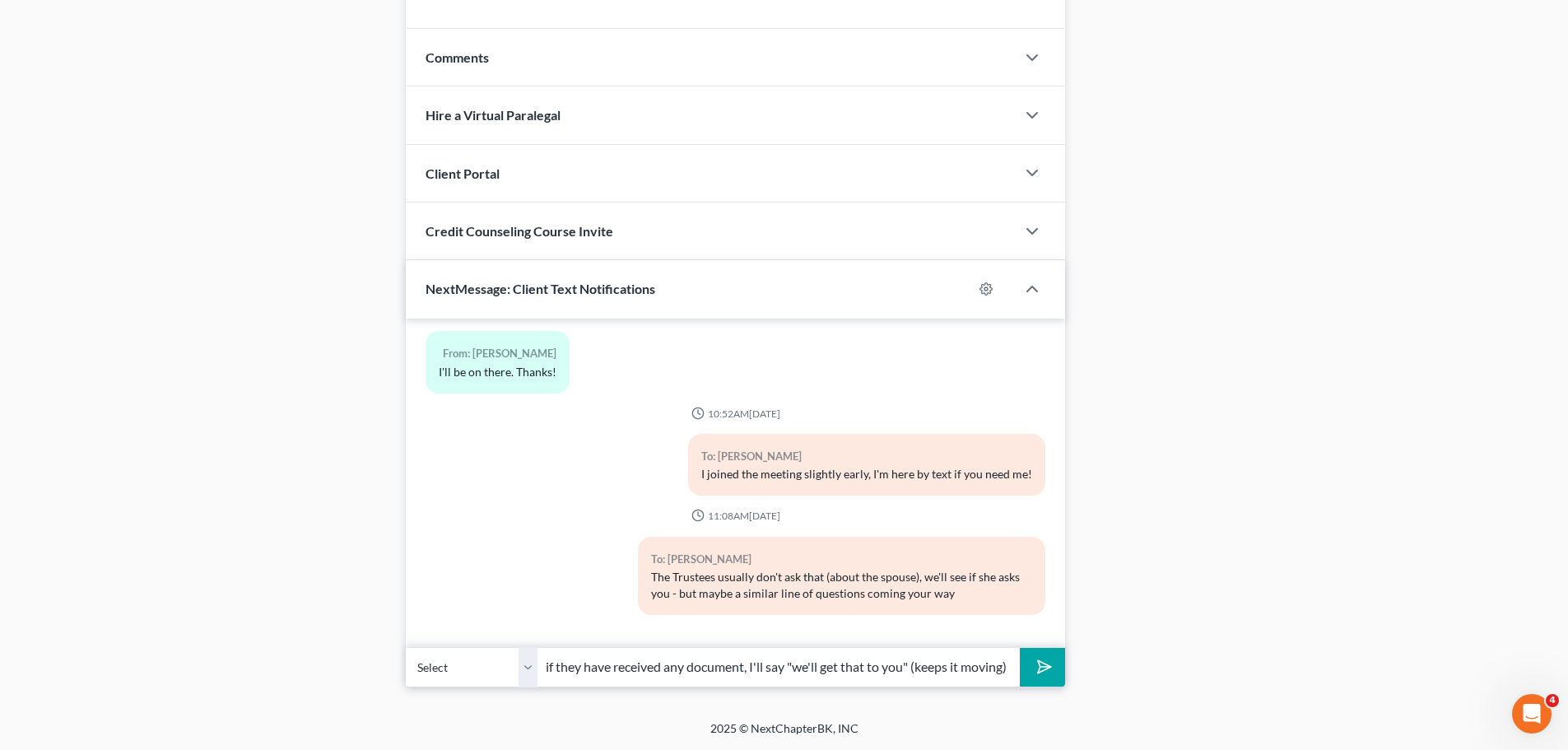
scroll to position [0, 140]
type input "If the Trustee isn't sure if they have received any document, I'll say "we'll g…"
click at [1020, 648] on button "submit" at bounding box center [1042, 667] width 45 height 38
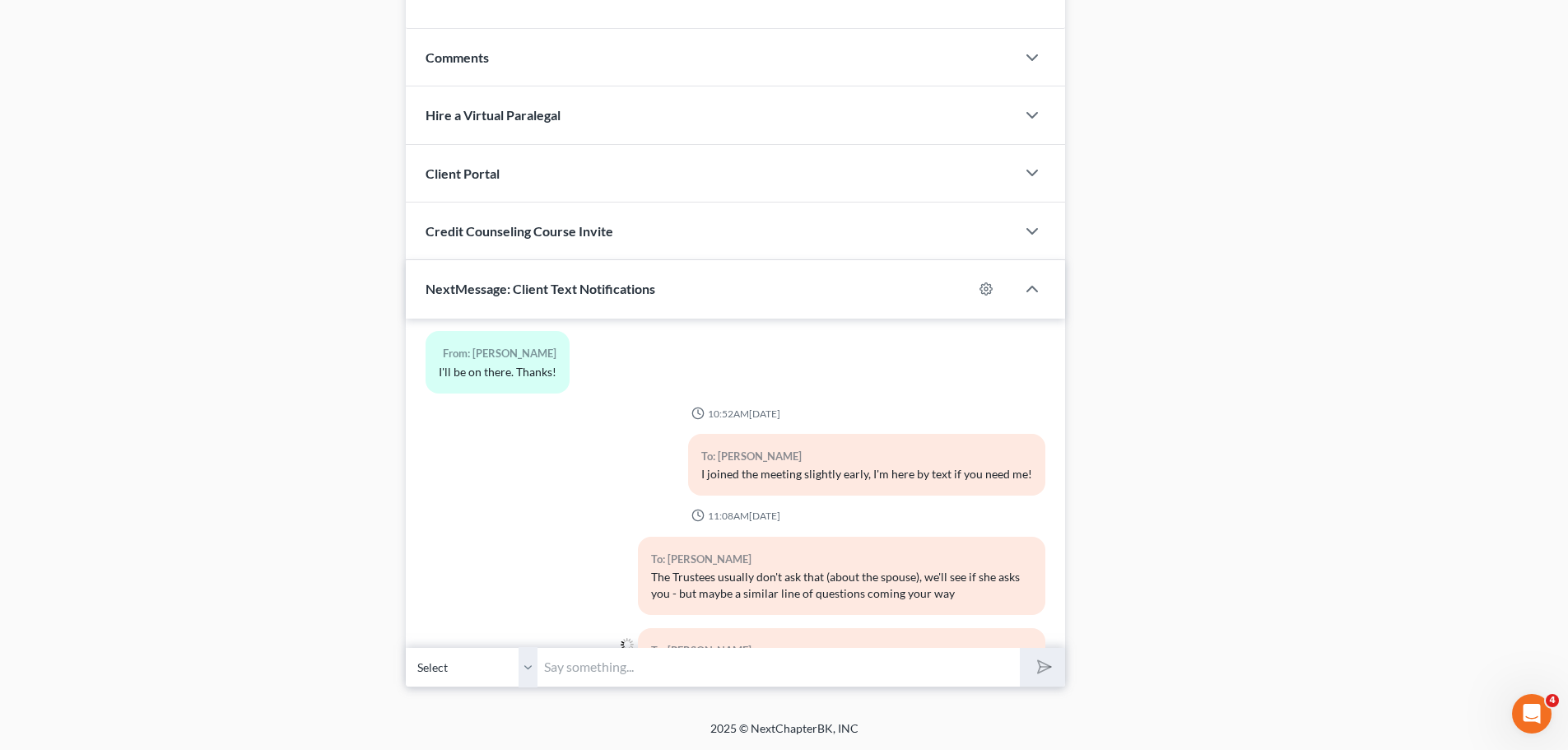
scroll to position [665, 0]
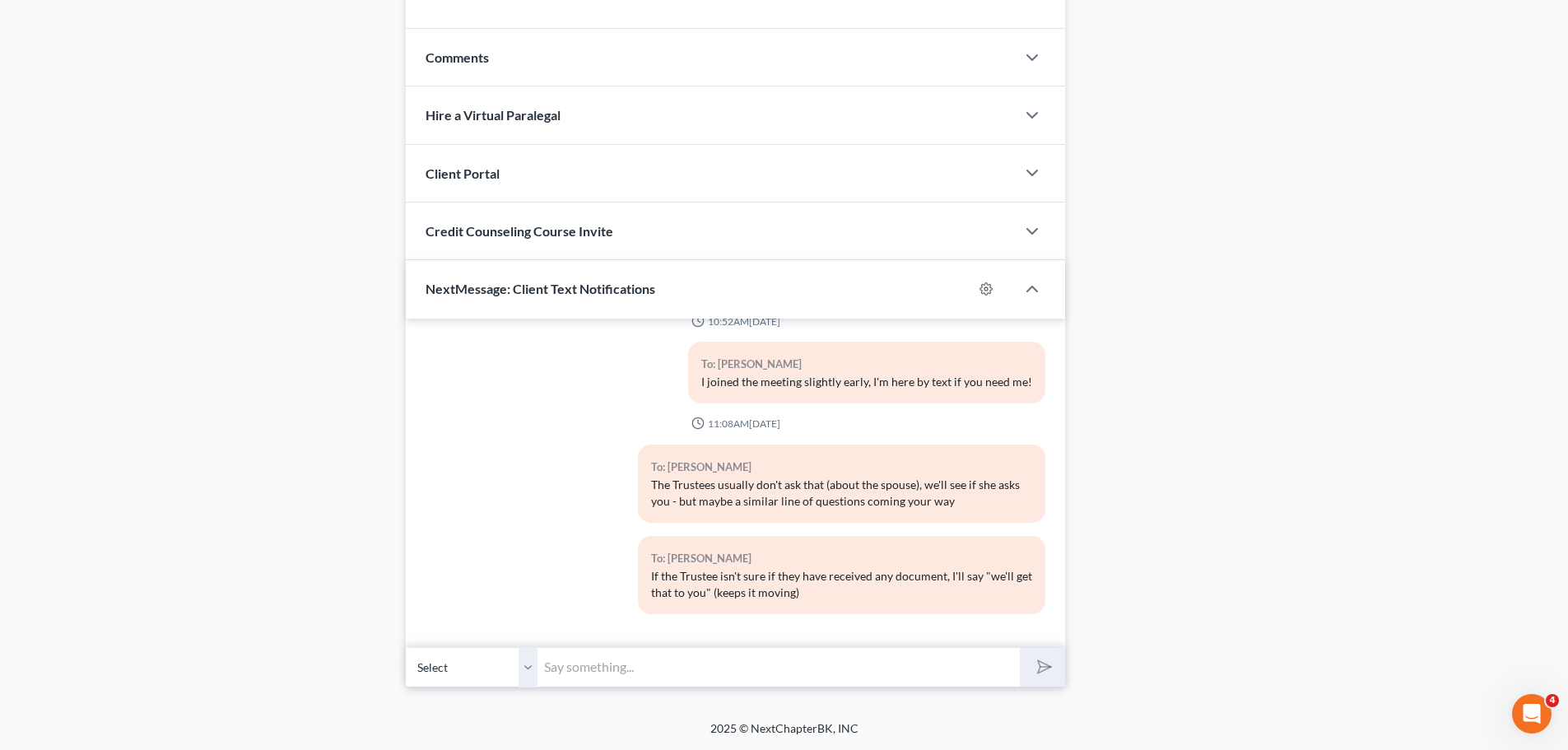
click at [796, 680] on input "text" at bounding box center [778, 667] width 482 height 40
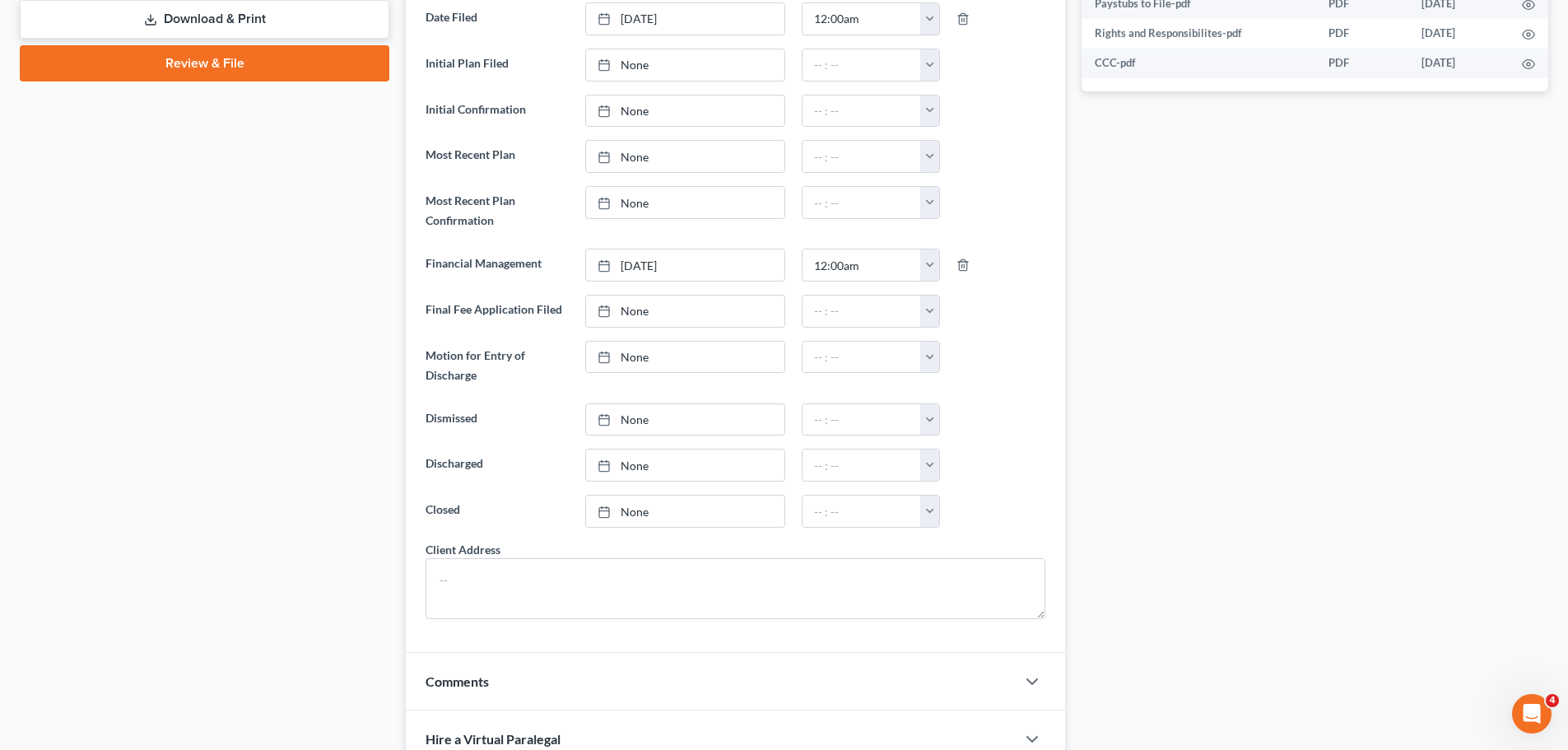
scroll to position [0, 0]
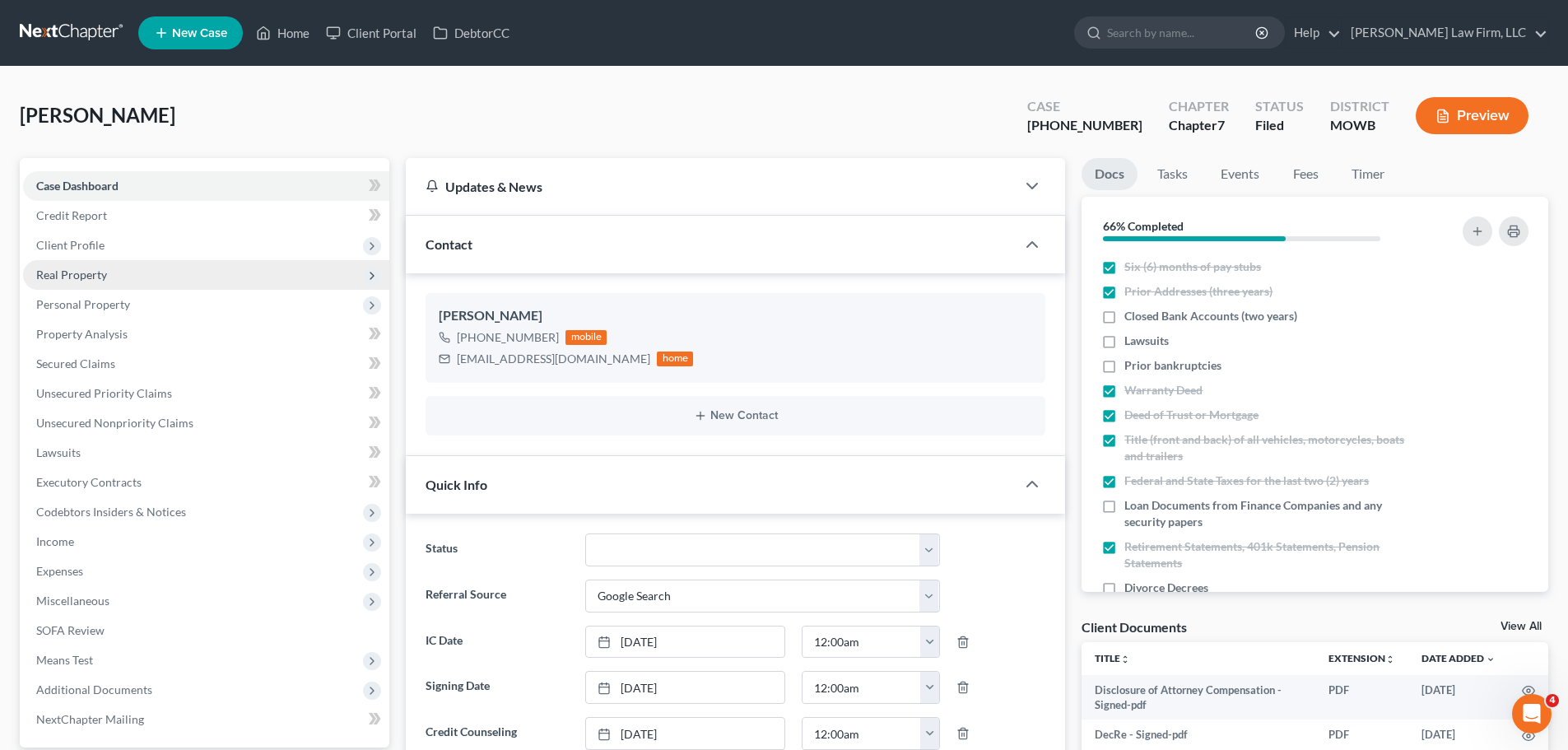
click at [115, 280] on span "Real Property" at bounding box center [206, 275] width 366 height 30
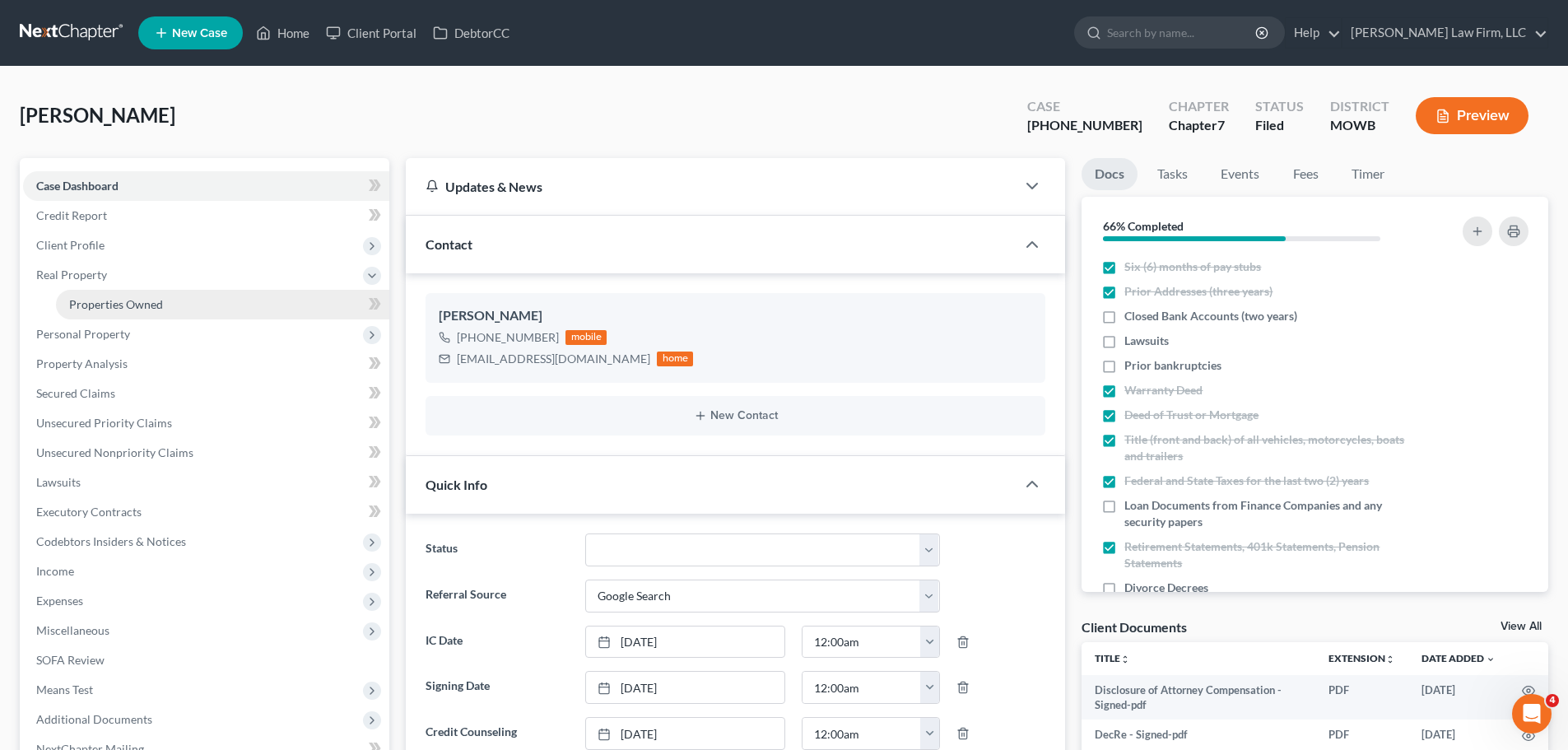
click at [141, 309] on span "Properties Owned" at bounding box center [116, 304] width 93 height 14
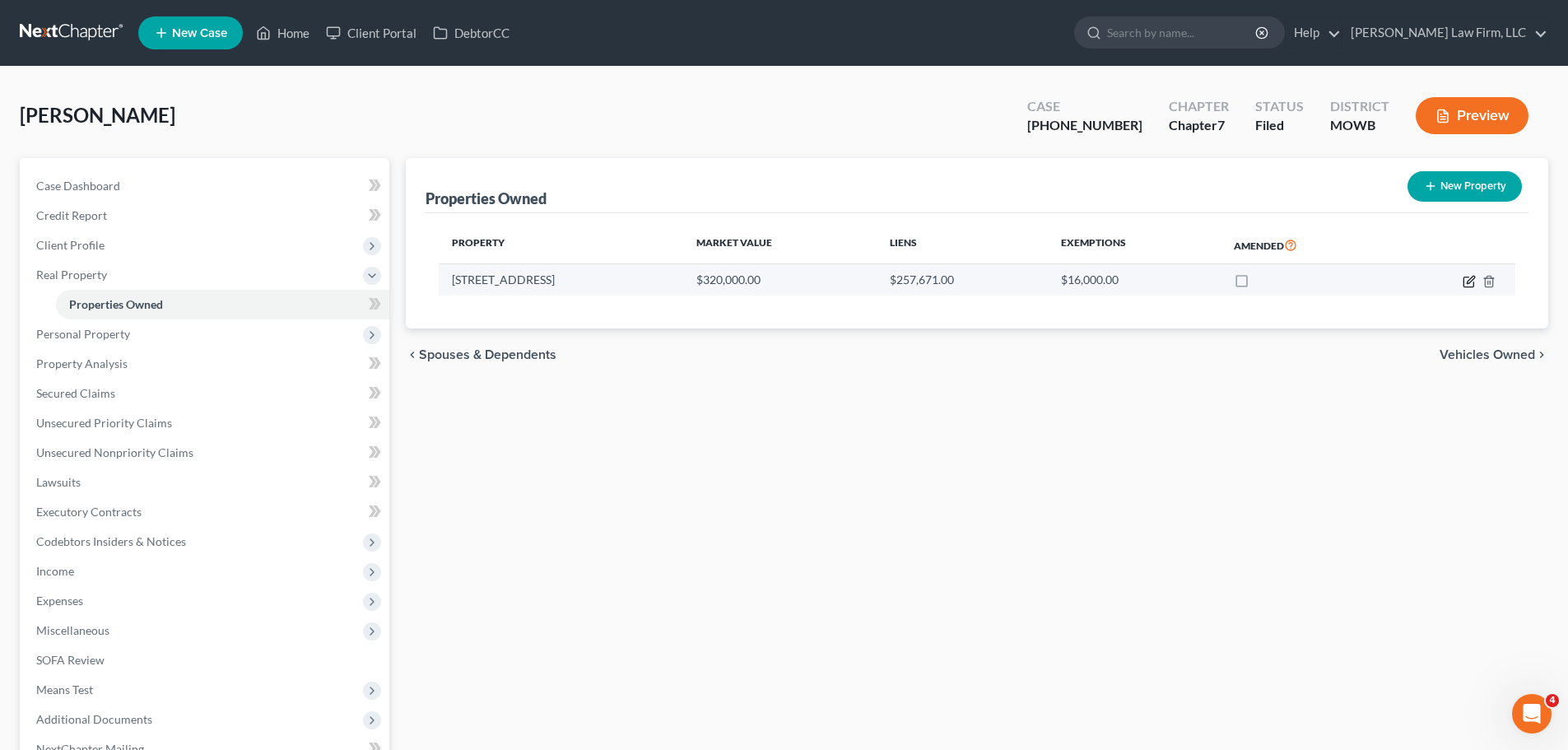
click at [1469, 279] on icon "button" at bounding box center [1470, 279] width 7 height 7
select select "26"
select select "3"
select select "5"
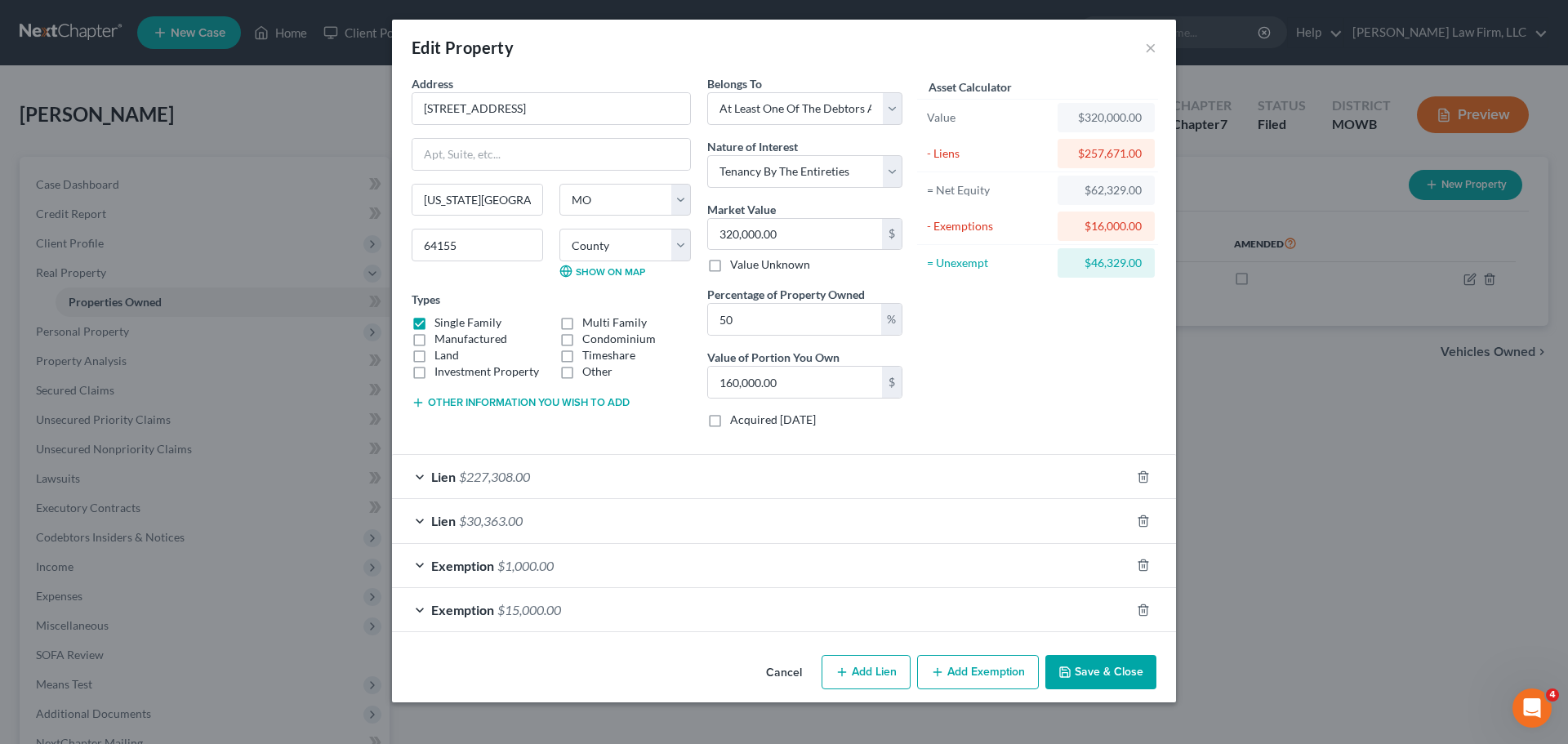
click at [1115, 671] on button "Save & Close" at bounding box center [1101, 672] width 111 height 34
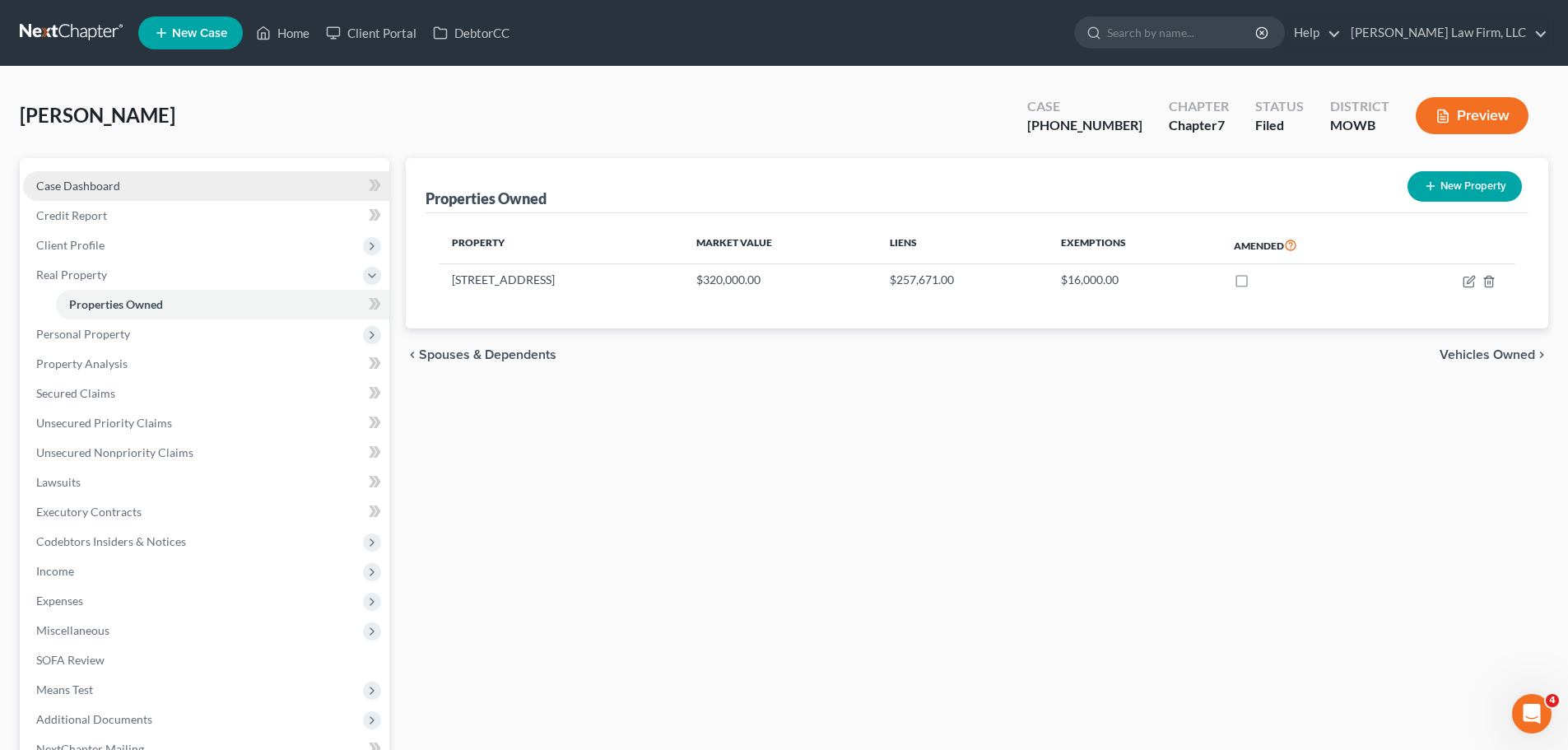
click at [103, 183] on span "Case Dashboard" at bounding box center [78, 185] width 84 height 14
select select "4"
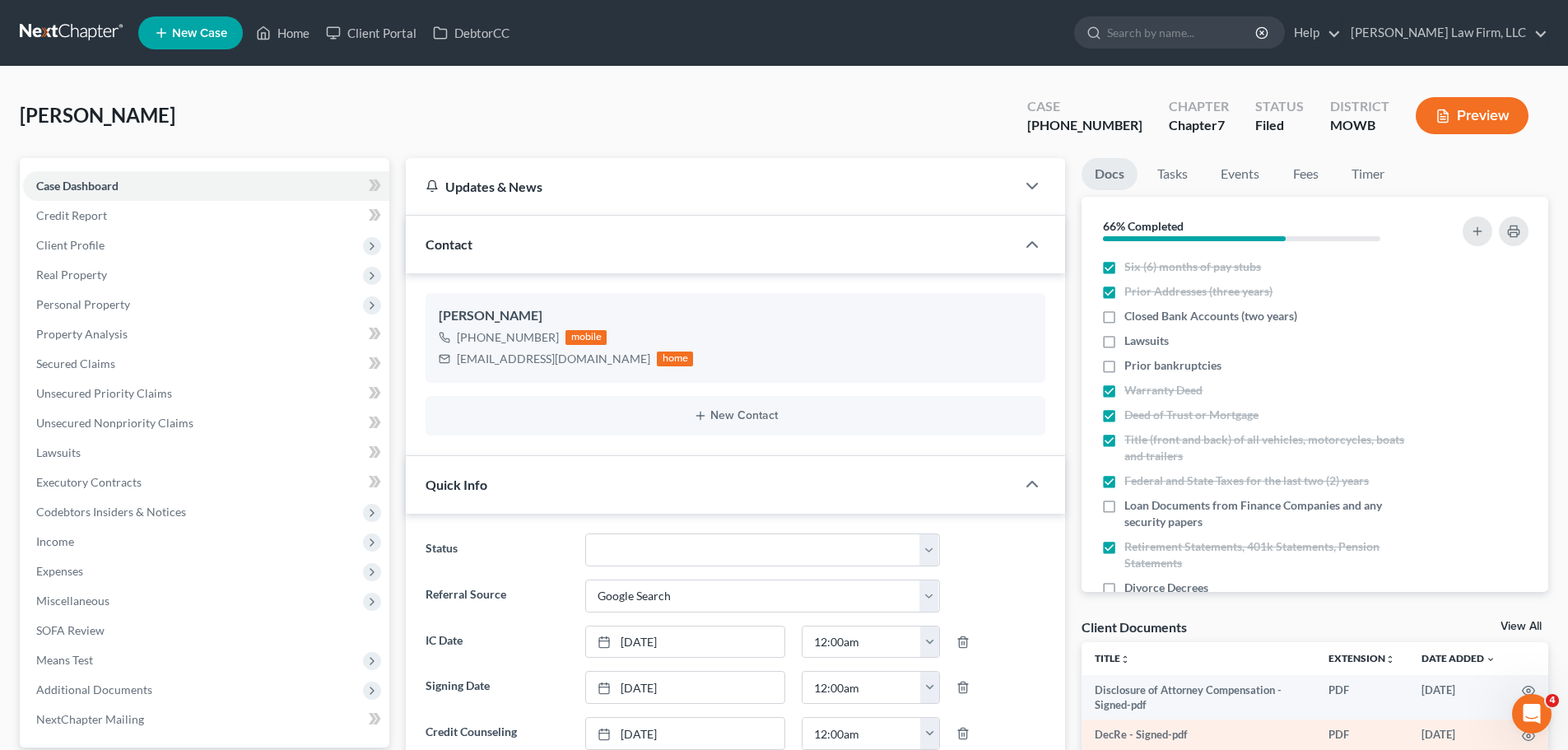
scroll to position [665, 0]
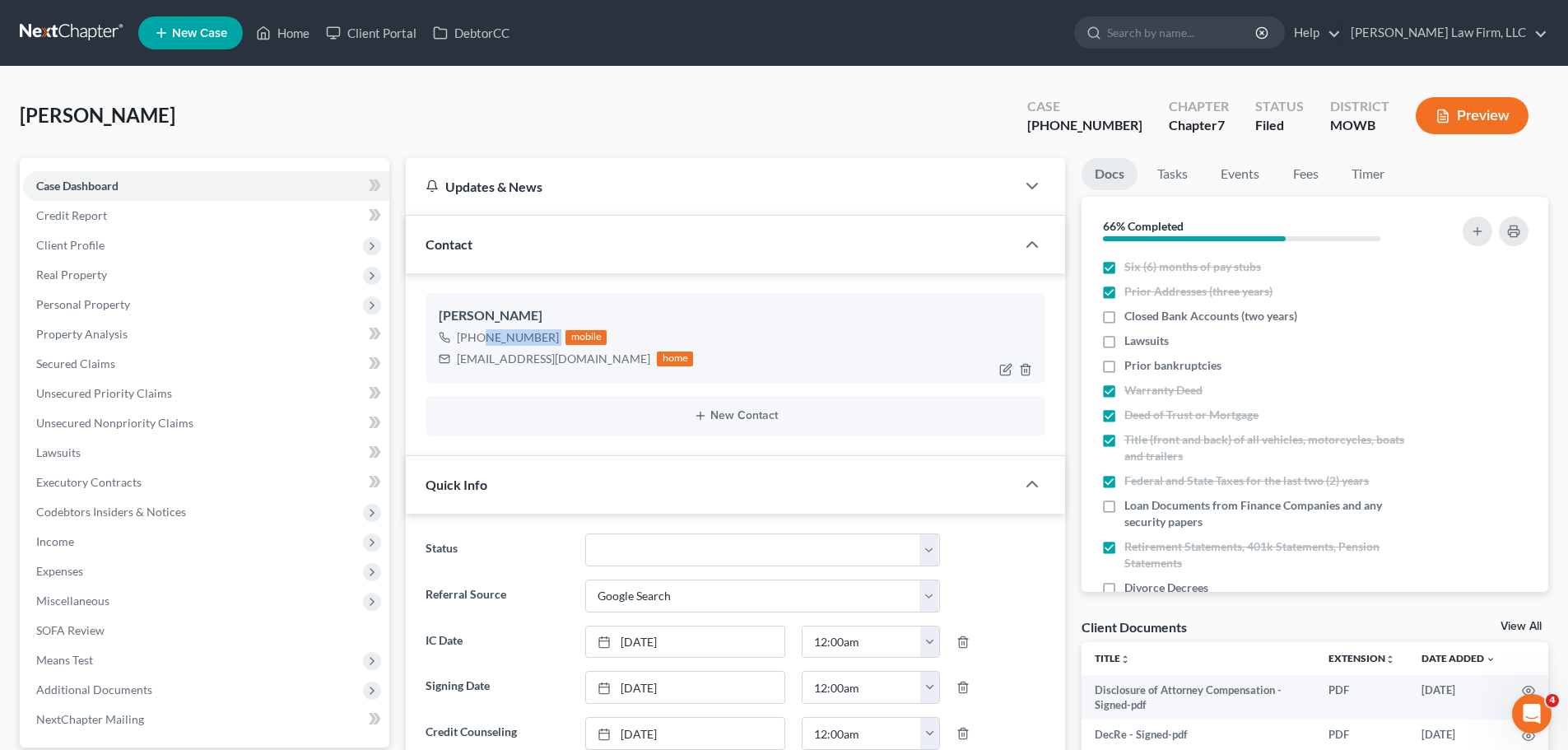
drag, startPoint x: 556, startPoint y: 333, endPoint x: 475, endPoint y: 342, distance: 81.5
click at [475, 342] on div "[PHONE_NUMBER] mobile" at bounding box center [566, 337] width 254 height 21
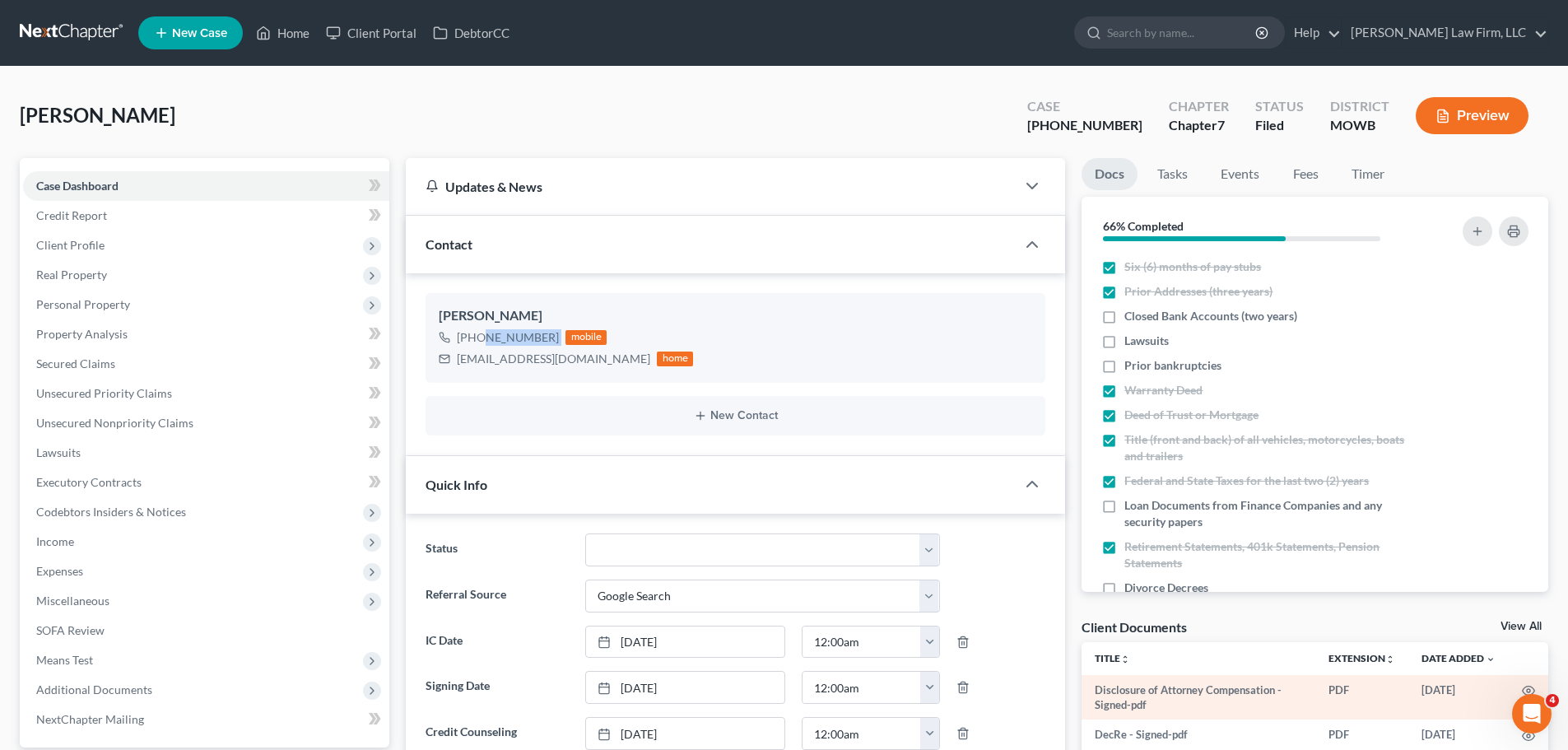
copy div "816) 809-4733"
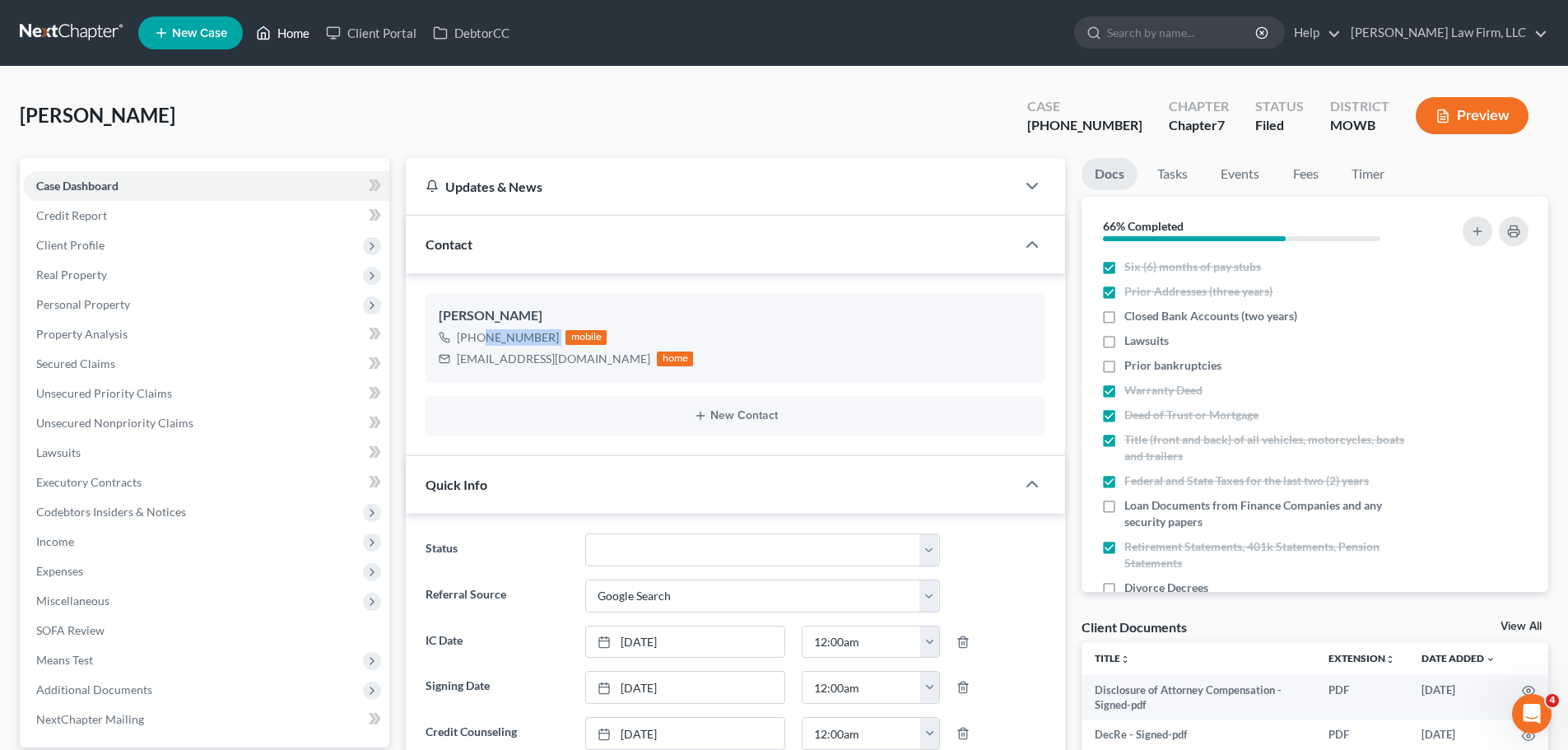
click at [286, 38] on link "Home" at bounding box center [282, 33] width 70 height 30
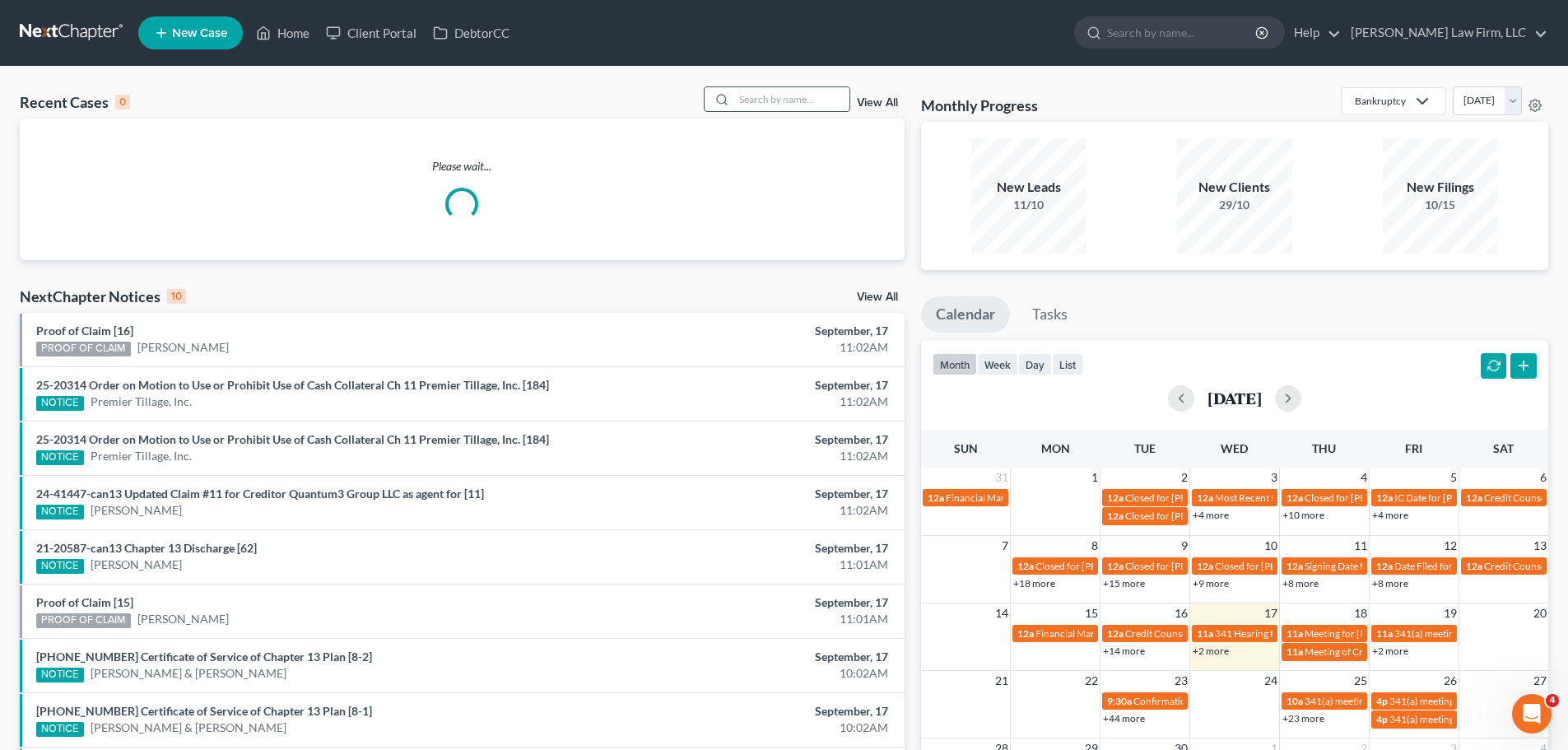
click at [766, 107] on input "search" at bounding box center [791, 99] width 115 height 24
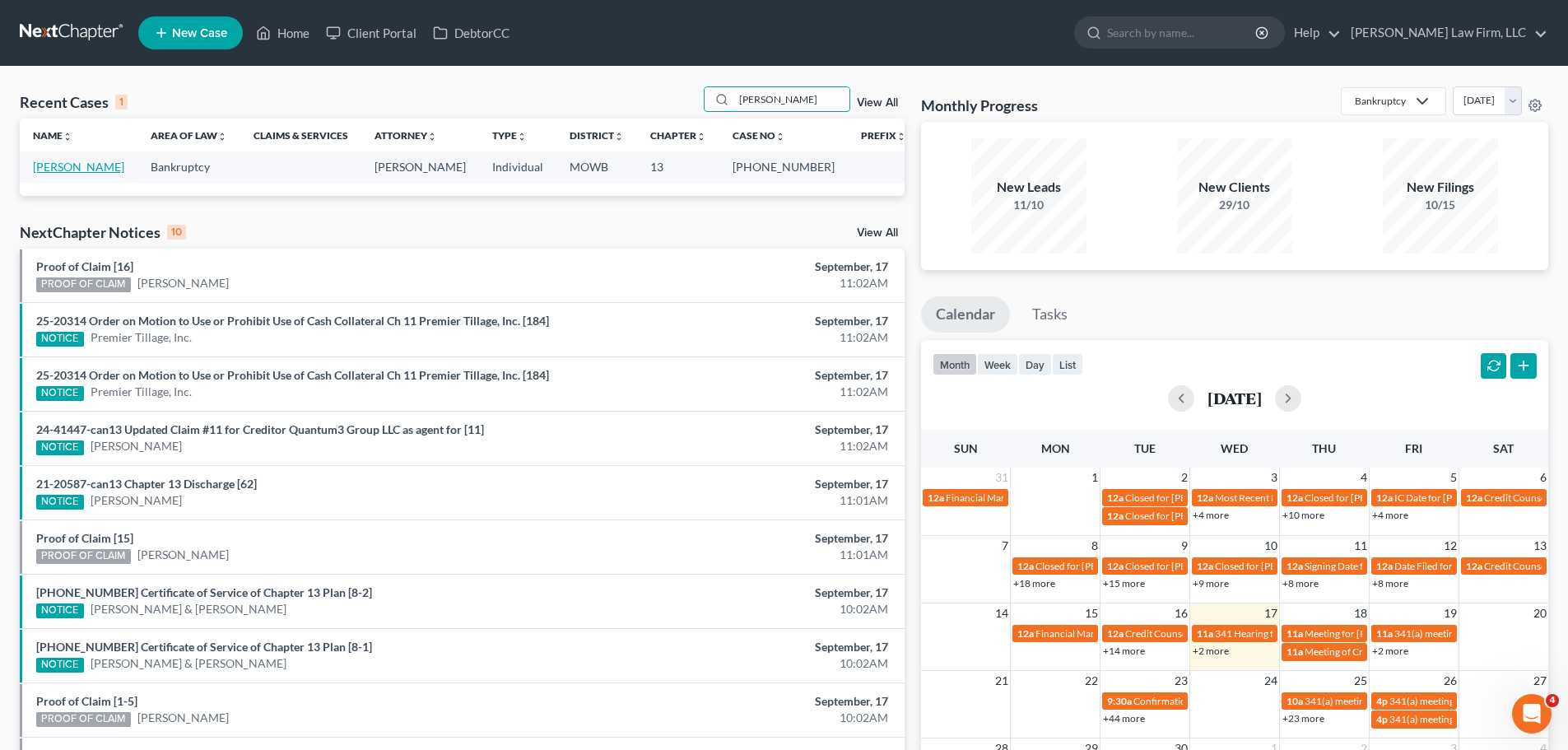
type input "[PERSON_NAME]"
click at [94, 170] on link "[PERSON_NAME]" at bounding box center [78, 166] width 92 height 14
select select "4"
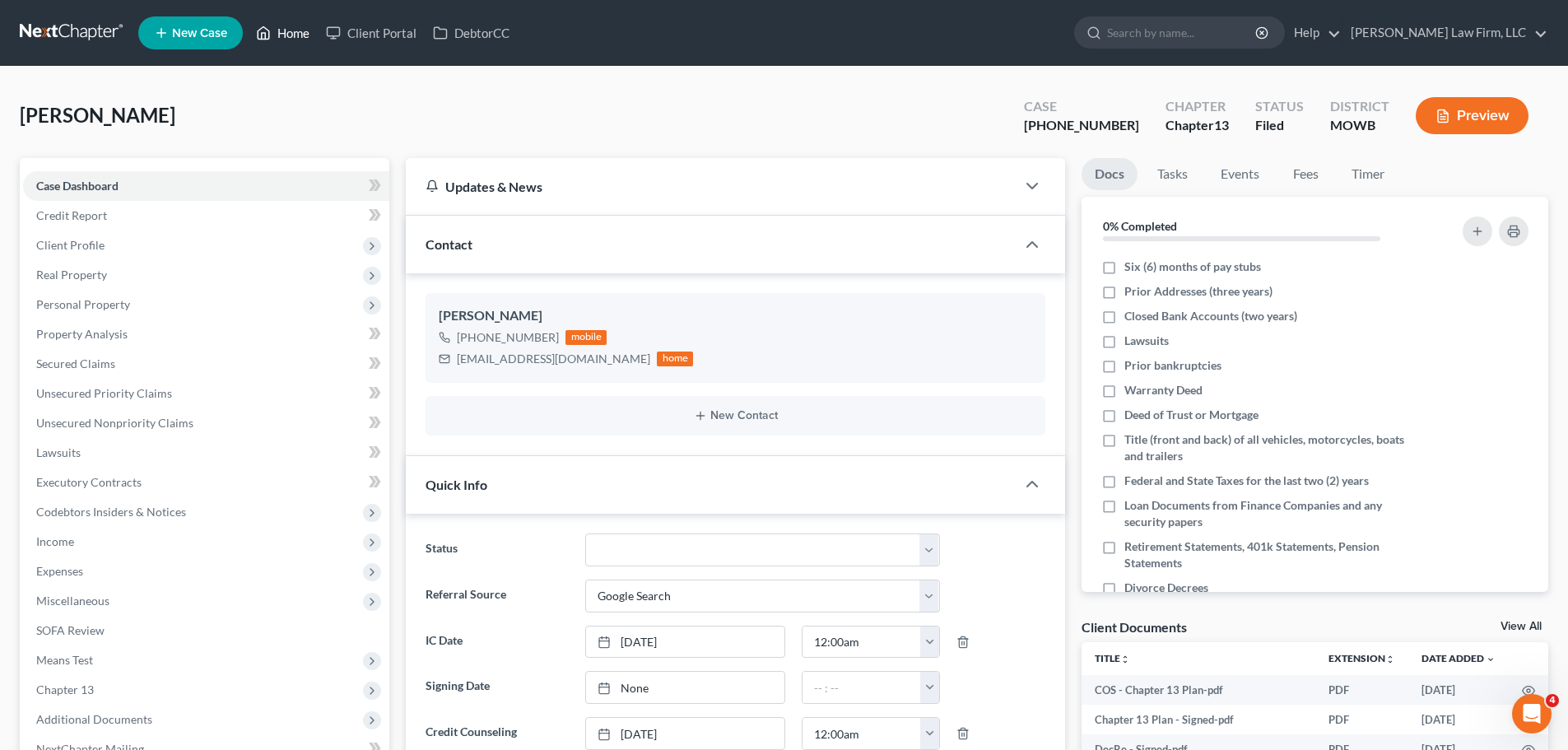
click at [281, 45] on link "Home" at bounding box center [282, 33] width 70 height 30
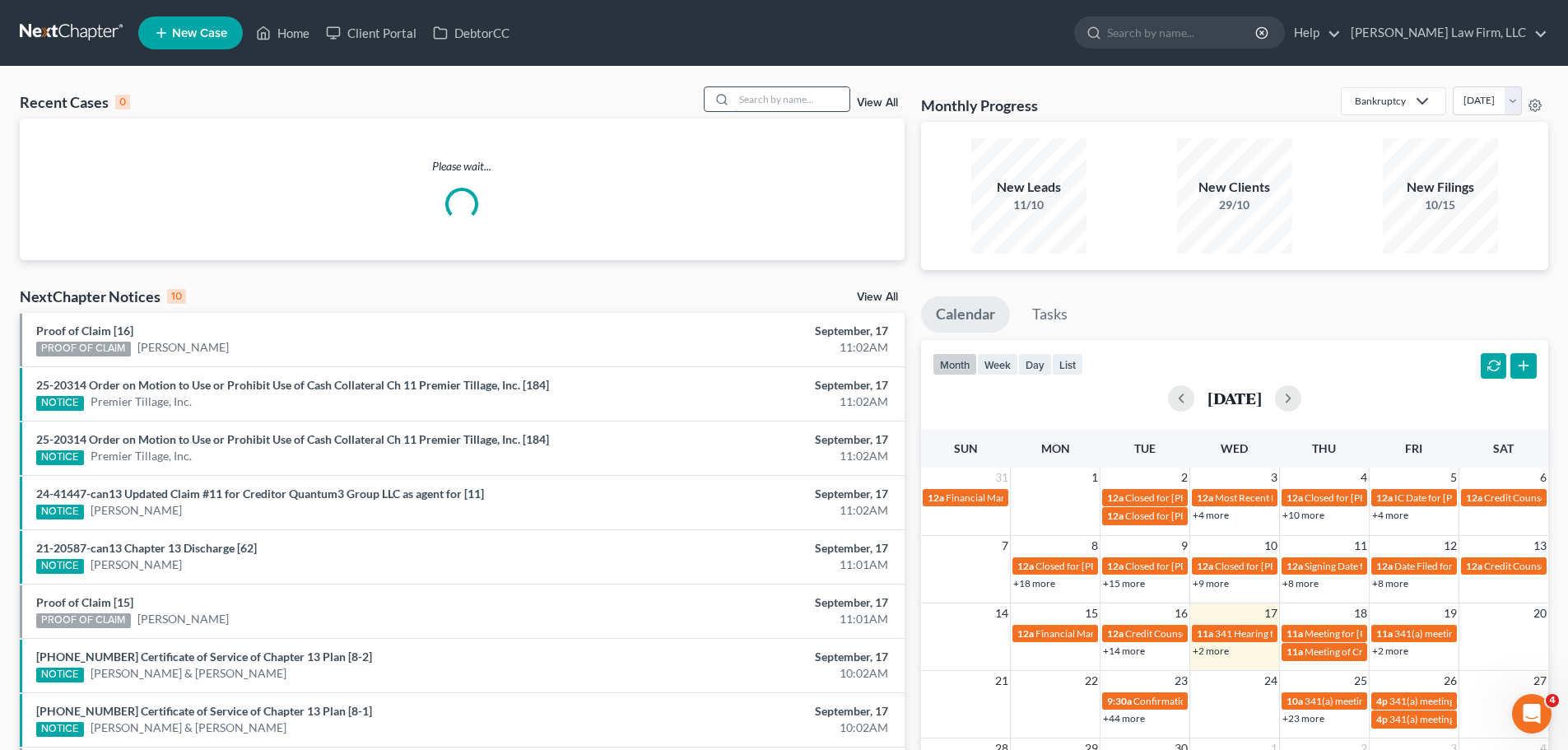
click at [798, 90] on input "search" at bounding box center [791, 99] width 115 height 24
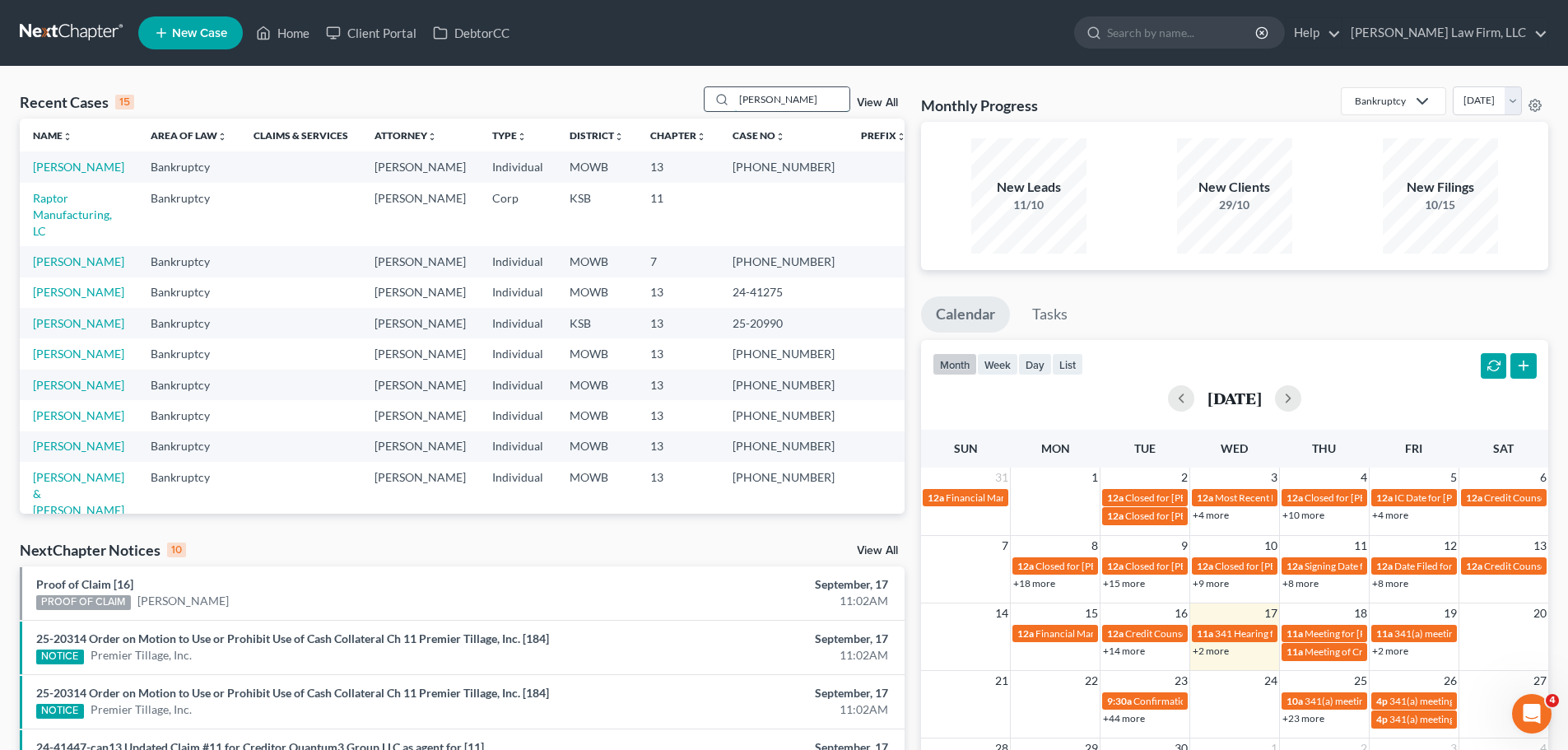
type input "[PERSON_NAME]"
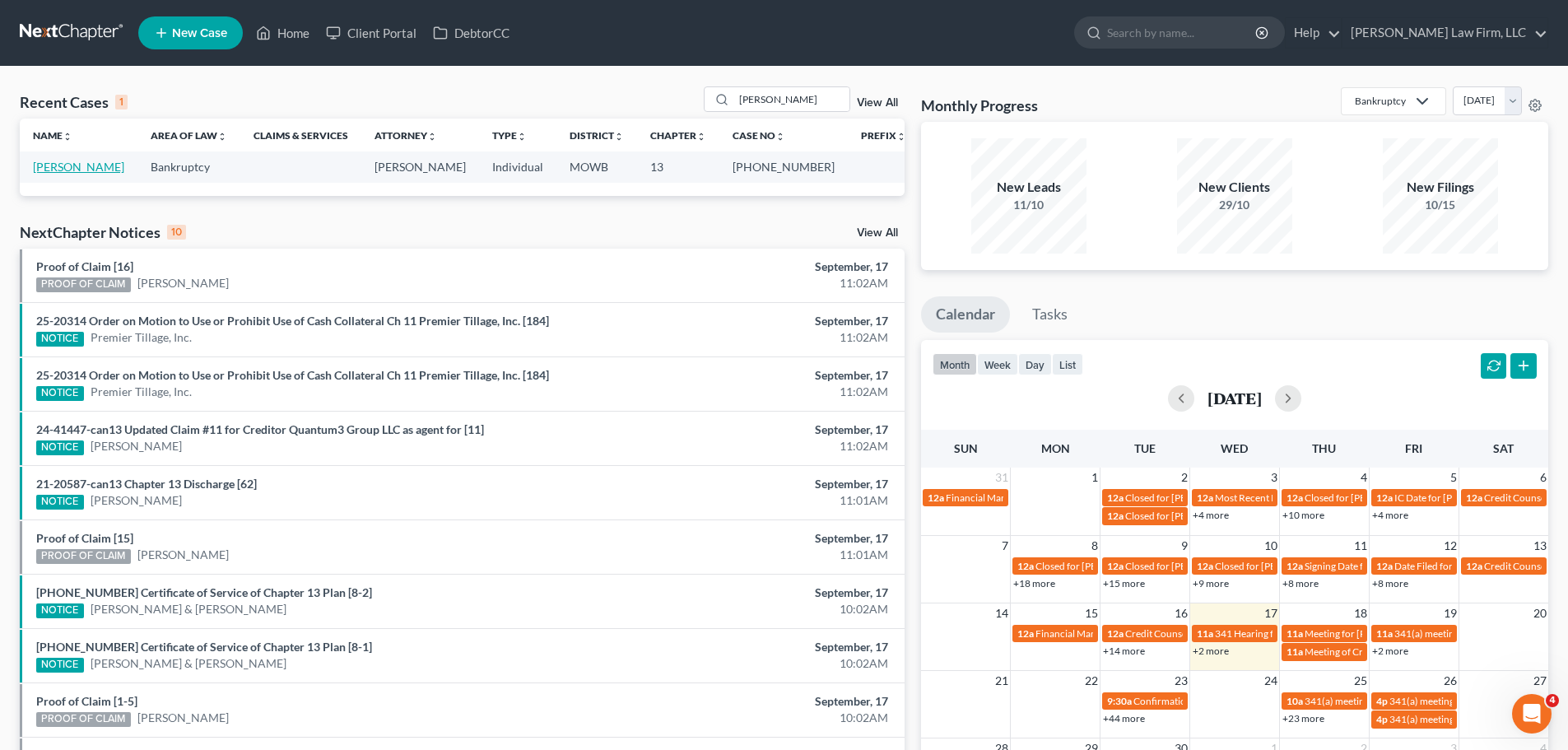
click at [84, 165] on link "[PERSON_NAME]" at bounding box center [78, 166] width 92 height 14
select select "4"
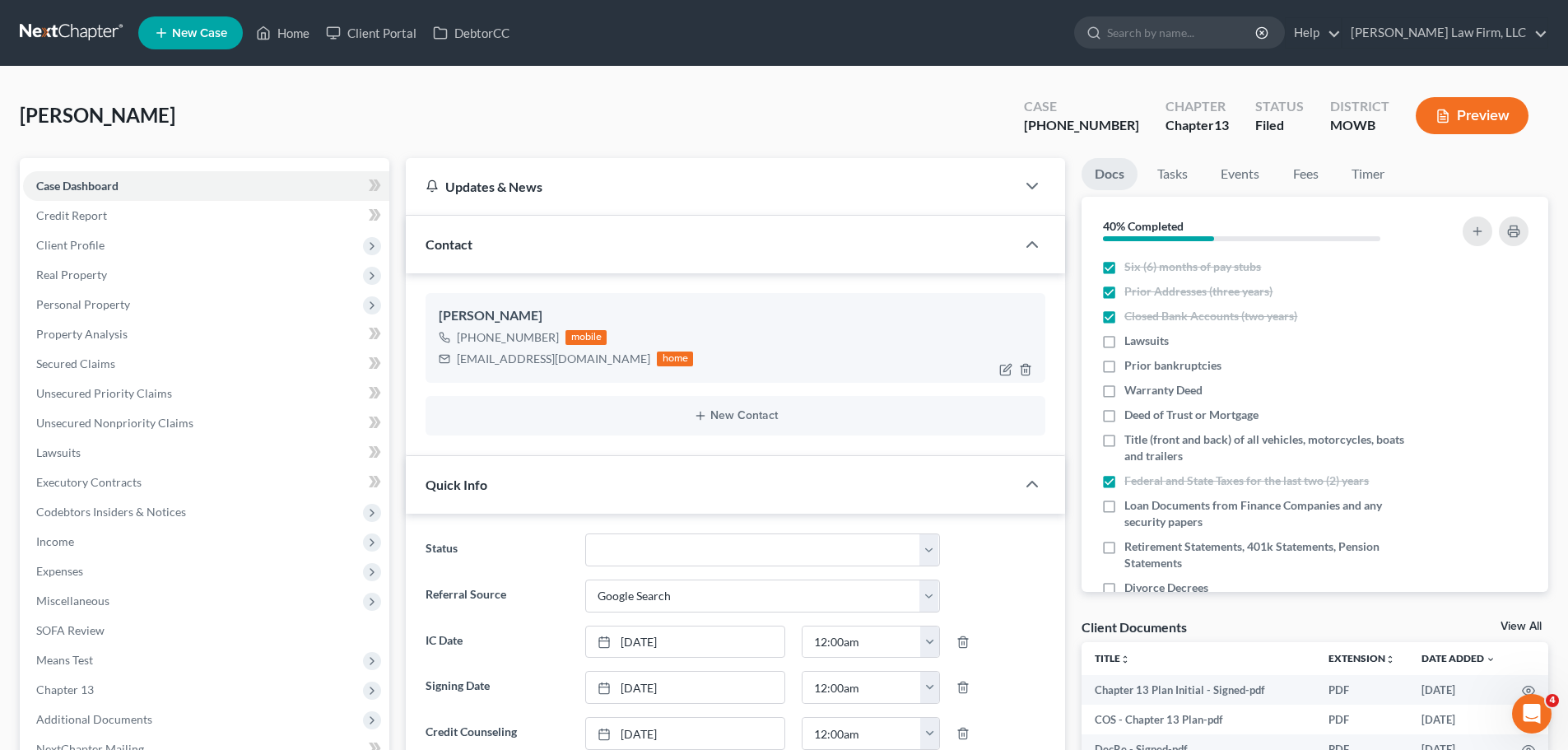
scroll to position [488, 0]
drag, startPoint x: 585, startPoint y: 359, endPoint x: 459, endPoint y: 362, distance: 126.0
click at [459, 362] on div "[EMAIL_ADDRESS][DOMAIN_NAME] home" at bounding box center [566, 359] width 254 height 21
copy div "[EMAIL_ADDRESS][DOMAIN_NAME]"
